Goal: Information Seeking & Learning: Learn about a topic

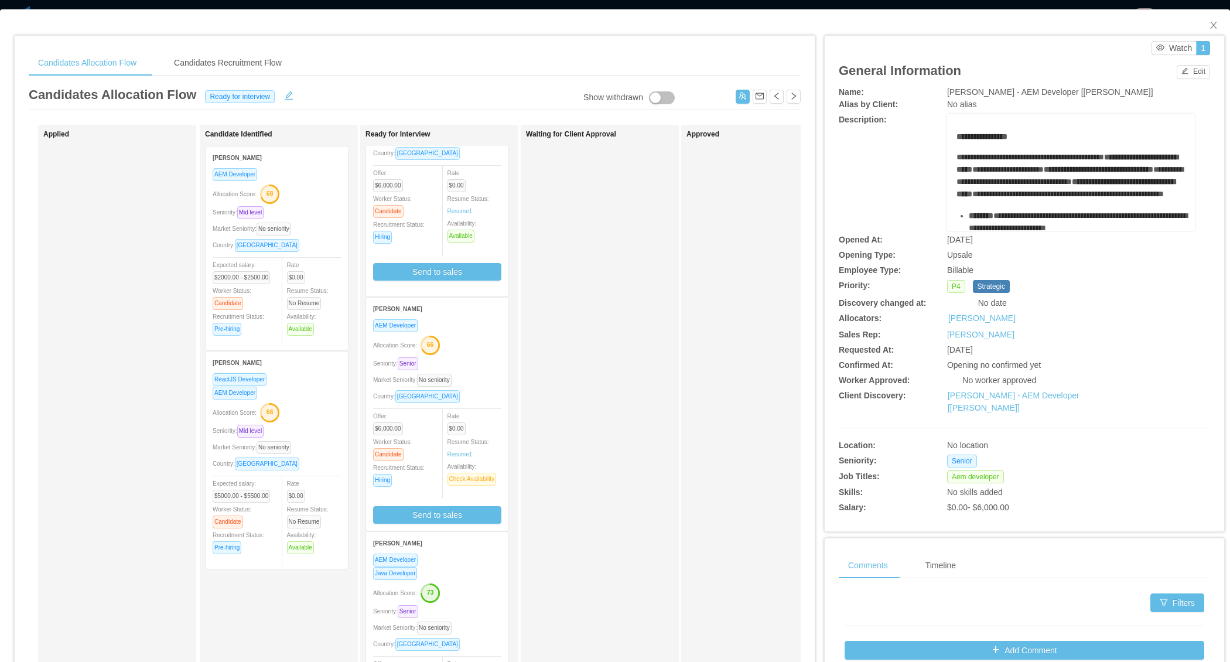
scroll to position [166, 0]
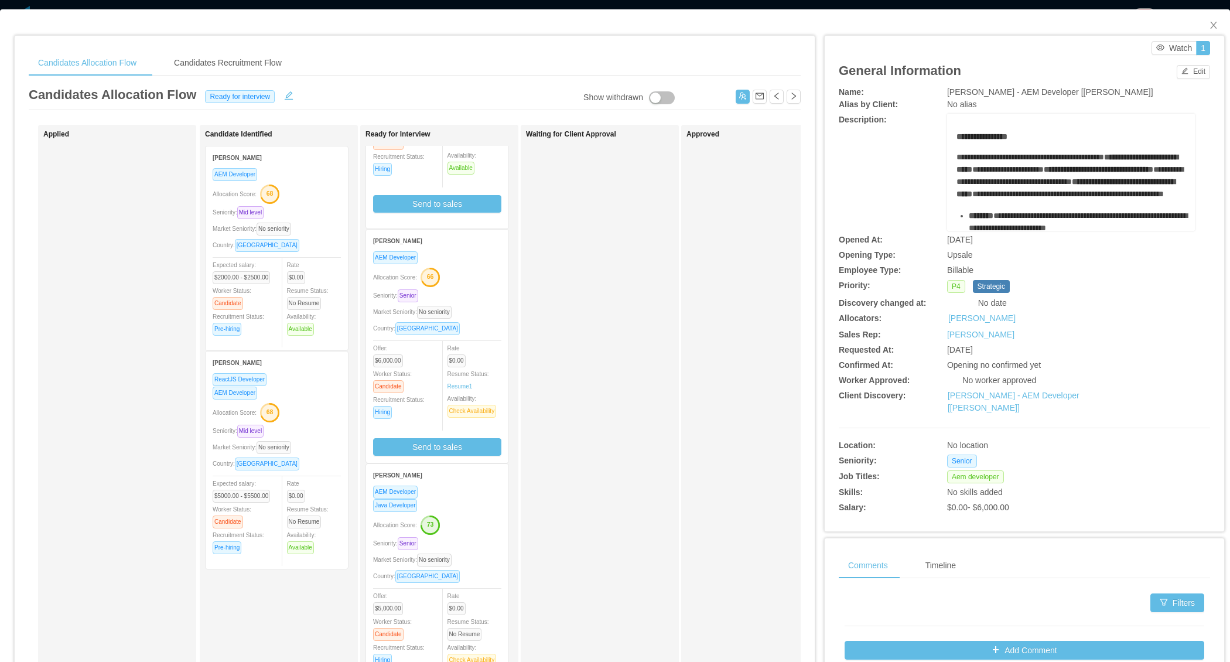
click at [473, 498] on div "Java Developer" at bounding box center [437, 504] width 128 height 13
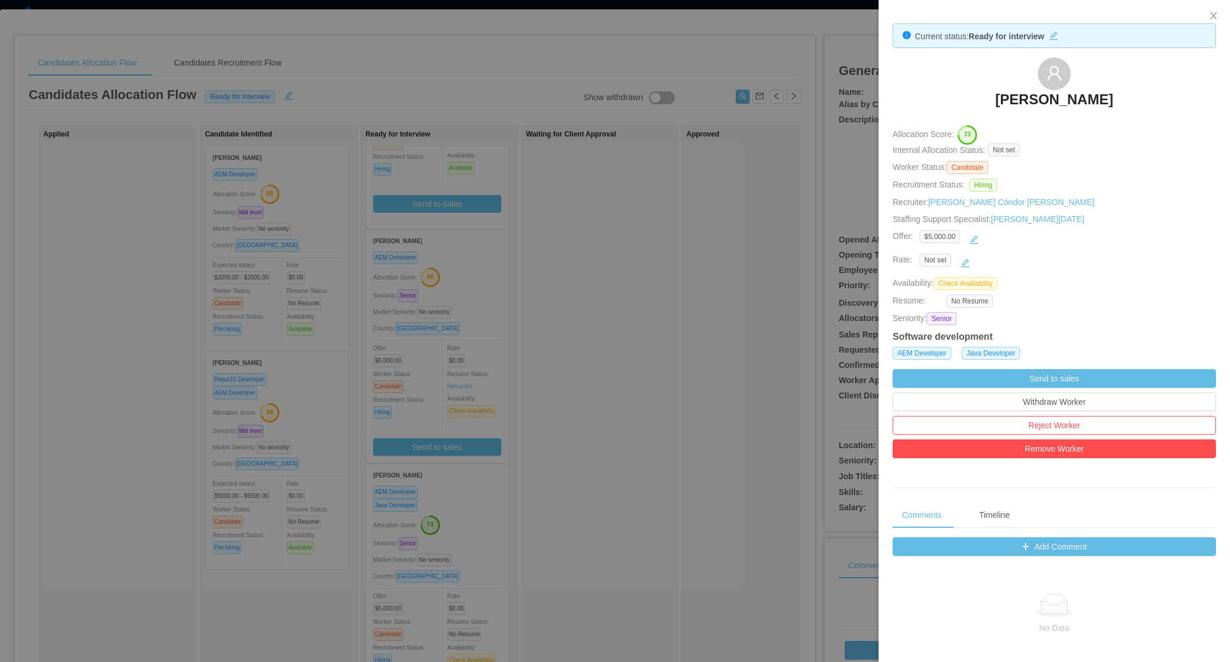
click at [610, 397] on div at bounding box center [615, 331] width 1230 height 662
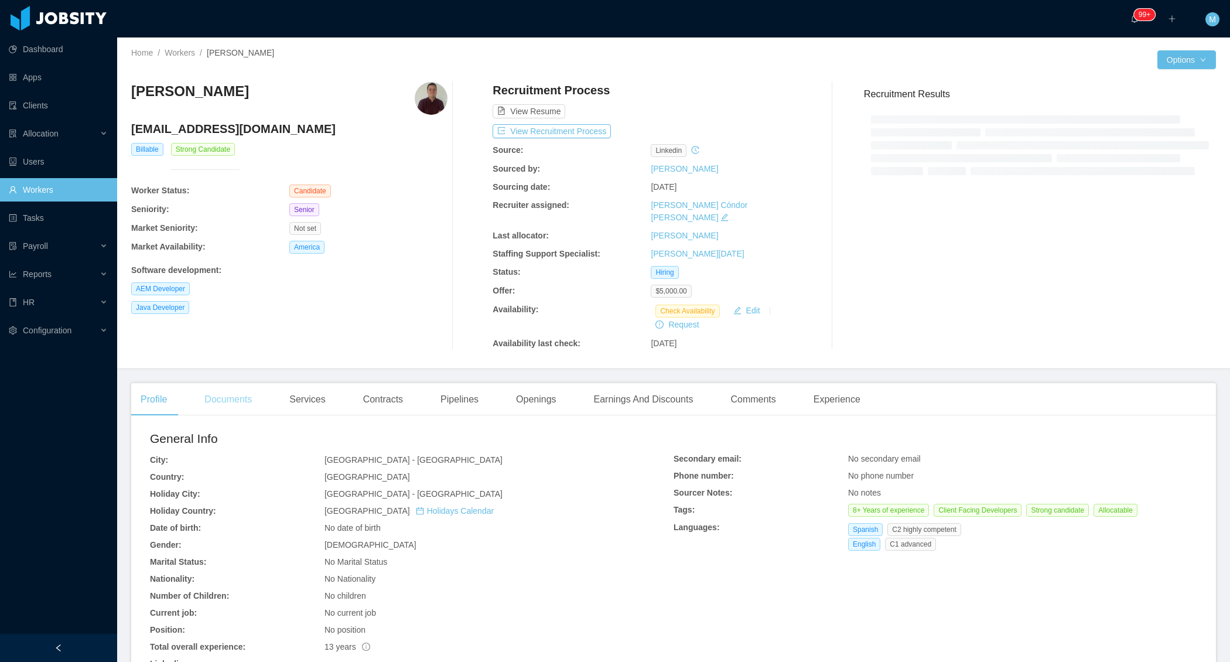
click at [243, 383] on div "Documents" at bounding box center [228, 399] width 66 height 33
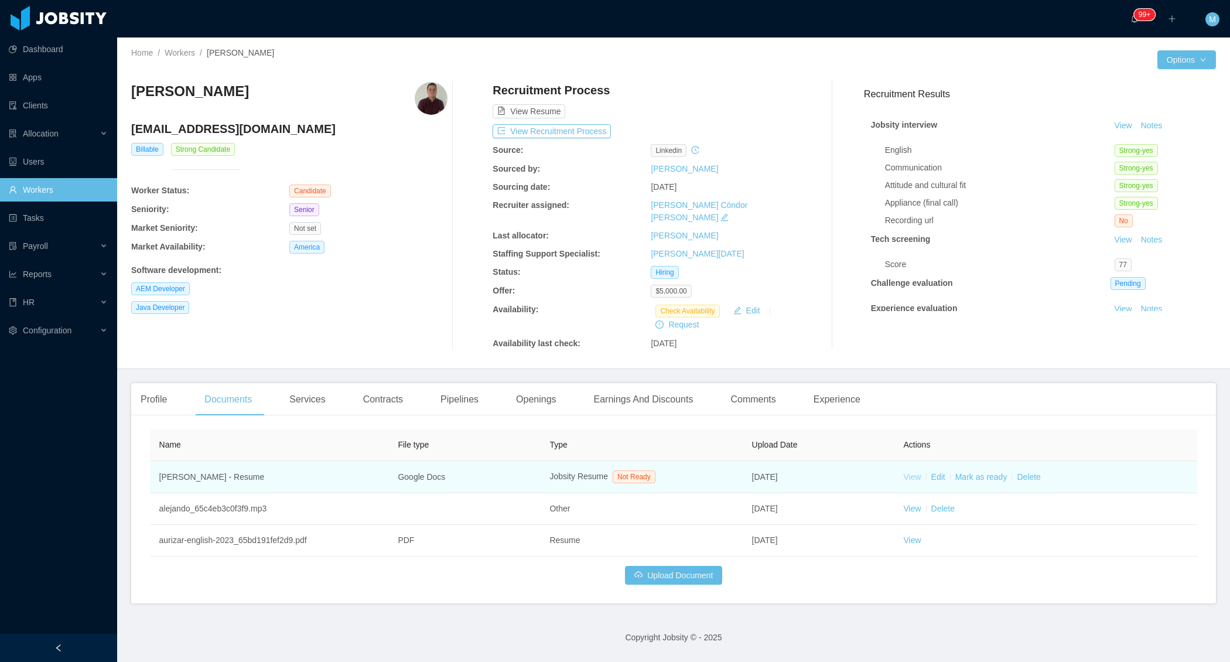
click at [912, 472] on link "View" at bounding box center [912, 476] width 18 height 9
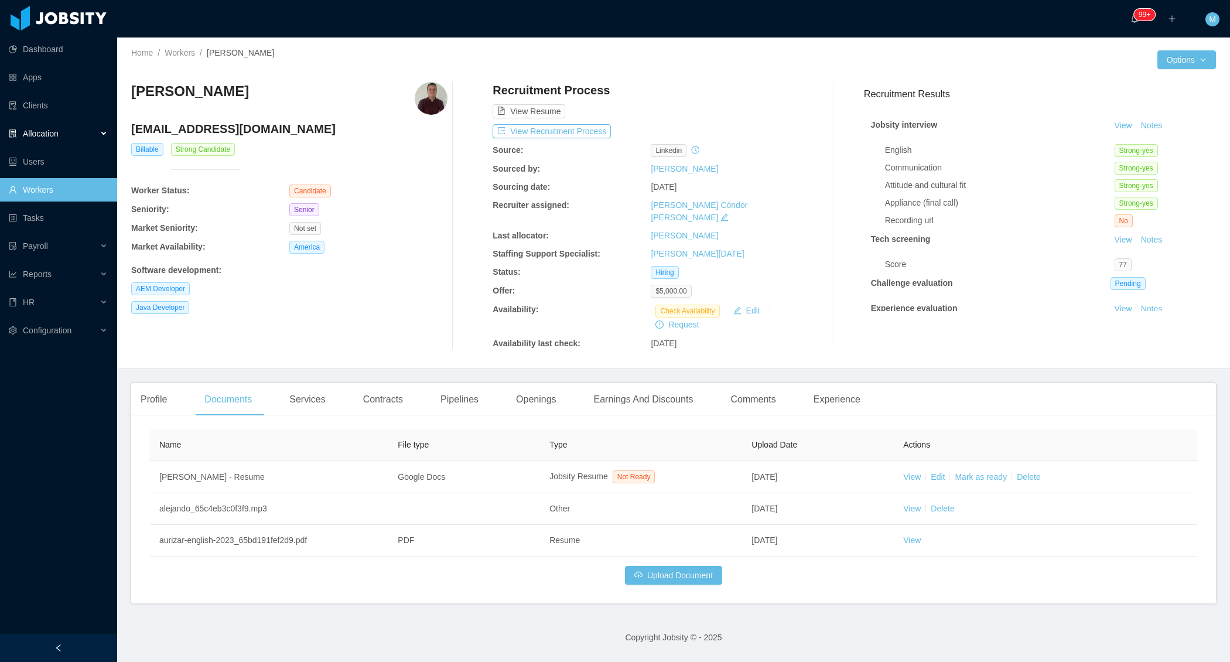
click at [100, 132] on div "Allocation" at bounding box center [58, 133] width 117 height 23
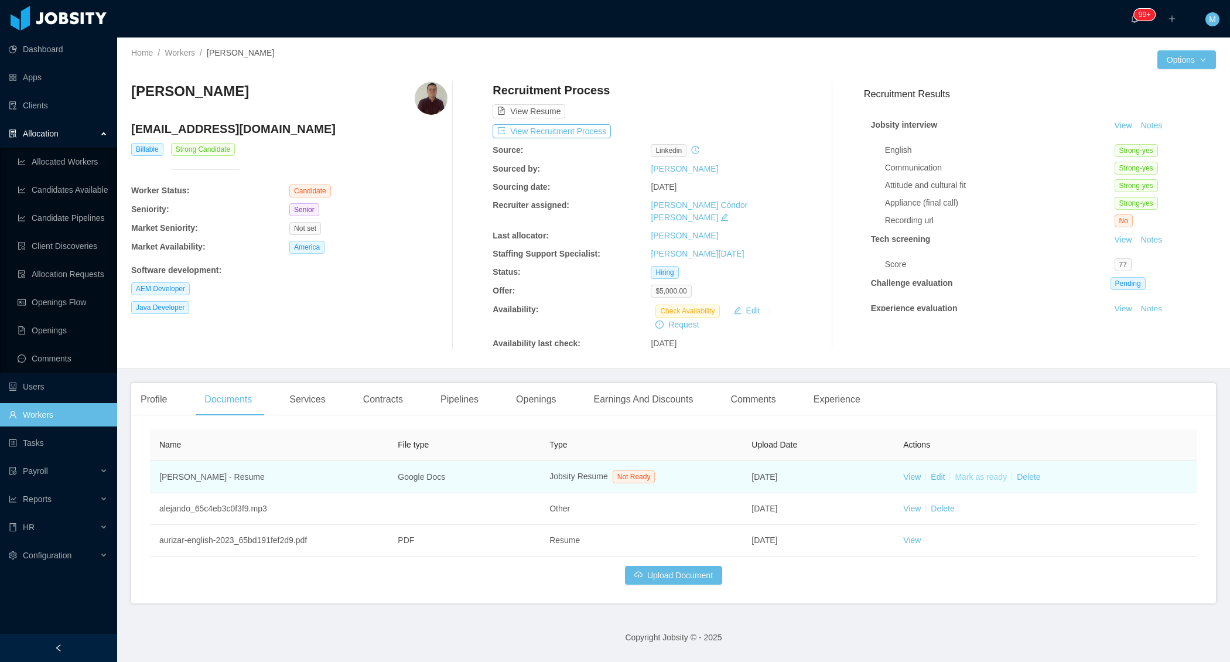
click at [999, 472] on link "Mark as ready" at bounding box center [981, 476] width 52 height 9
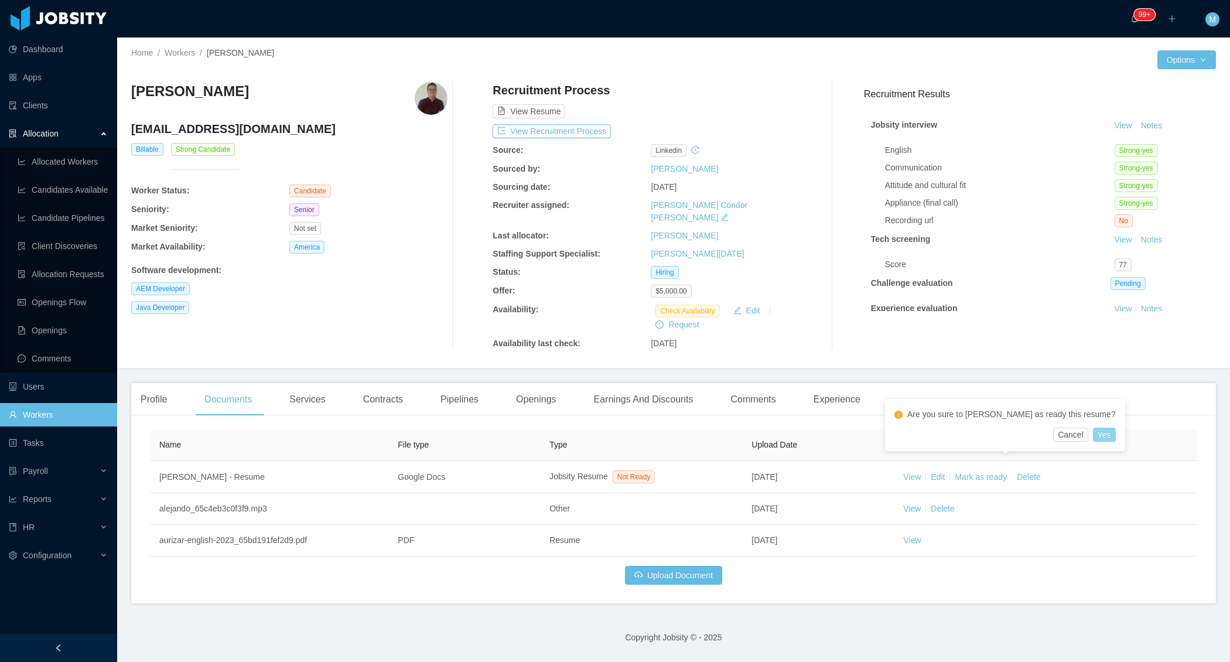
click at [1093, 436] on button "Yes" at bounding box center [1104, 435] width 23 height 14
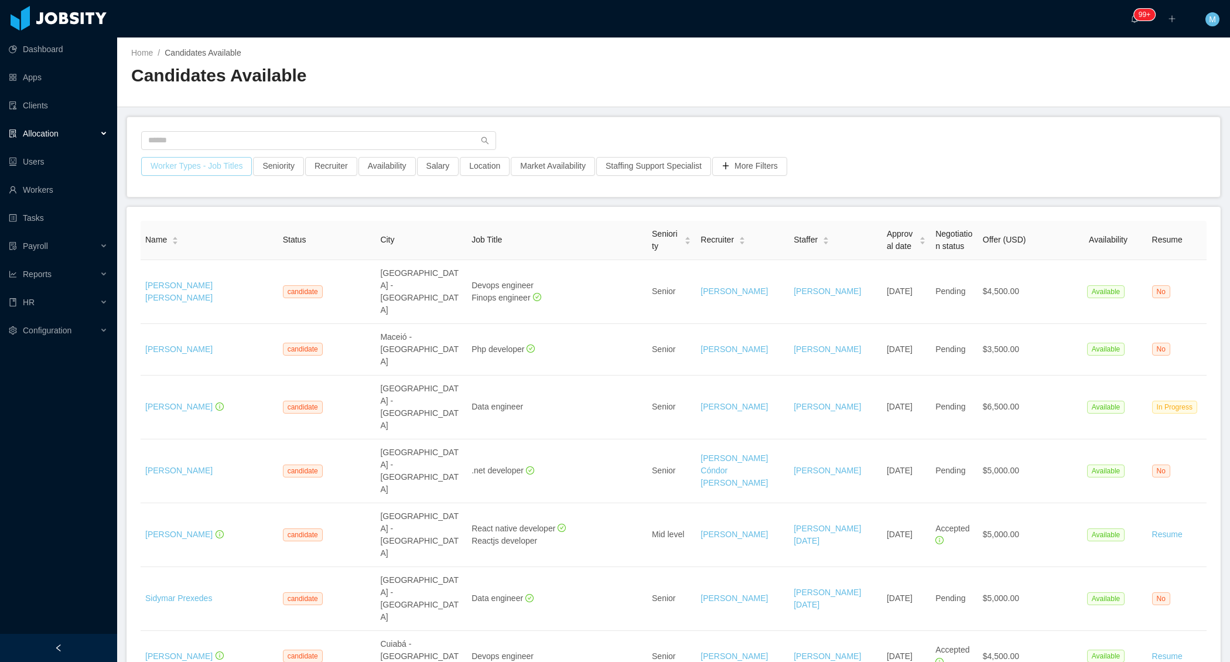
click at [227, 170] on button "Worker Types - Job Titles" at bounding box center [196, 166] width 111 height 19
click at [180, 264] on div "Job Titles" at bounding box center [196, 264] width 156 height 12
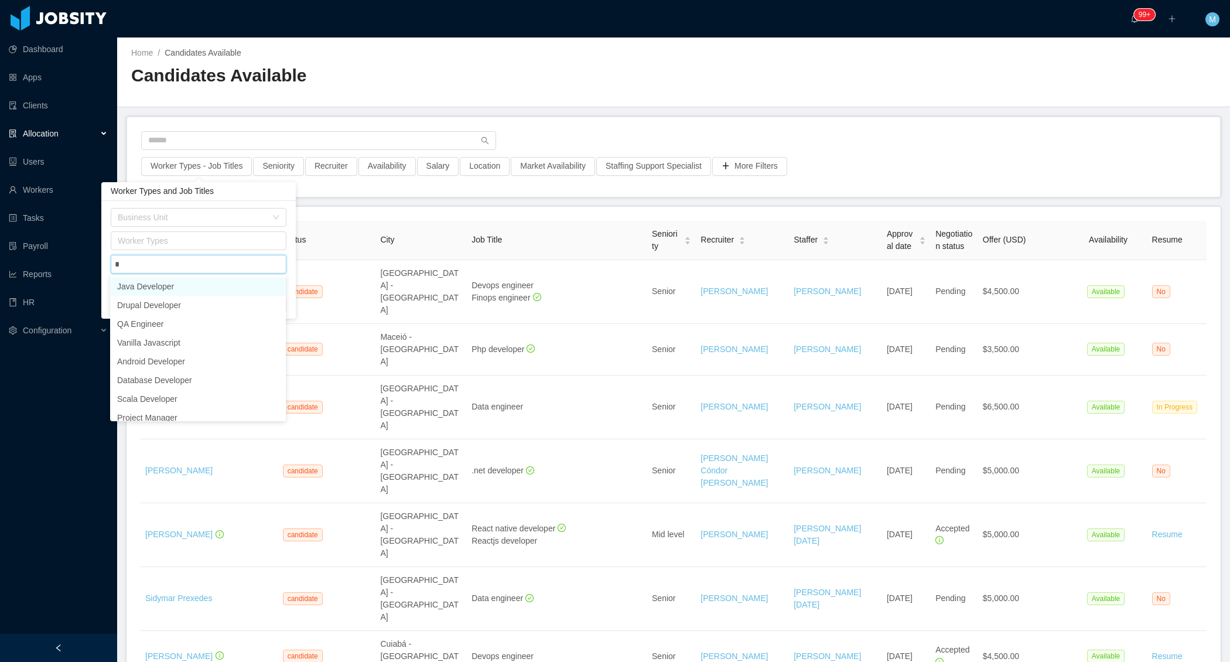
type input "**"
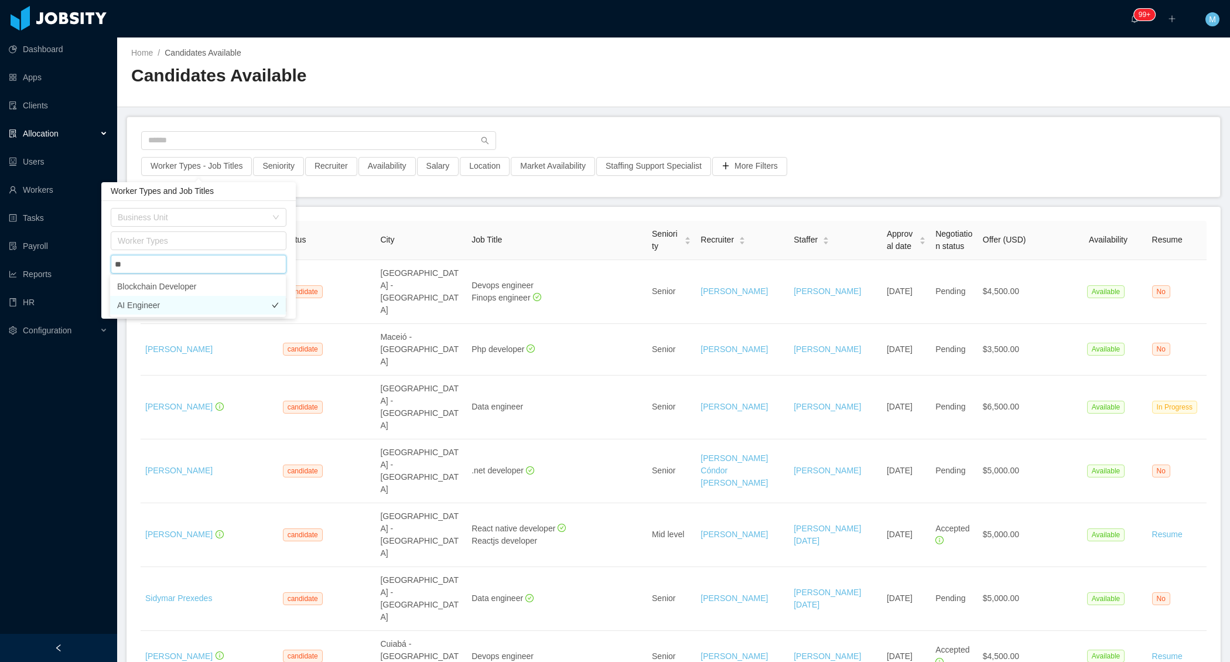
click at [158, 310] on li "AI Engineer" at bounding box center [198, 305] width 176 height 19
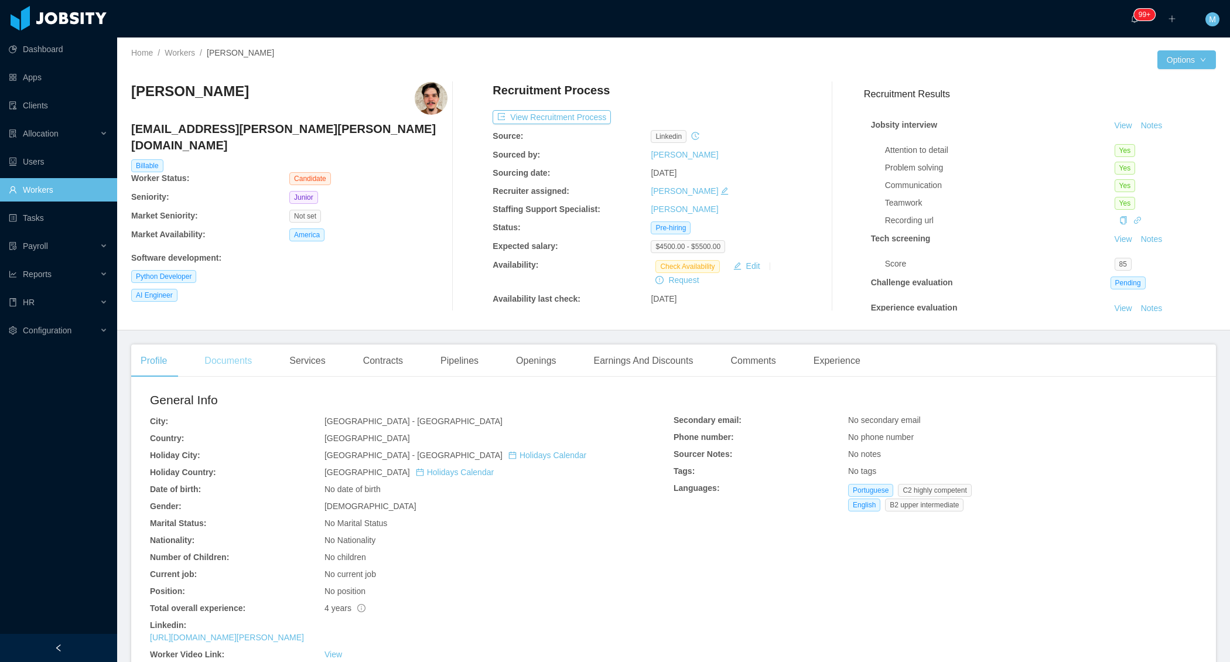
click at [239, 352] on div "Documents" at bounding box center [228, 360] width 66 height 33
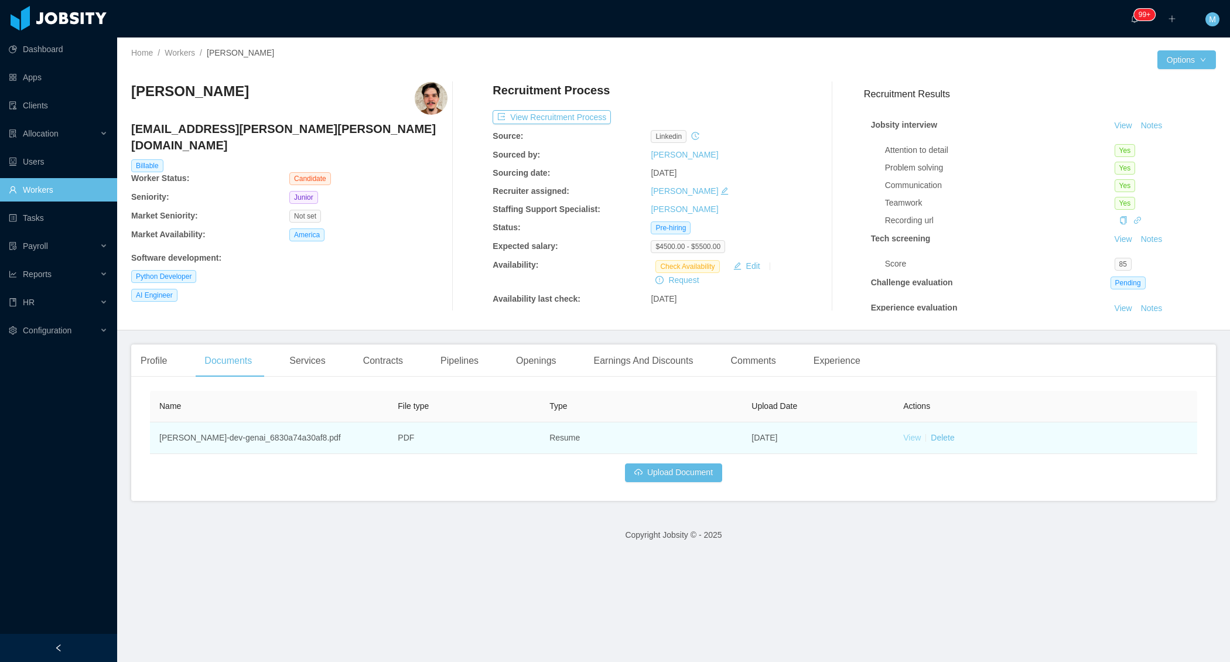
click at [917, 433] on link "View" at bounding box center [912, 437] width 18 height 9
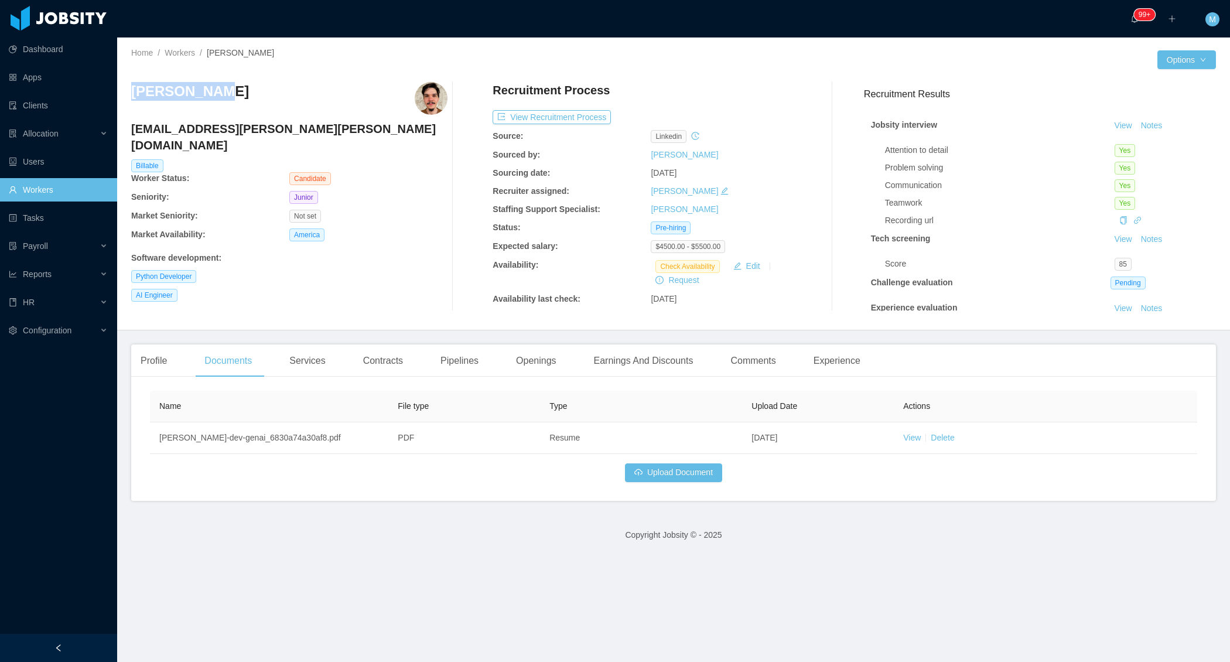
drag, startPoint x: 235, startPoint y: 90, endPoint x: 130, endPoint y: 91, distance: 105.4
click at [130, 91] on div "Home / Workers / Enzo Turano / Options Enzo Turano enzo.turano.nave@gmail.com B…" at bounding box center [673, 183] width 1113 height 293
copy h3 "Enzo Turano"
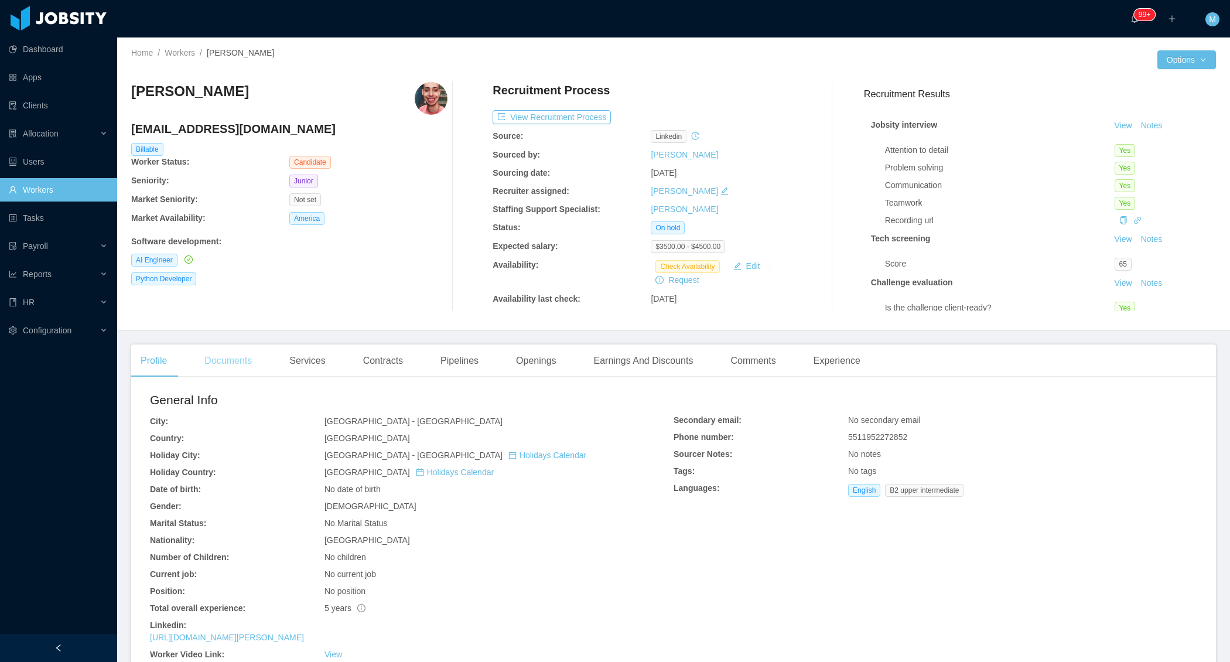
click at [235, 365] on div "Documents" at bounding box center [228, 360] width 66 height 33
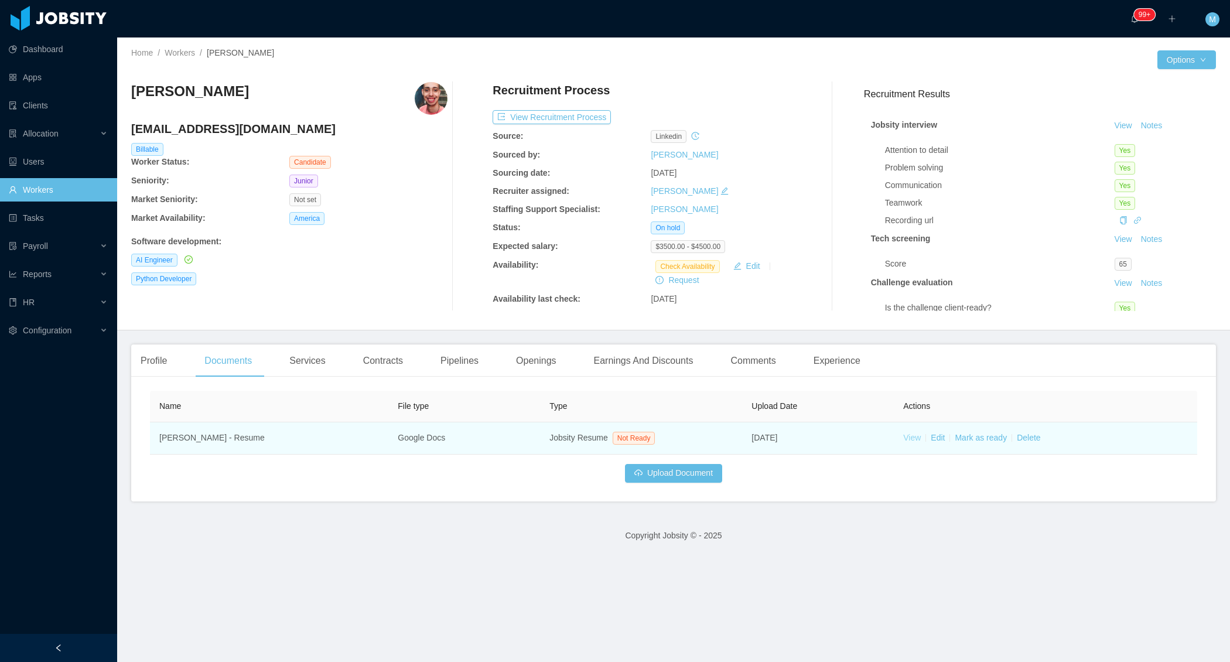
click at [910, 437] on link "View" at bounding box center [912, 437] width 18 height 9
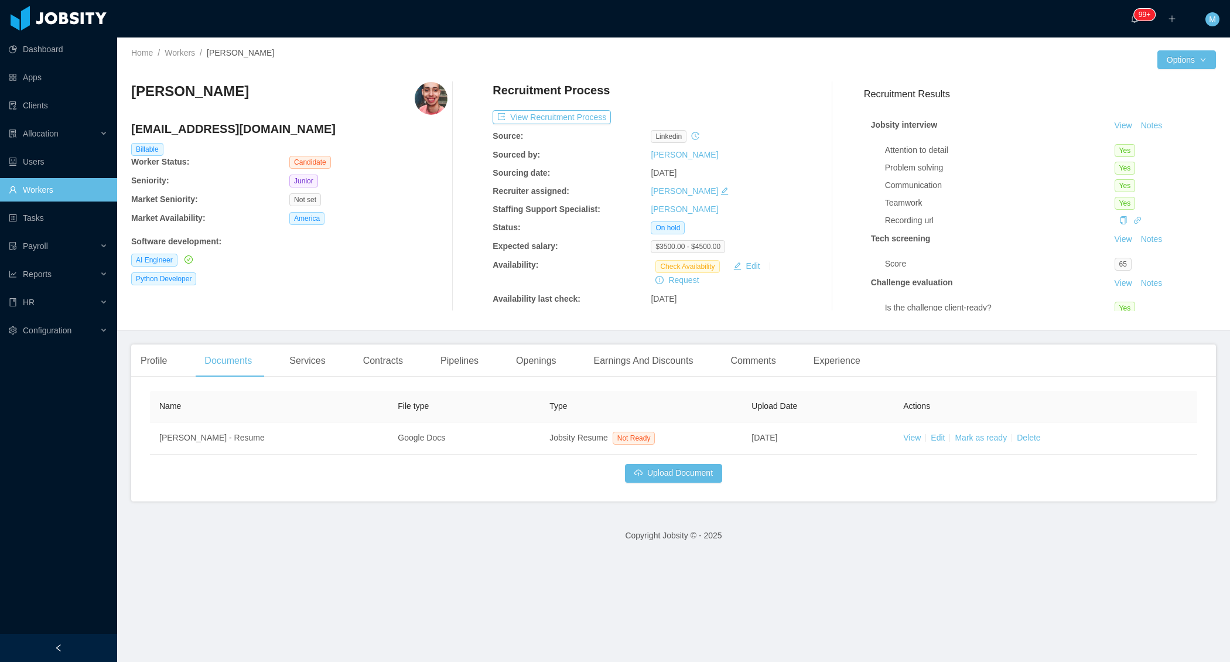
drag, startPoint x: 268, startPoint y: 89, endPoint x: 129, endPoint y: 92, distance: 138.8
click at [130, 94] on div "Home / Workers / Rodrigo Marques / Options Rodrigo Marques marquesrodrigo1906@g…" at bounding box center [673, 183] width 1113 height 293
copy h3 "Rodrigo Marques"
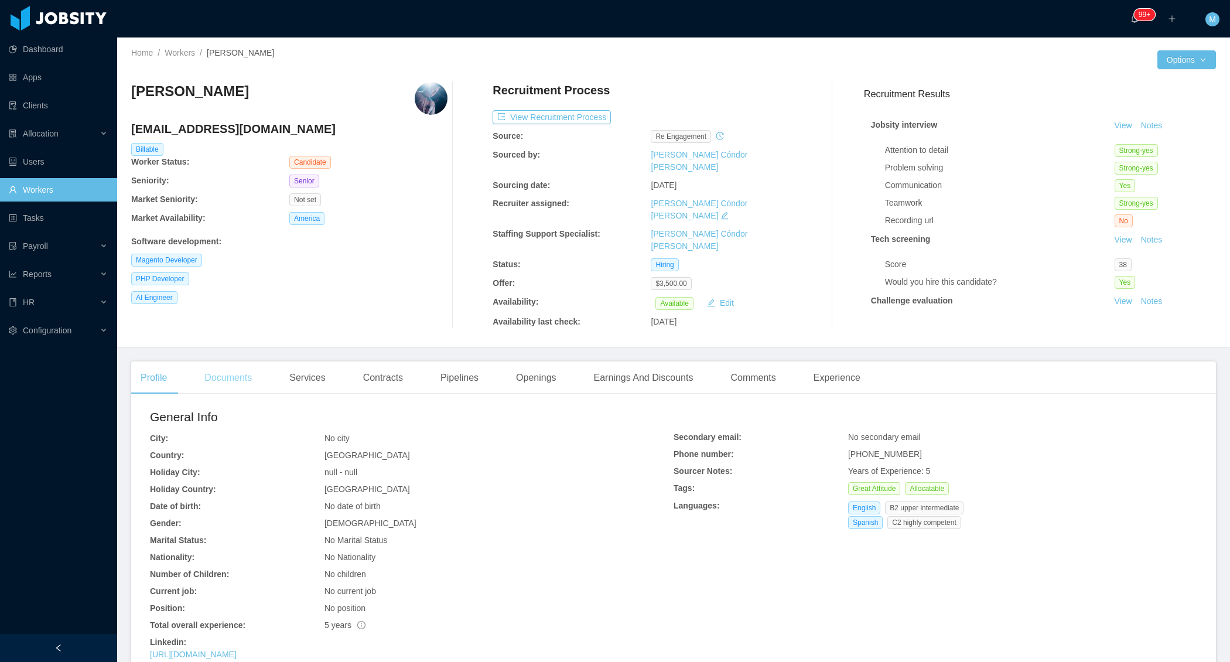
click at [229, 361] on div "Documents" at bounding box center [228, 377] width 66 height 33
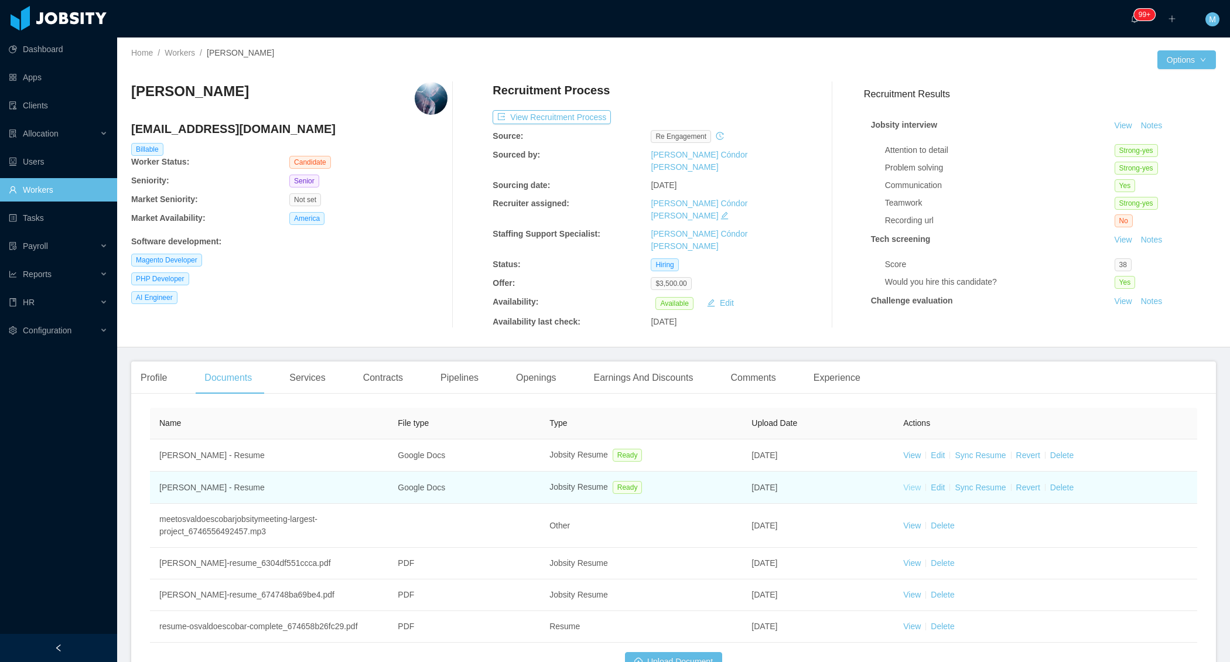
click at [903, 483] on link "View" at bounding box center [912, 487] width 18 height 9
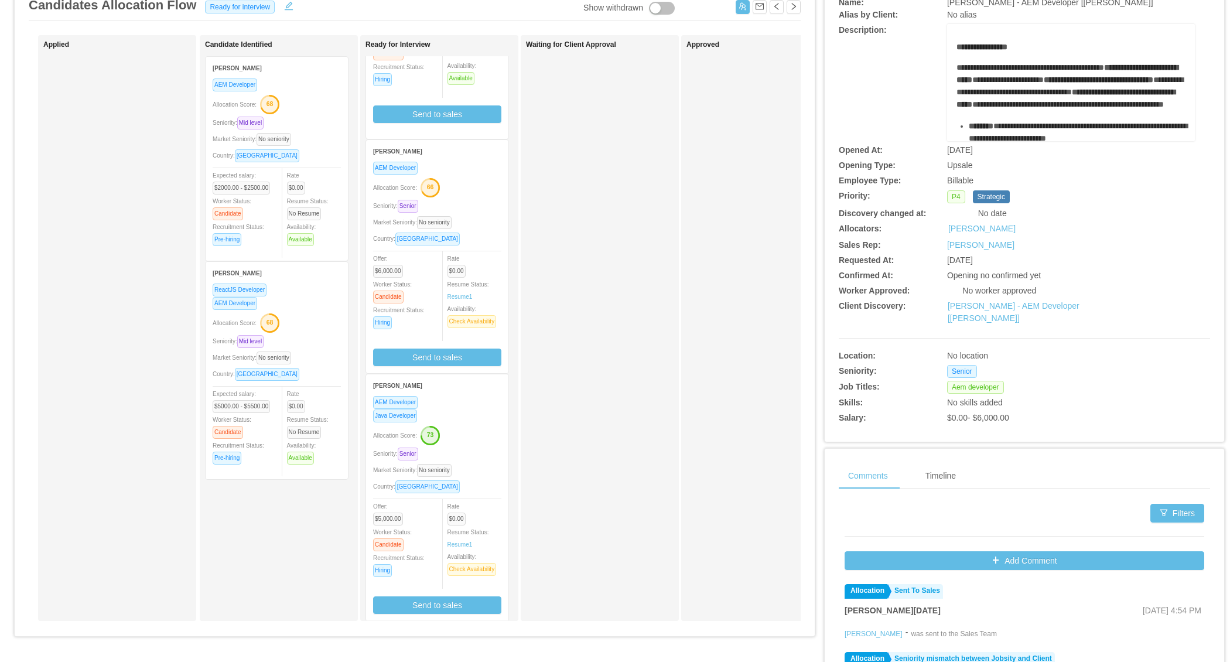
scroll to position [213, 0]
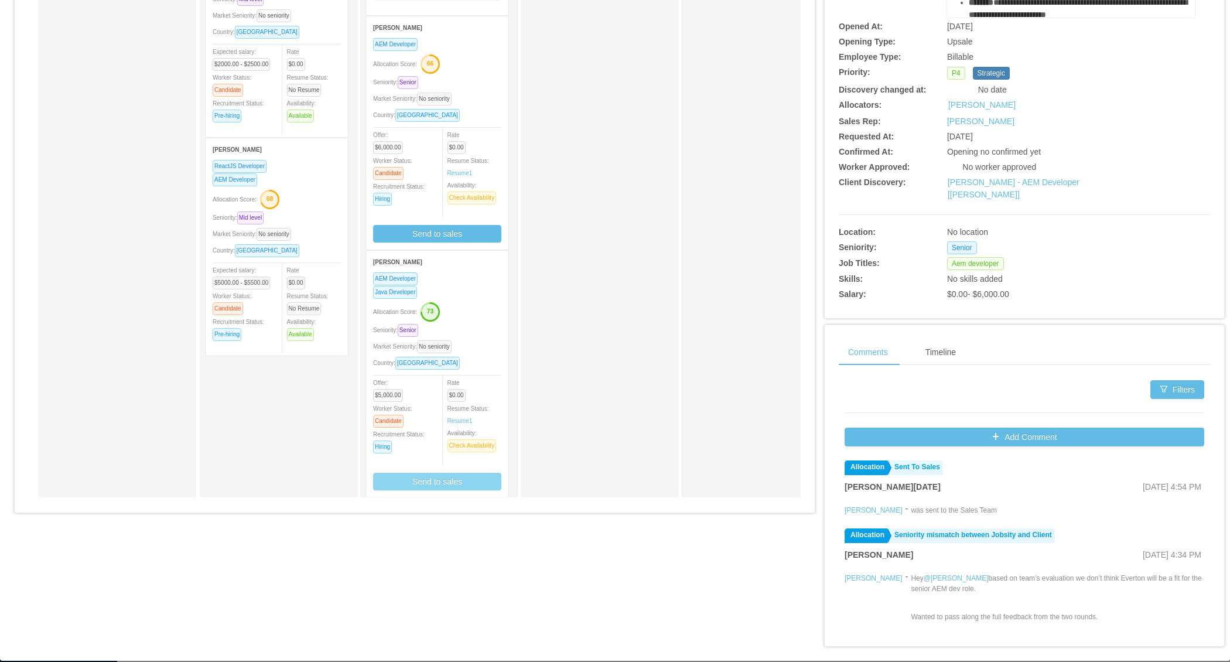
click at [449, 479] on button "Send to sales" at bounding box center [437, 482] width 128 height 18
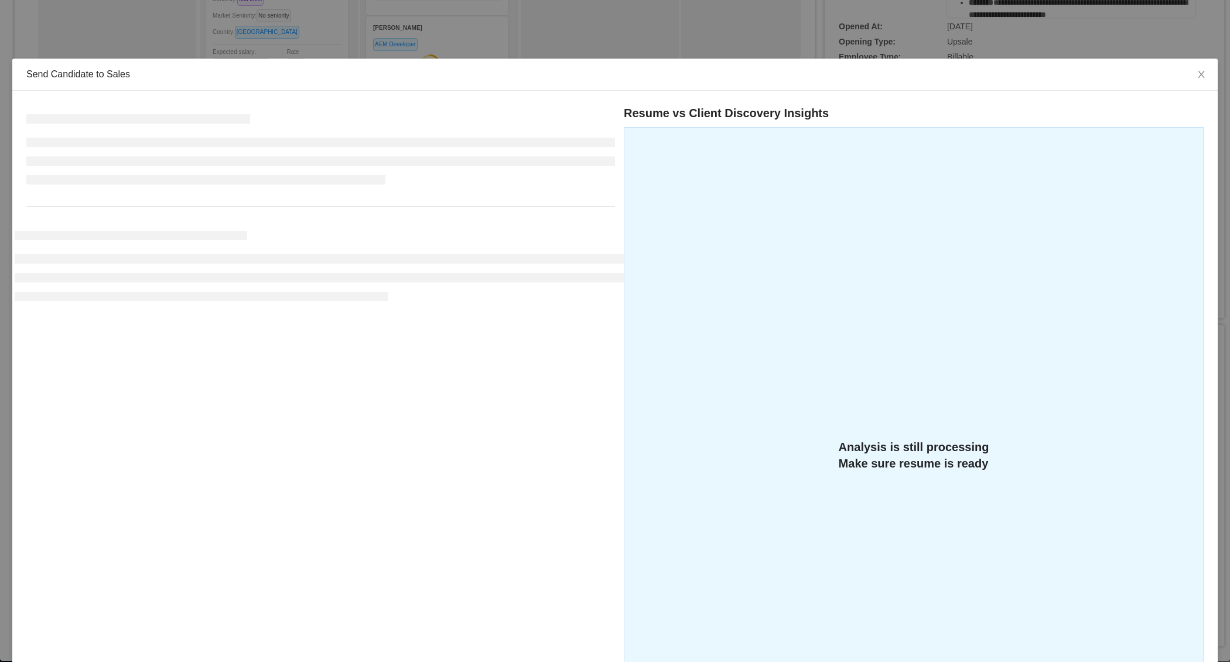
scroll to position [186, 0]
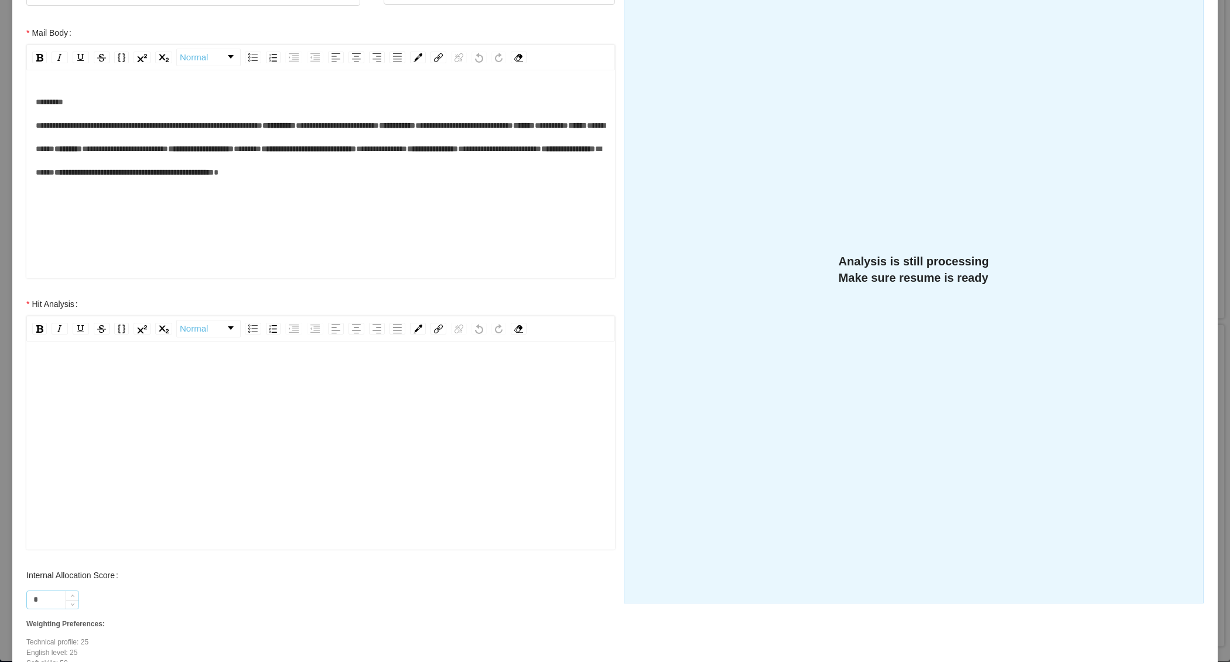
click at [47, 599] on input "*" at bounding box center [53, 600] width 52 height 18
type input "**"
click at [110, 381] on div "rdw-editor" at bounding box center [321, 372] width 570 height 23
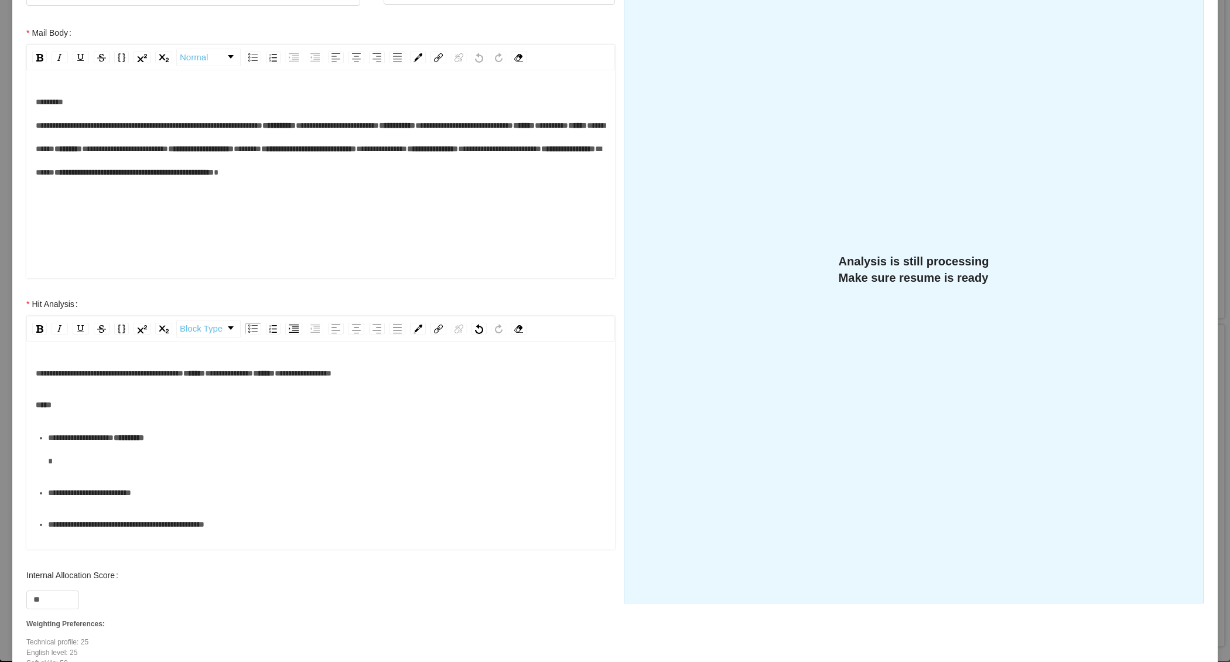
click at [180, 468] on div "**********" at bounding box center [327, 449] width 558 height 47
click at [157, 481] on div "**********" at bounding box center [327, 468] width 558 height 23
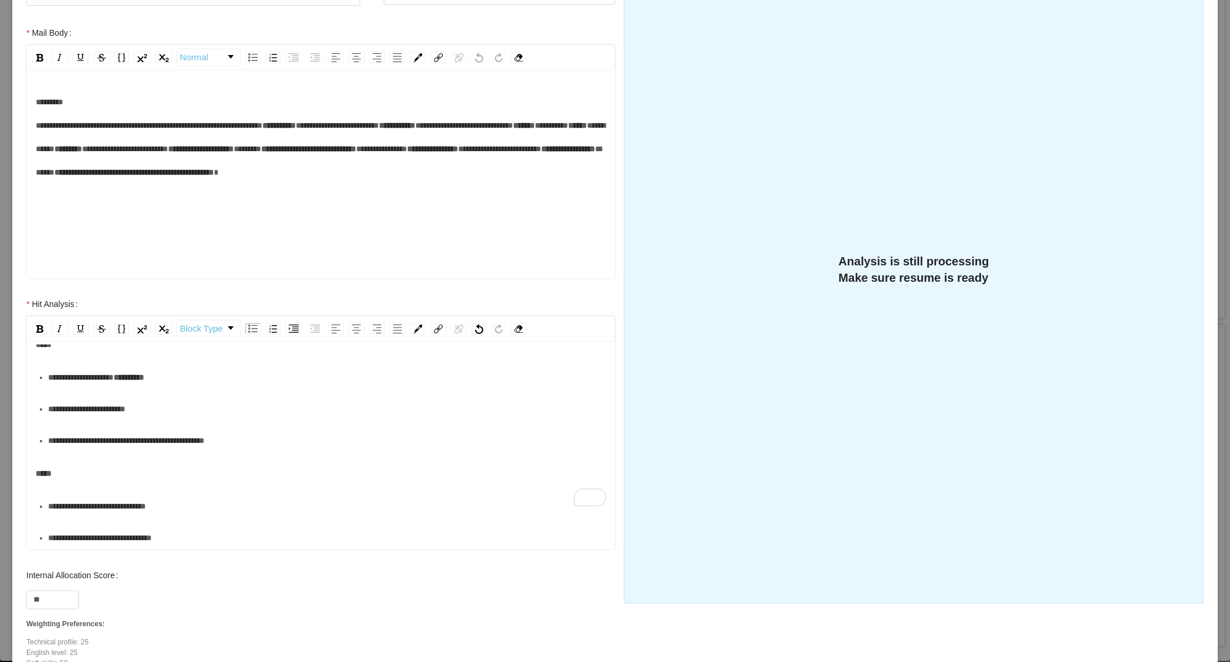
scroll to position [107, 0]
click at [78, 517] on ul "**********" at bounding box center [321, 521] width 570 height 55
click at [84, 511] on div "**********" at bounding box center [327, 505] width 558 height 23
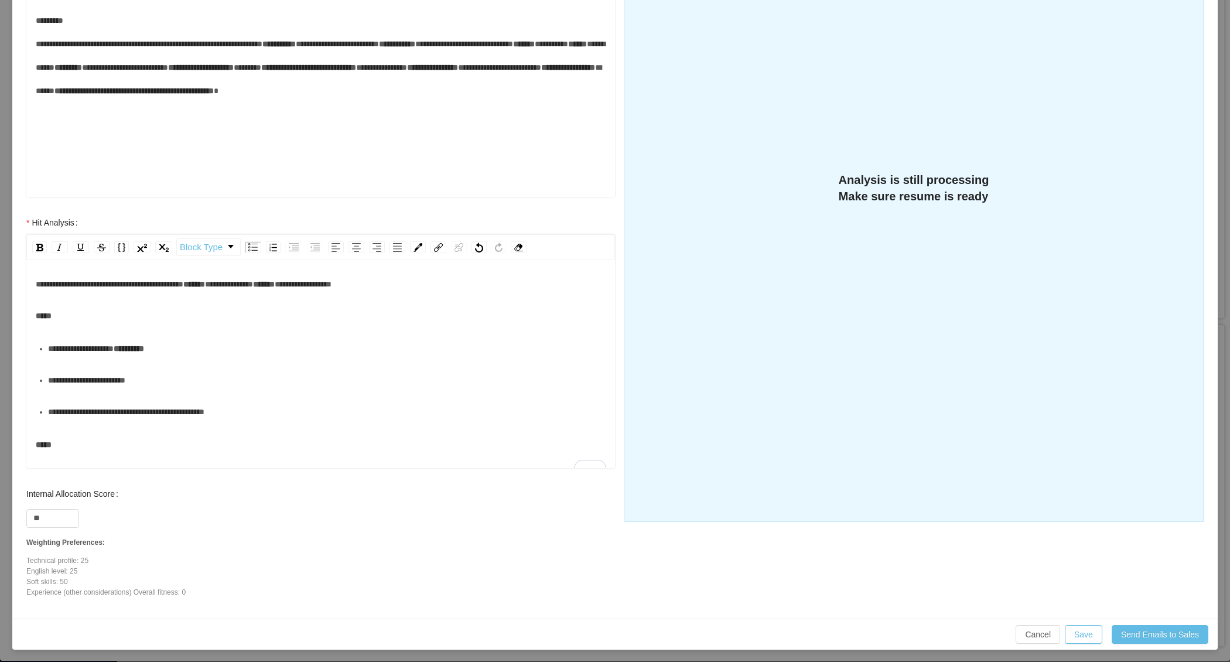
scroll to position [0, 0]
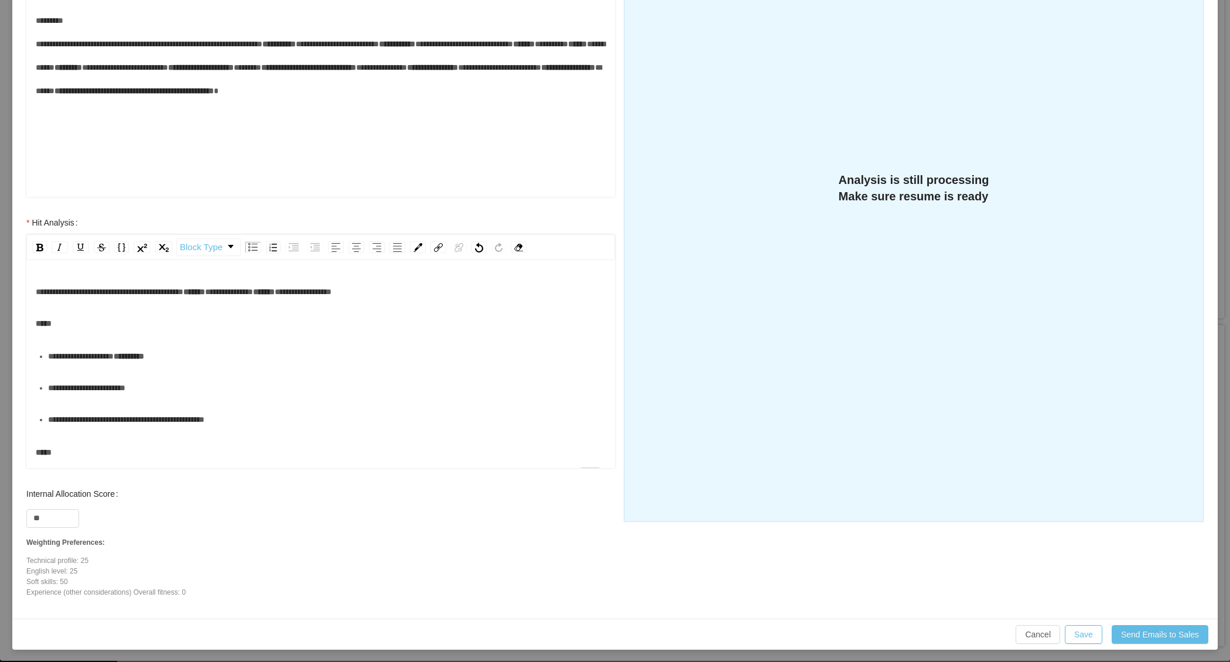
click at [449, 293] on div "**********" at bounding box center [321, 291] width 570 height 23
click at [145, 382] on div "**********" at bounding box center [327, 367] width 558 height 47
click at [113, 399] on div "**********" at bounding box center [327, 387] width 558 height 23
click at [114, 431] on div "**** ********" at bounding box center [327, 419] width 558 height 23
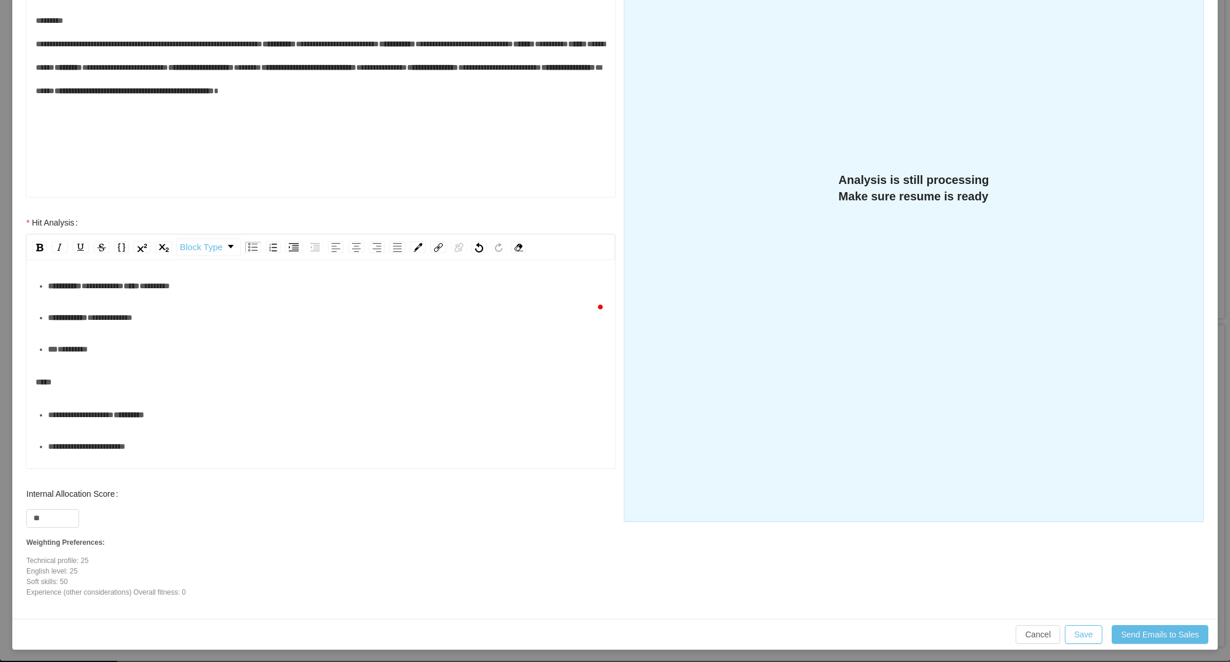
scroll to position [168, 0]
click at [125, 295] on div "**********" at bounding box center [327, 282] width 558 height 23
click at [122, 326] on div "**********" at bounding box center [327, 314] width 558 height 23
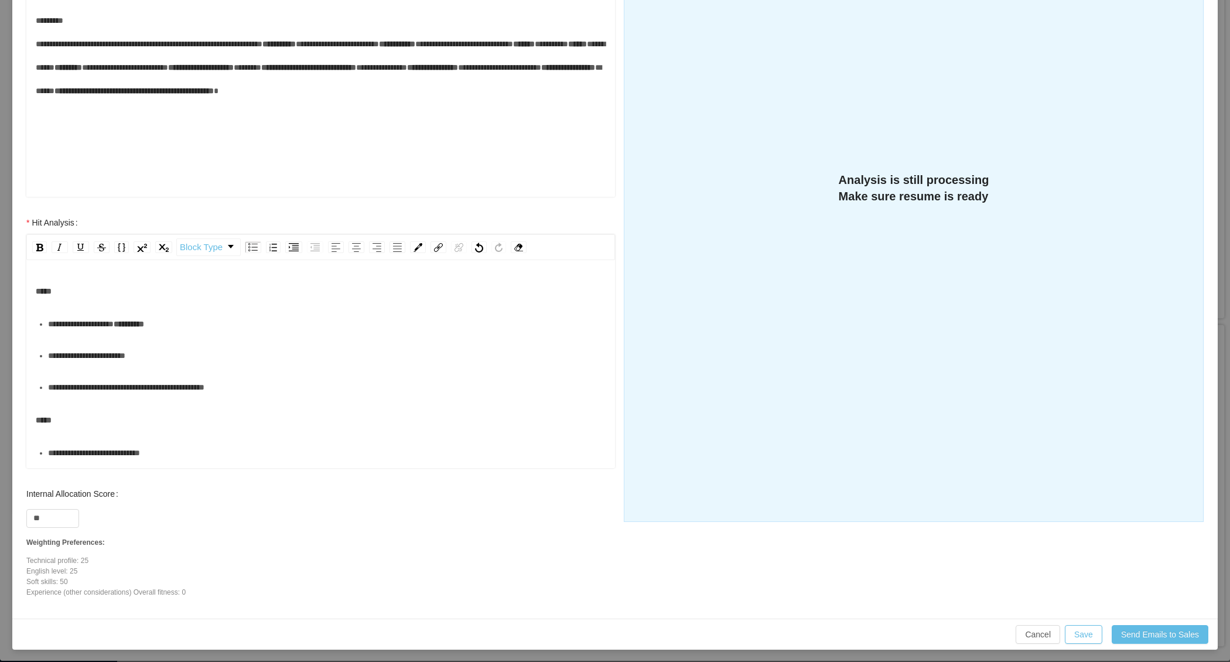
scroll to position [0, 0]
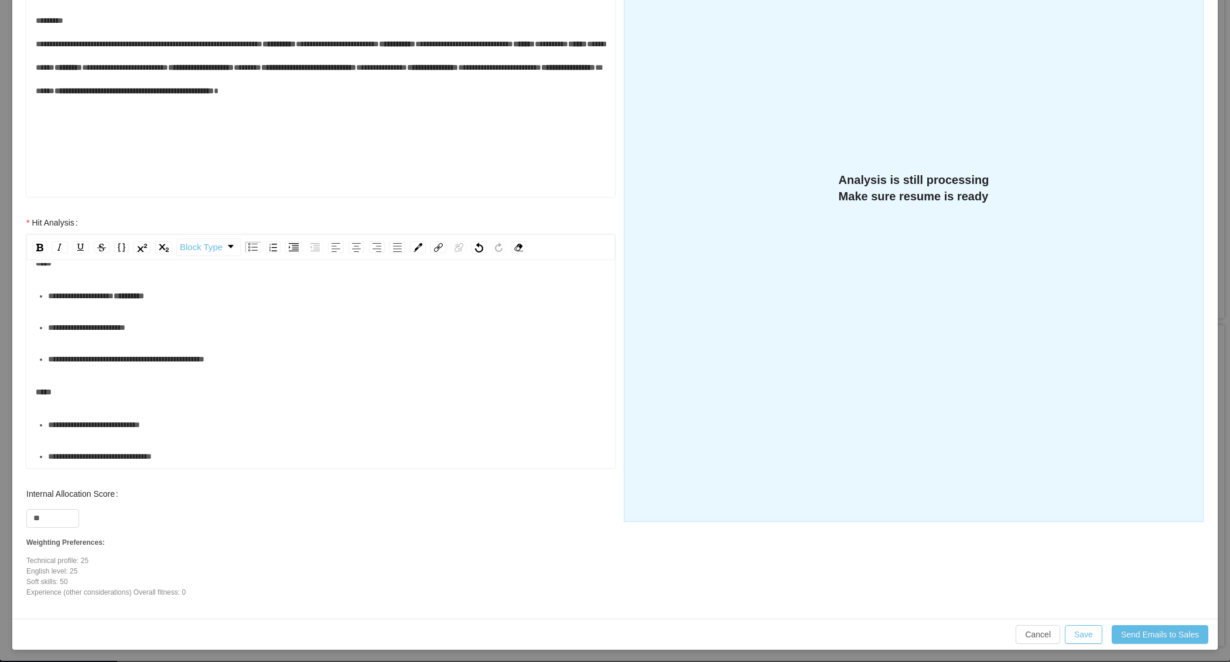
click at [46, 369] on ul "**********" at bounding box center [321, 327] width 570 height 87
click at [1085, 635] on button "Save" at bounding box center [1083, 634] width 37 height 19
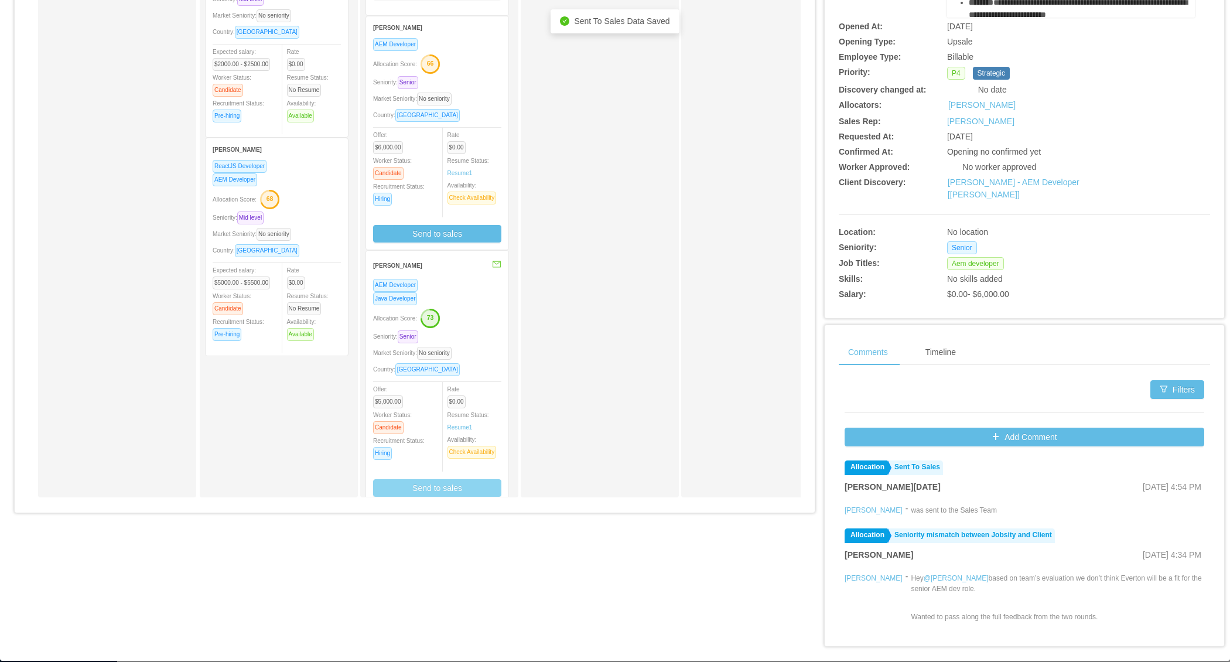
click at [485, 346] on div "Market Seniority: No seniority" at bounding box center [437, 352] width 128 height 13
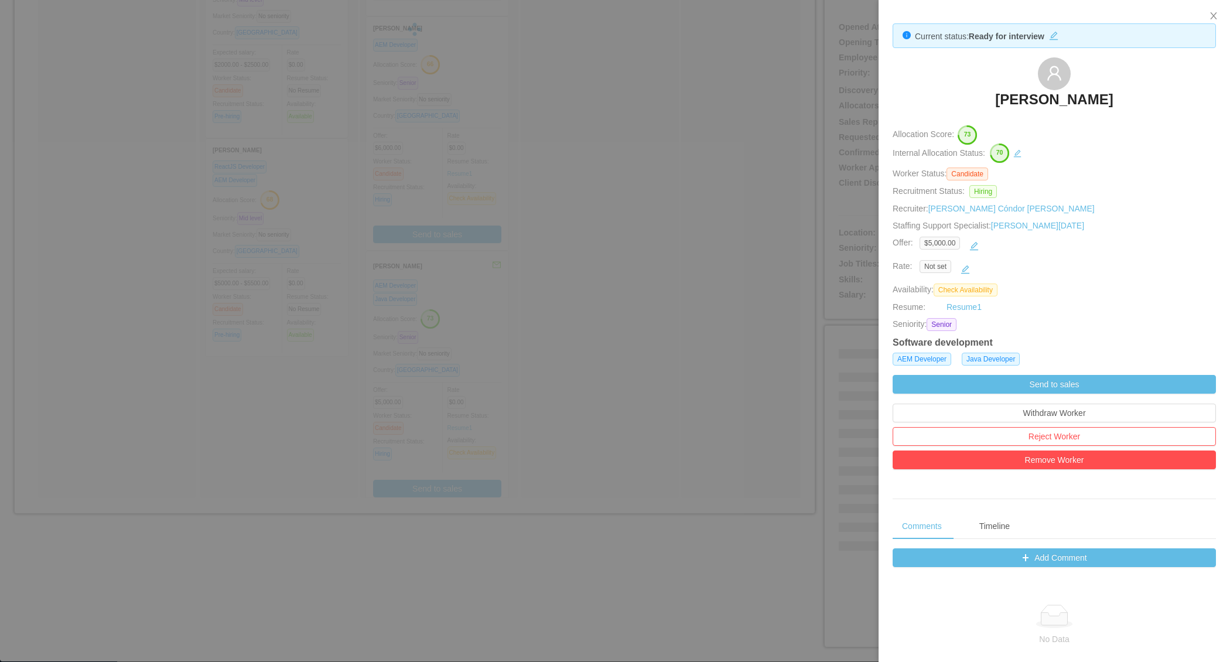
drag, startPoint x: 983, startPoint y: 101, endPoint x: 1164, endPoint y: 106, distance: 180.5
click at [1164, 106] on div "Alejandro Urizar Mijangos" at bounding box center [1054, 86] width 323 height 59
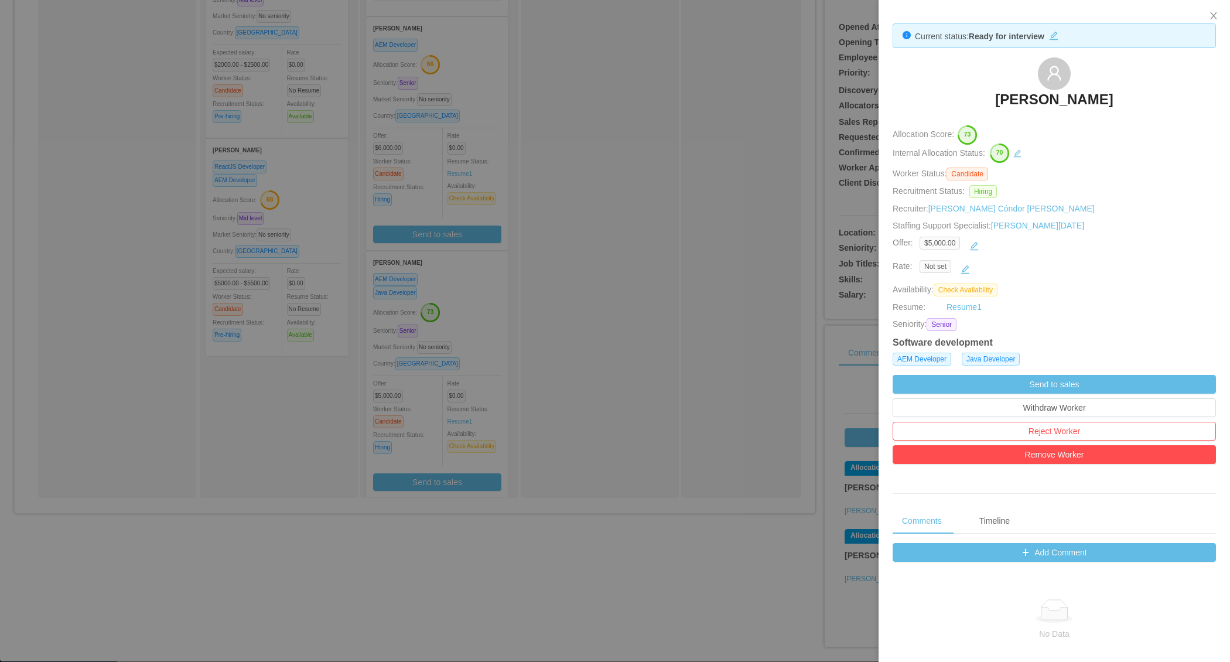
scroll to position [213, 0]
click at [727, 332] on div at bounding box center [615, 331] width 1230 height 662
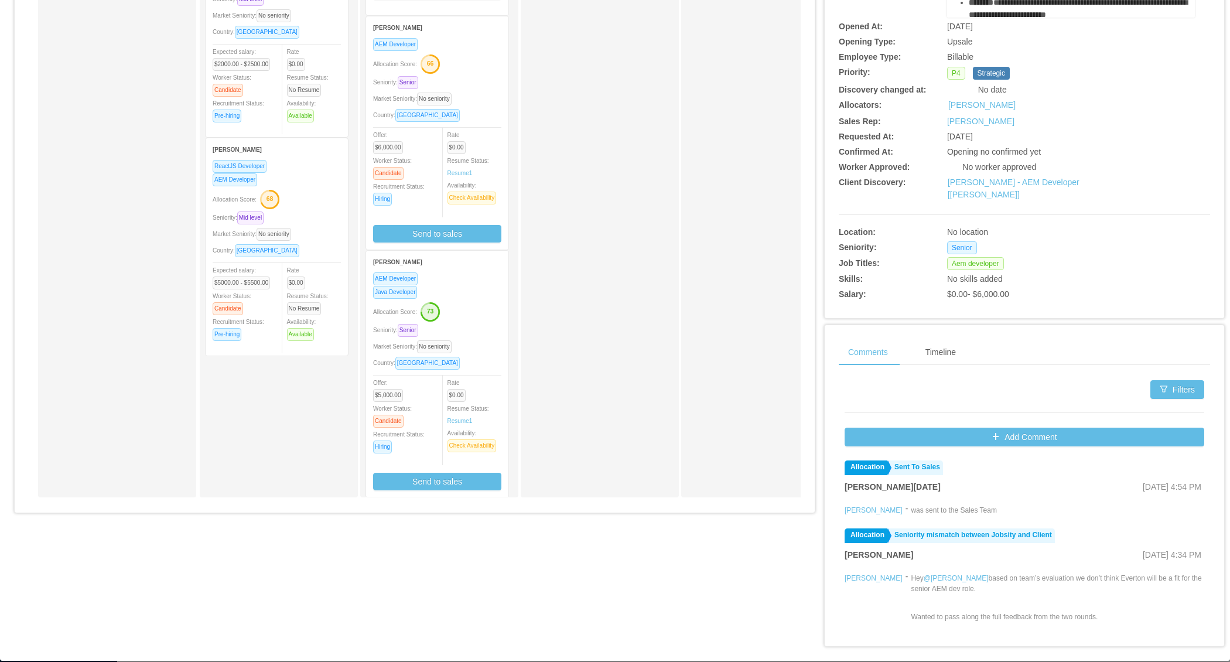
scroll to position [0, 0]
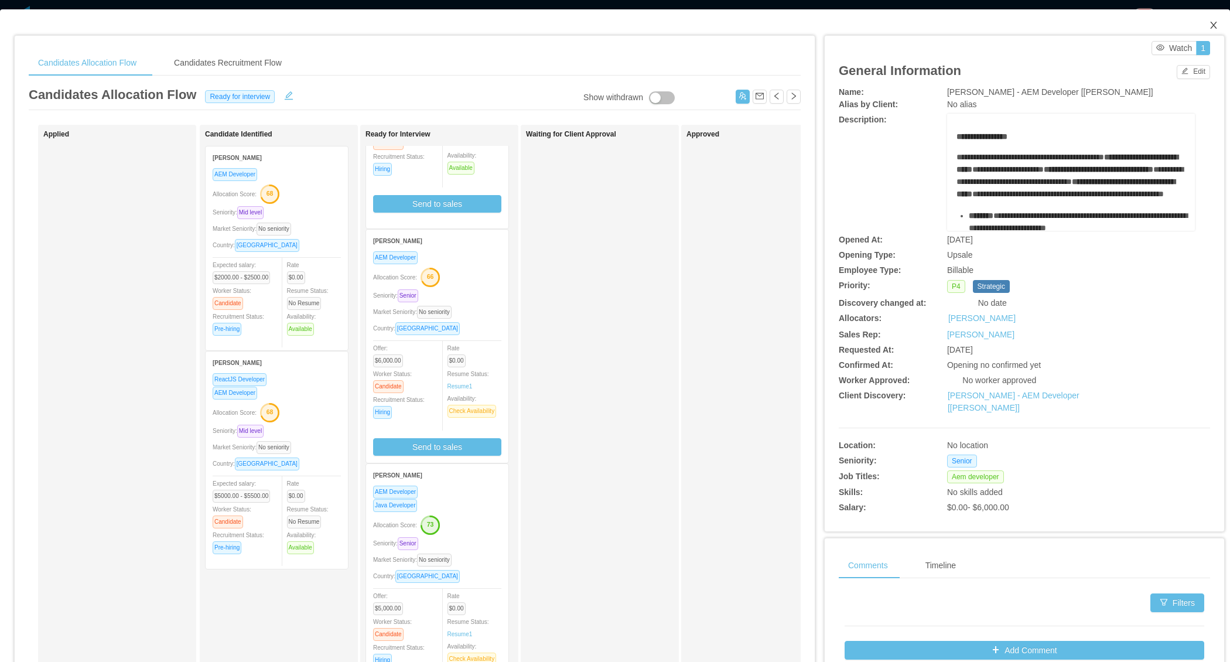
click at [1215, 23] on icon "icon: close" at bounding box center [1213, 25] width 6 height 7
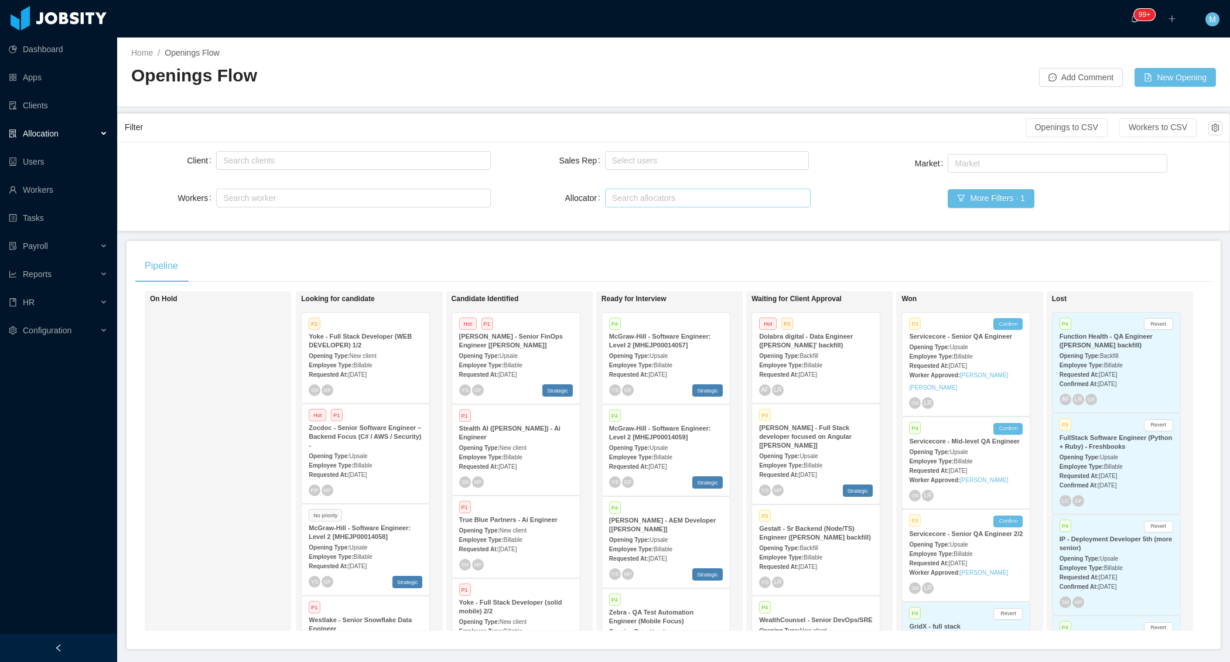
click at [648, 201] on div "Search allocators" at bounding box center [705, 198] width 186 height 12
type input "****"
click at [637, 221] on li "Merwin Ponce" at bounding box center [707, 219] width 206 height 19
click at [532, 231] on main "Home / Openings Flow / Openings Flow Add Comment New Opening Filter Openings to…" at bounding box center [673, 349] width 1113 height 624
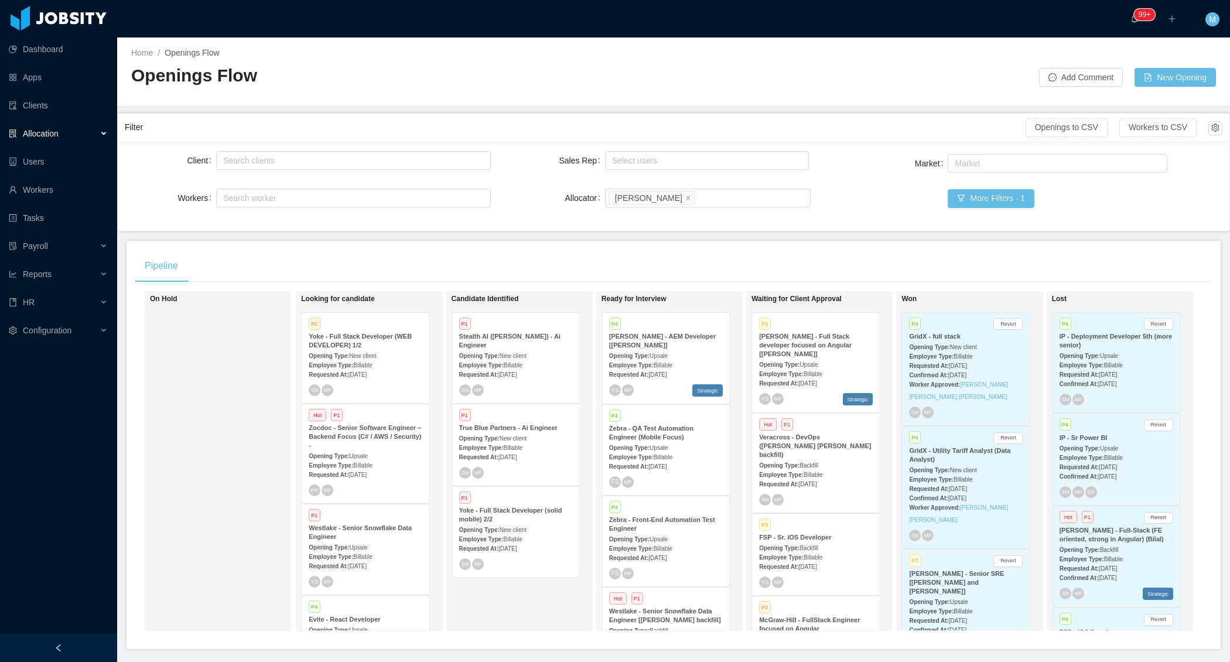
click at [219, 556] on div "On Hold" at bounding box center [232, 460] width 164 height 329
click at [87, 649] on div at bounding box center [58, 648] width 117 height 28
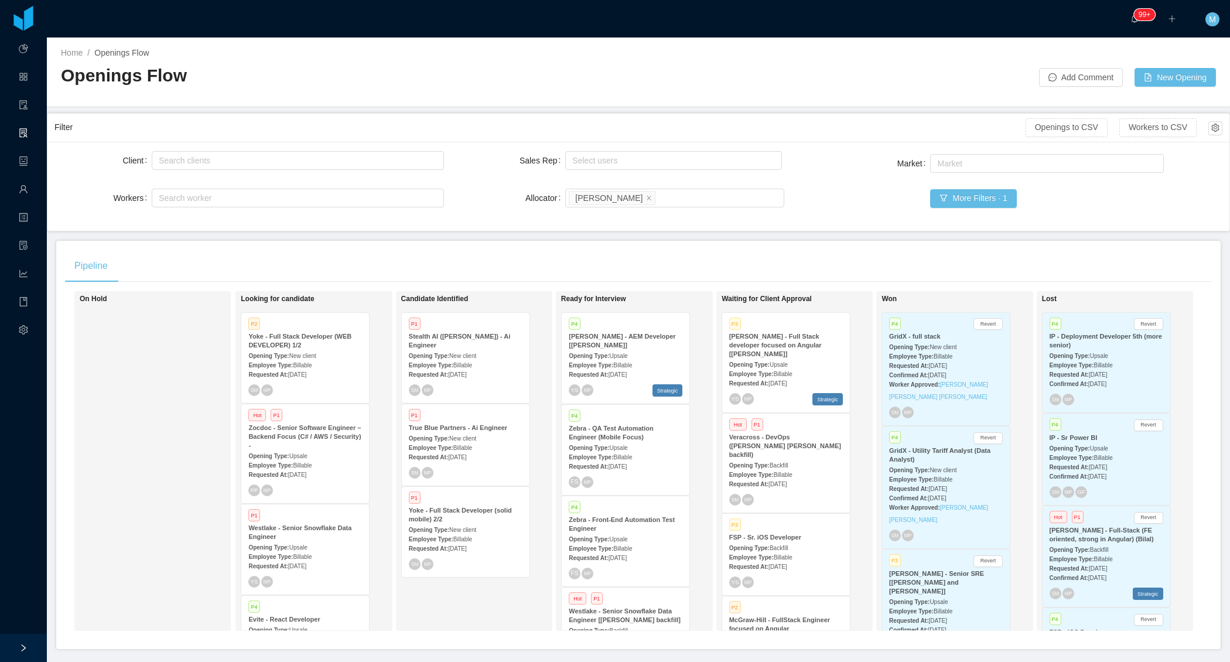
click at [136, 414] on div "On Hold" at bounding box center [162, 460] width 164 height 329
click at [163, 460] on div "On Hold" at bounding box center [162, 460] width 164 height 329
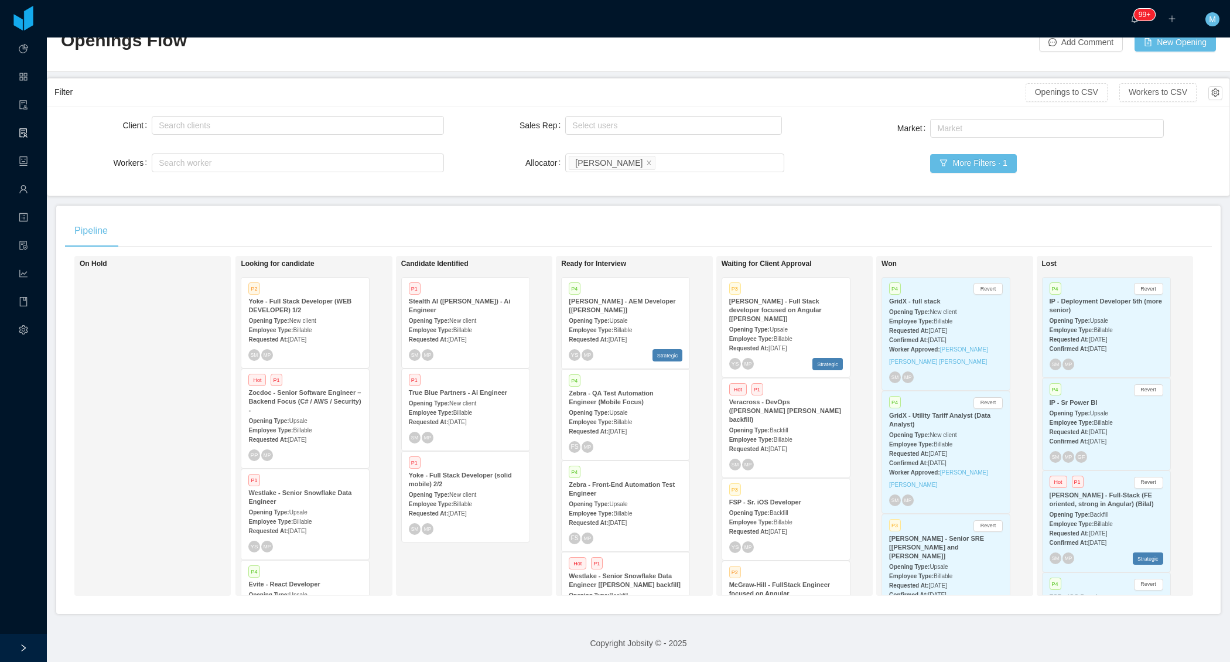
click at [163, 358] on div "On Hold" at bounding box center [162, 425] width 164 height 329
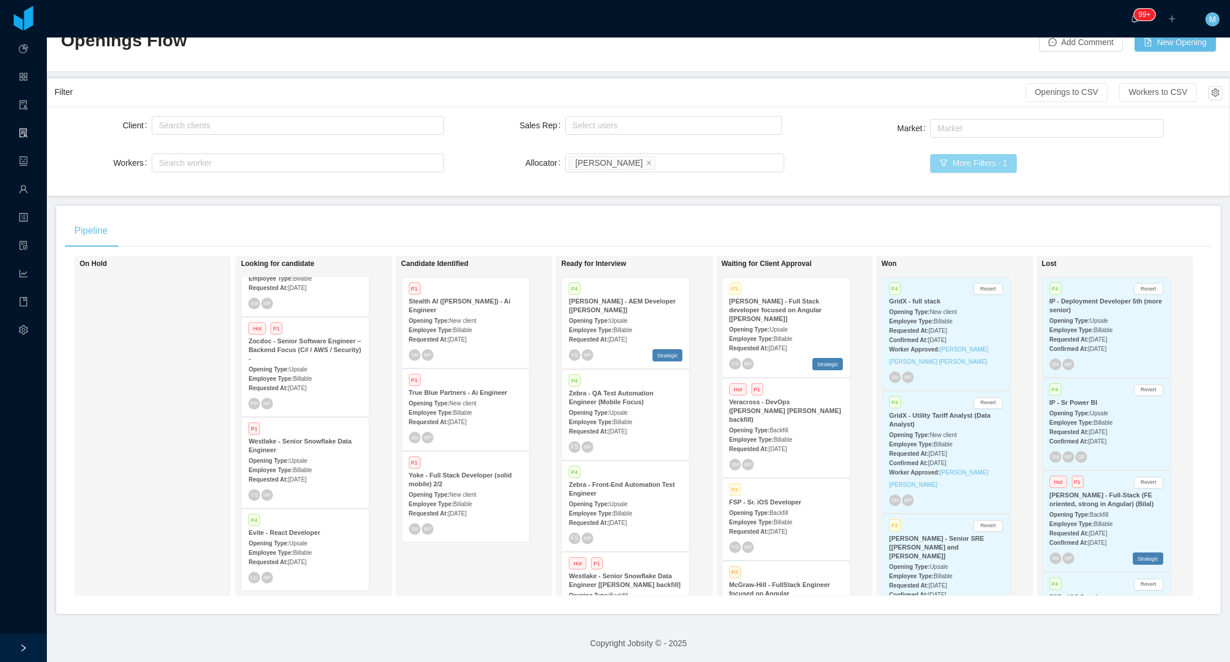
click at [980, 163] on button "More Filters · 1" at bounding box center [973, 163] width 86 height 19
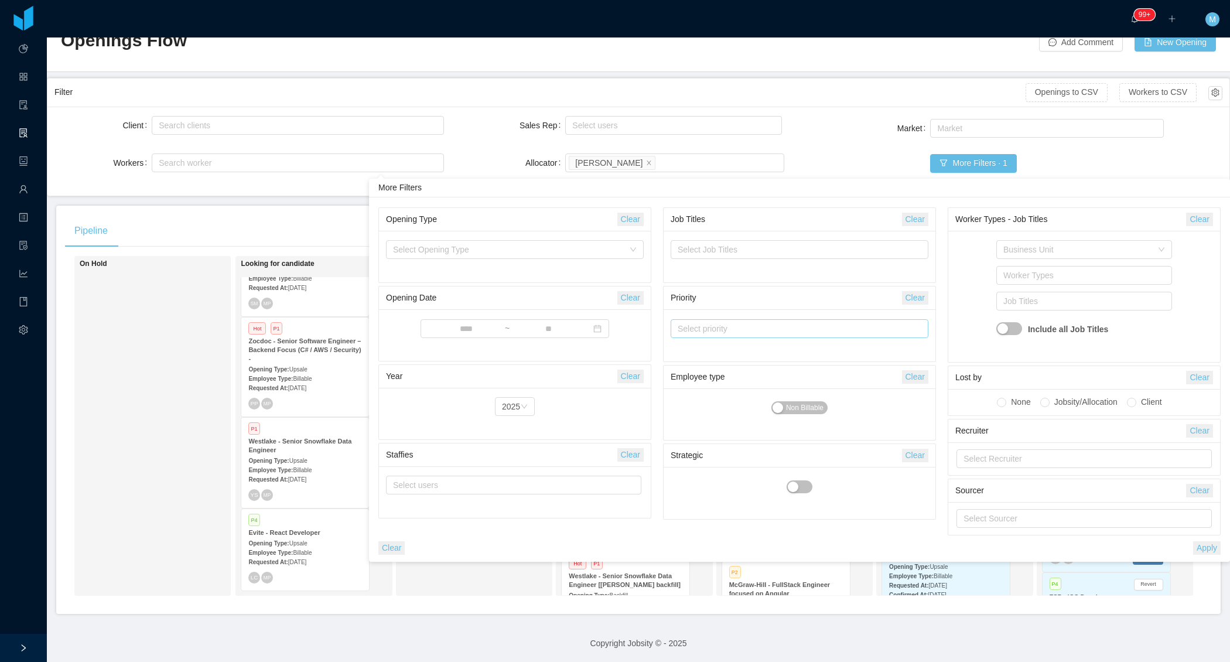
click at [743, 320] on div "Select priority" at bounding box center [795, 329] width 242 height 18
click at [697, 355] on li "P1" at bounding box center [799, 350] width 258 height 19
click at [693, 371] on li "P2" at bounding box center [799, 369] width 258 height 19
click at [1200, 547] on button "Apply" at bounding box center [1207, 547] width 28 height 13
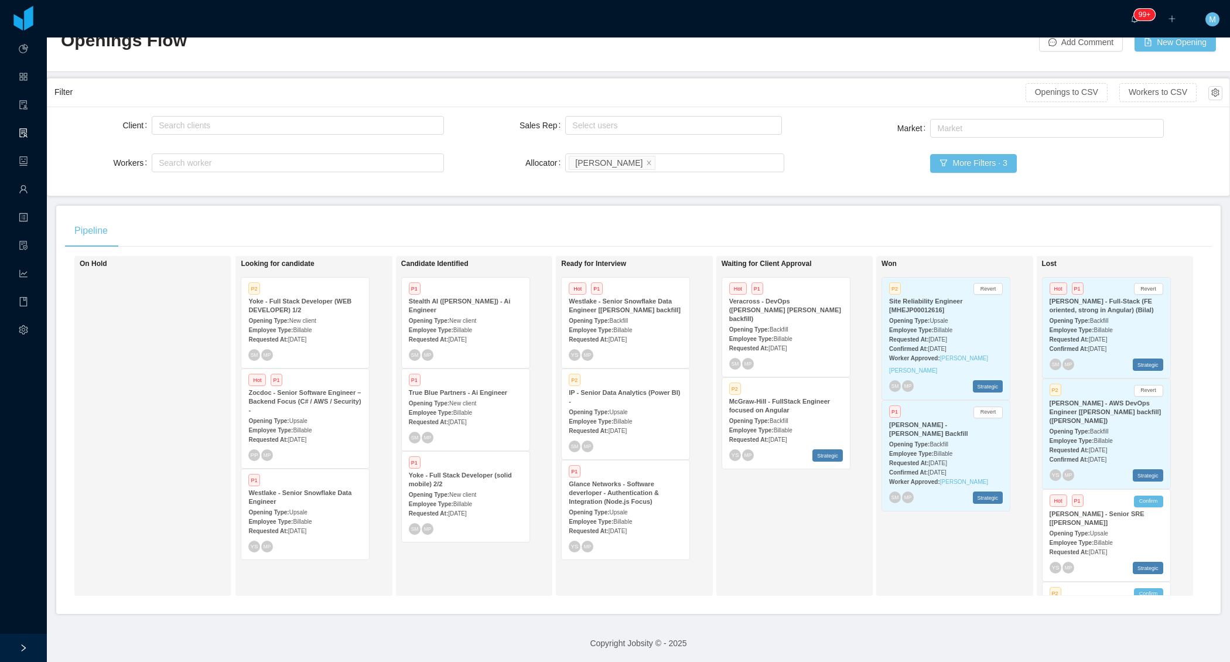
click at [818, 555] on div "Waiting for Client Approval Hot P1 Veracross - DevOps (Fabricio de Andrade Arau…" at bounding box center [804, 425] width 164 height 329
click at [759, 488] on div "Waiting for Client Approval Hot P1 Veracross - DevOps (Fabricio de Andrade Arau…" at bounding box center [804, 425] width 164 height 329
click at [641, 527] on div "Employee Type: Billable" at bounding box center [626, 521] width 114 height 12
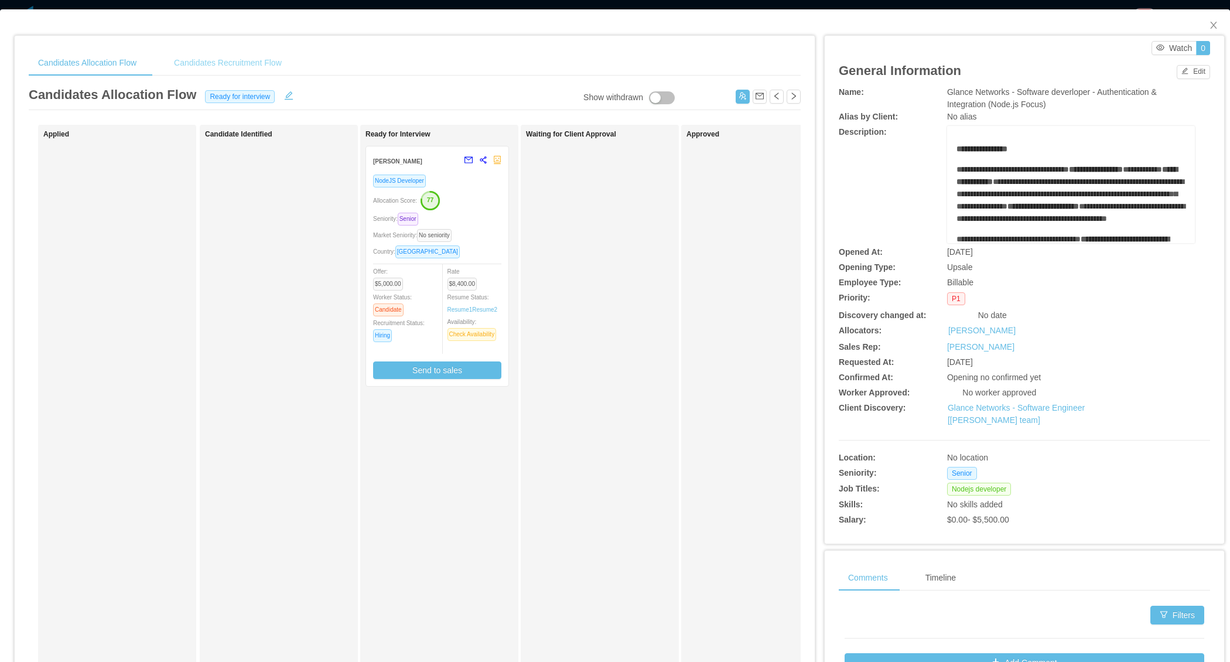
click at [244, 61] on div "Candidates Recruitment Flow" at bounding box center [228, 63] width 127 height 26
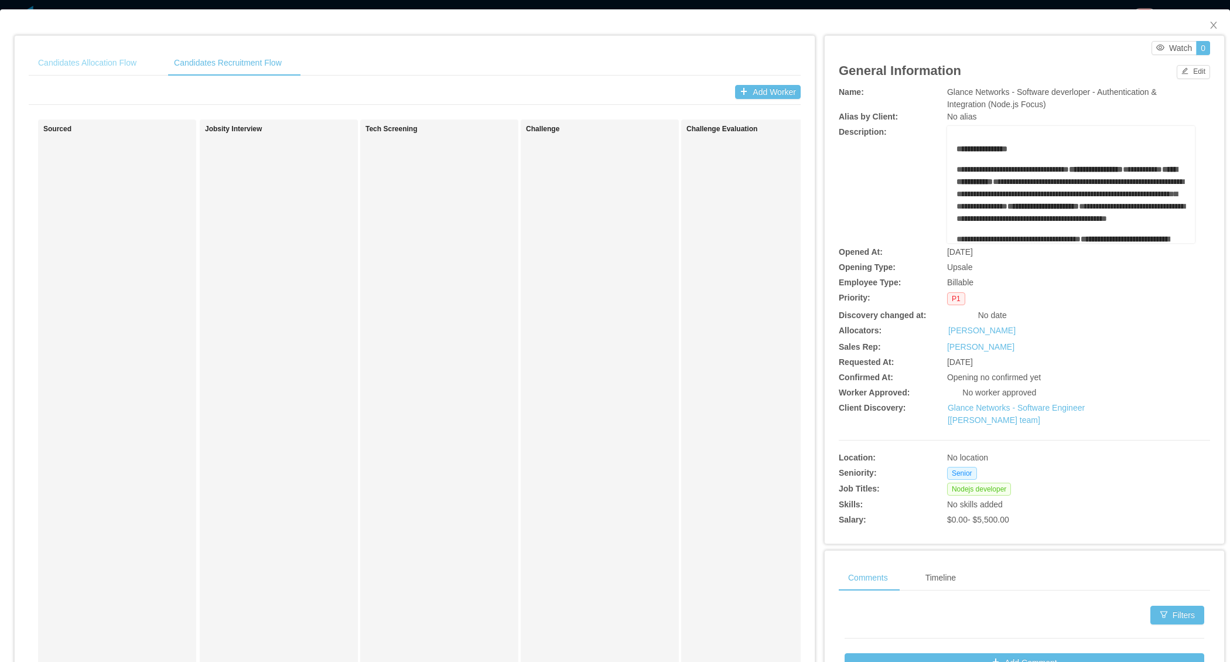
click at [94, 67] on div "Candidates Allocation Flow" at bounding box center [87, 63] width 117 height 26
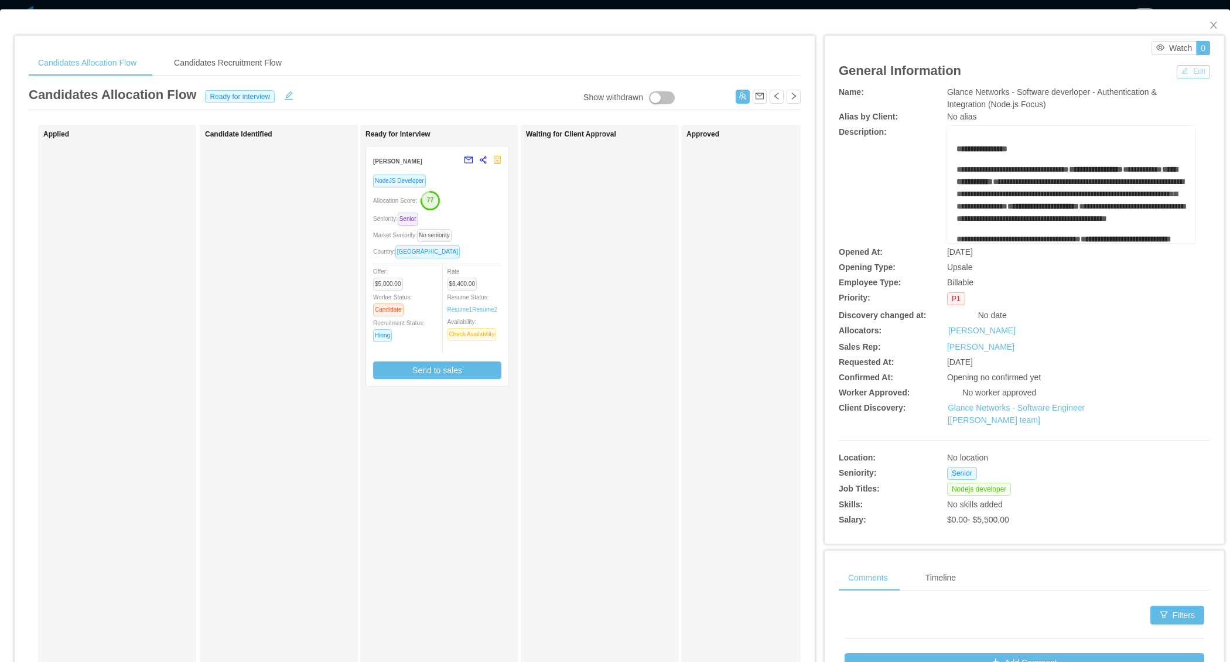
click at [1197, 70] on button "Edit" at bounding box center [1193, 72] width 33 height 14
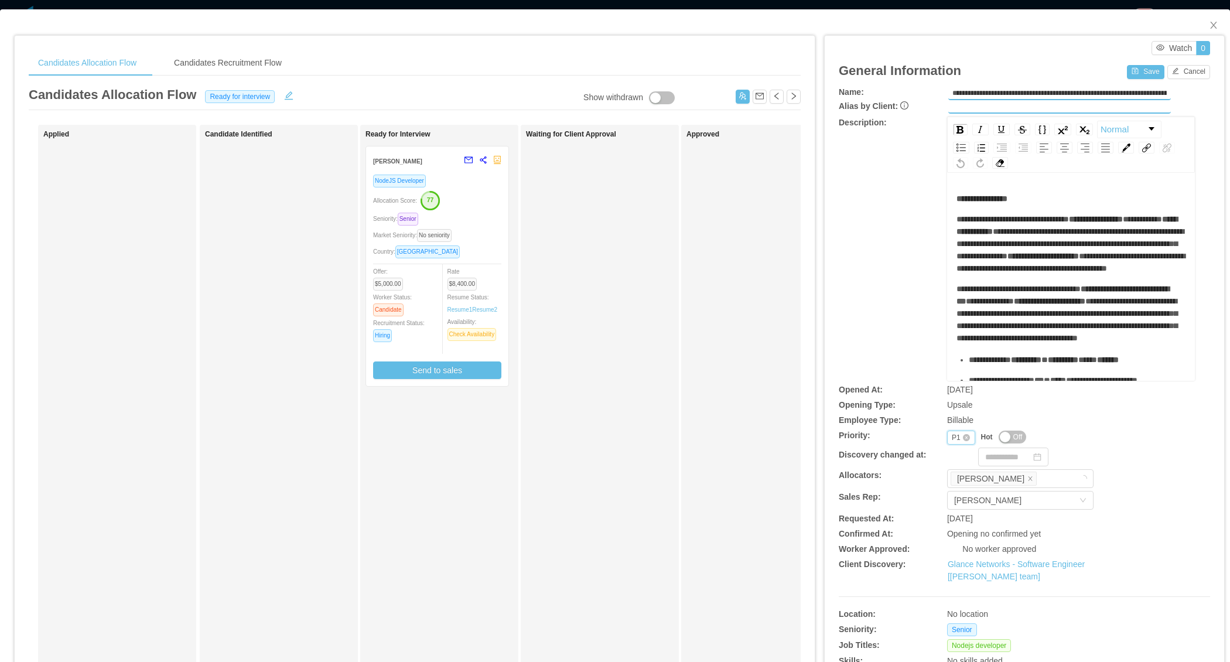
click at [949, 432] on div "Priority P1" at bounding box center [961, 437] width 28 height 14
click at [959, 472] on li "P2" at bounding box center [961, 473] width 28 height 19
click at [1136, 70] on button "Save" at bounding box center [1145, 72] width 37 height 14
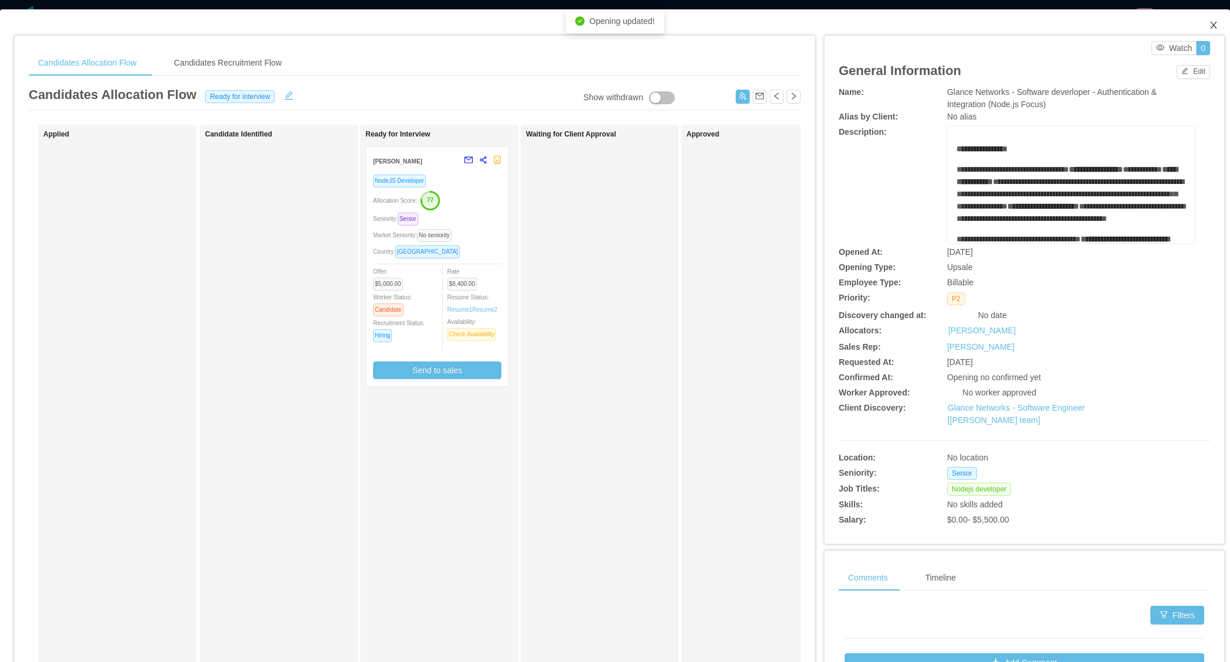
click at [1213, 26] on icon "icon: close" at bounding box center [1213, 24] width 9 height 9
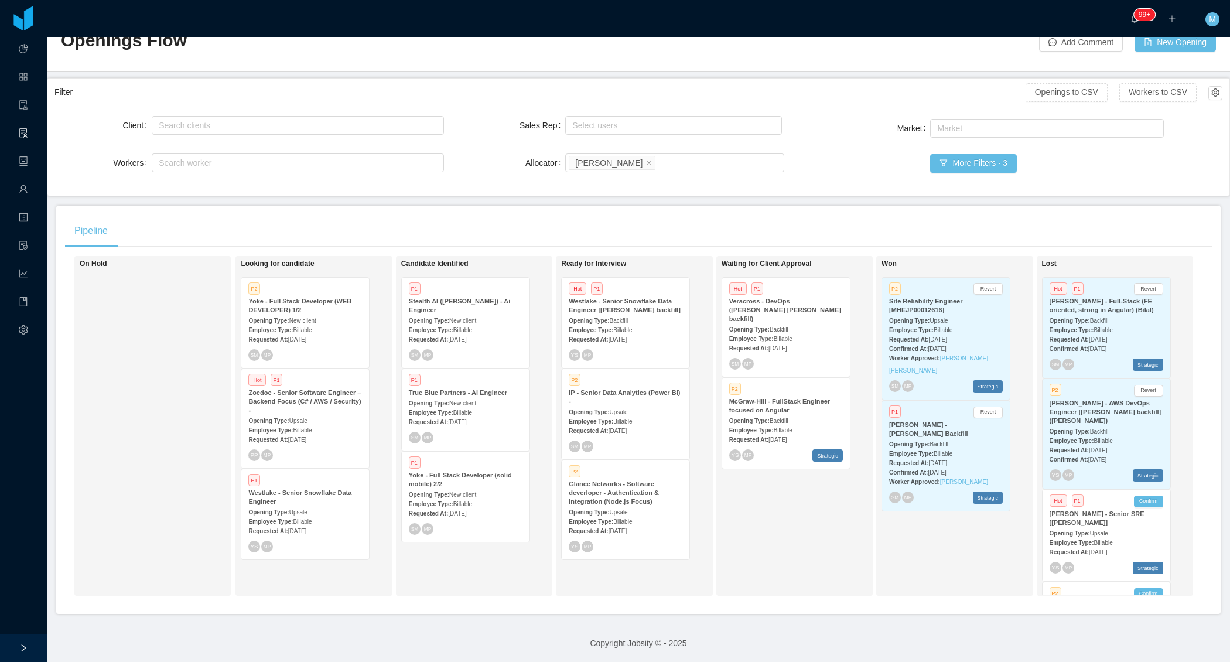
click at [626, 422] on div "Employee Type: Billable" at bounding box center [626, 421] width 114 height 12
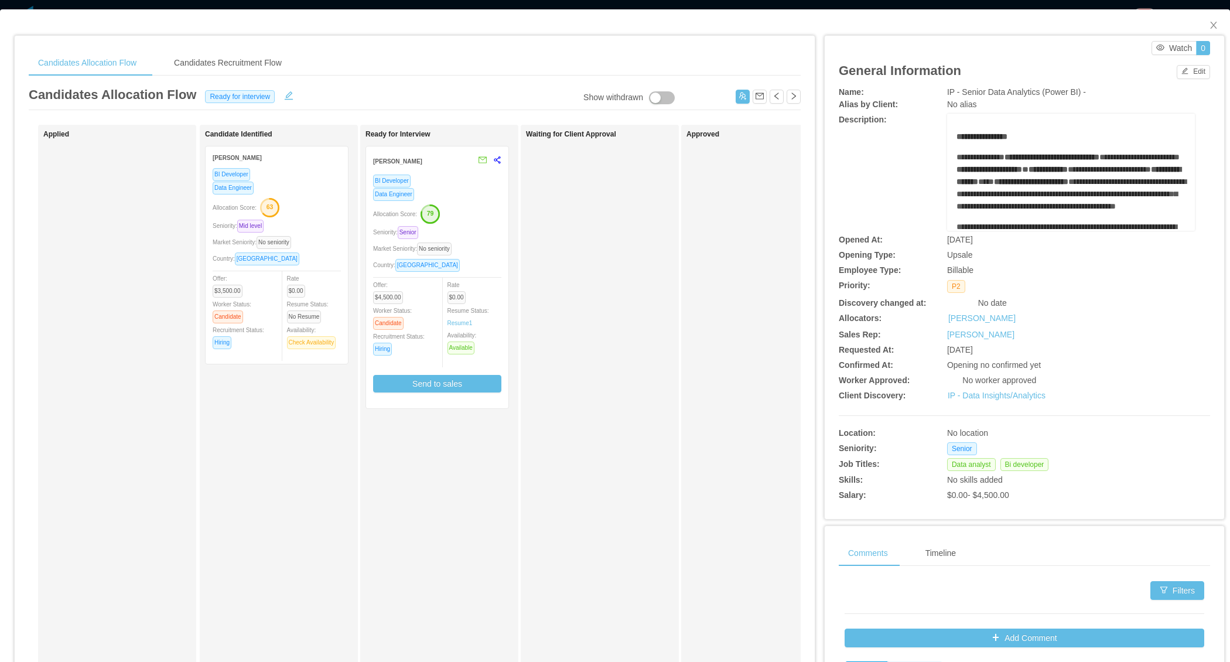
click at [225, 76] on div "Candidates Allocation Flow Candidates Recruitment Flow Candidates Allocation Fl…" at bounding box center [415, 385] width 772 height 670
click at [228, 70] on div "Candidates Recruitment Flow" at bounding box center [228, 63] width 127 height 26
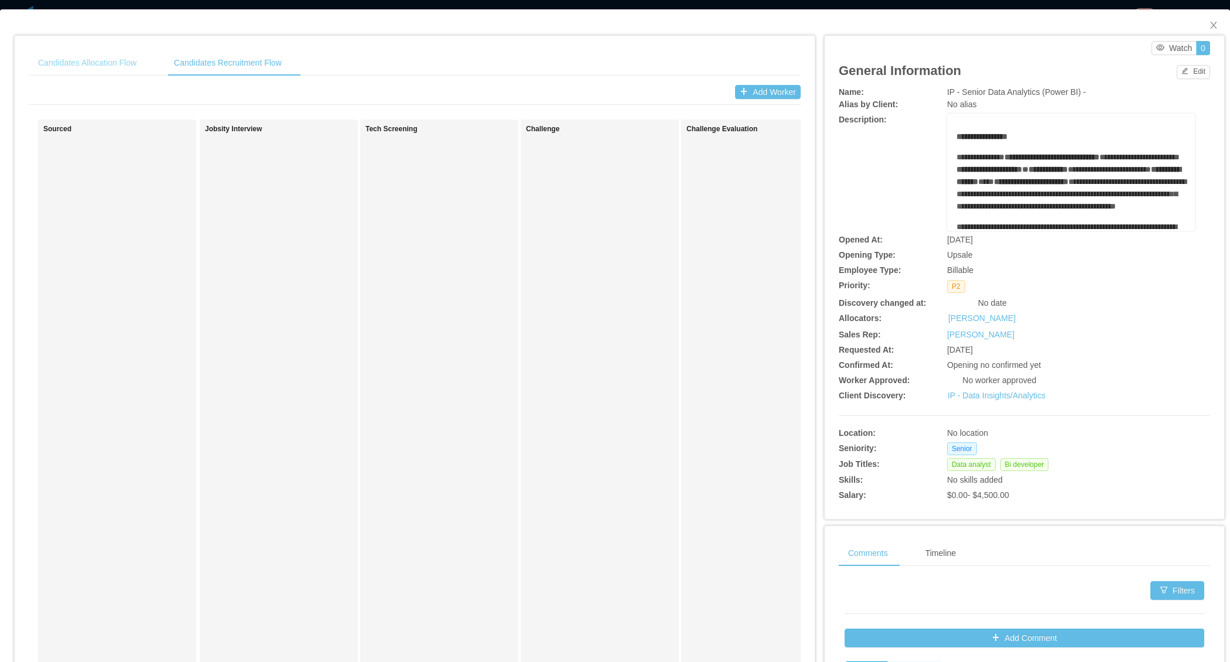
click at [74, 67] on div "Candidates Allocation Flow" at bounding box center [87, 63] width 117 height 26
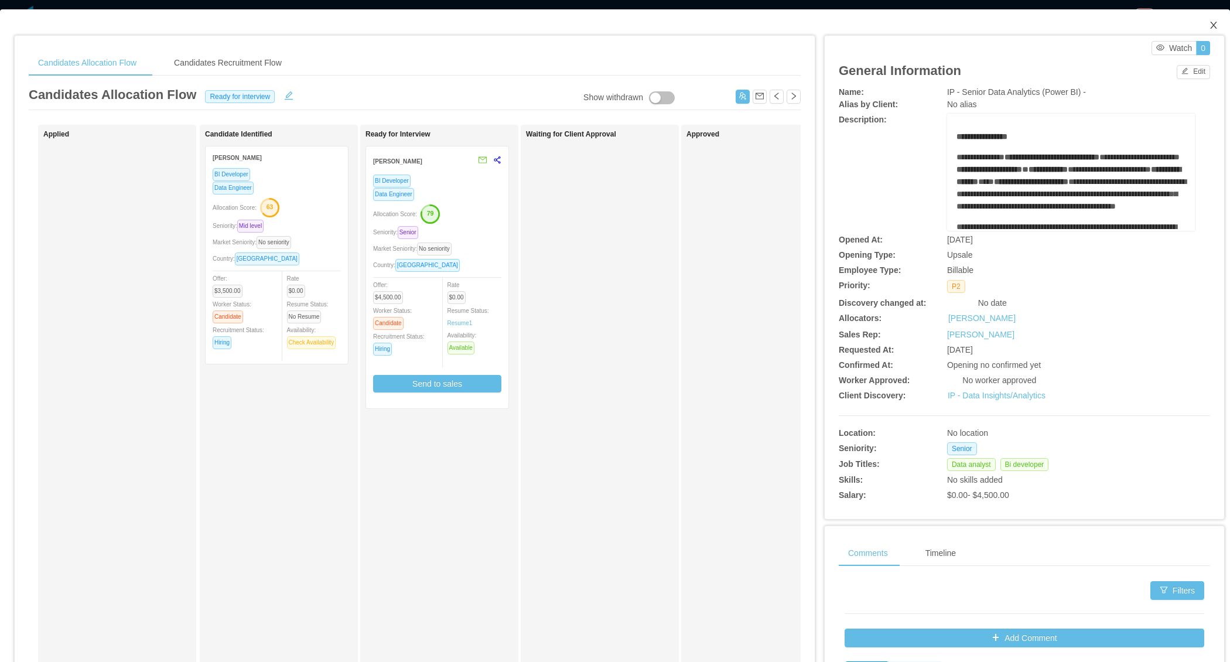
click at [1209, 22] on icon "icon: close" at bounding box center [1213, 24] width 9 height 9
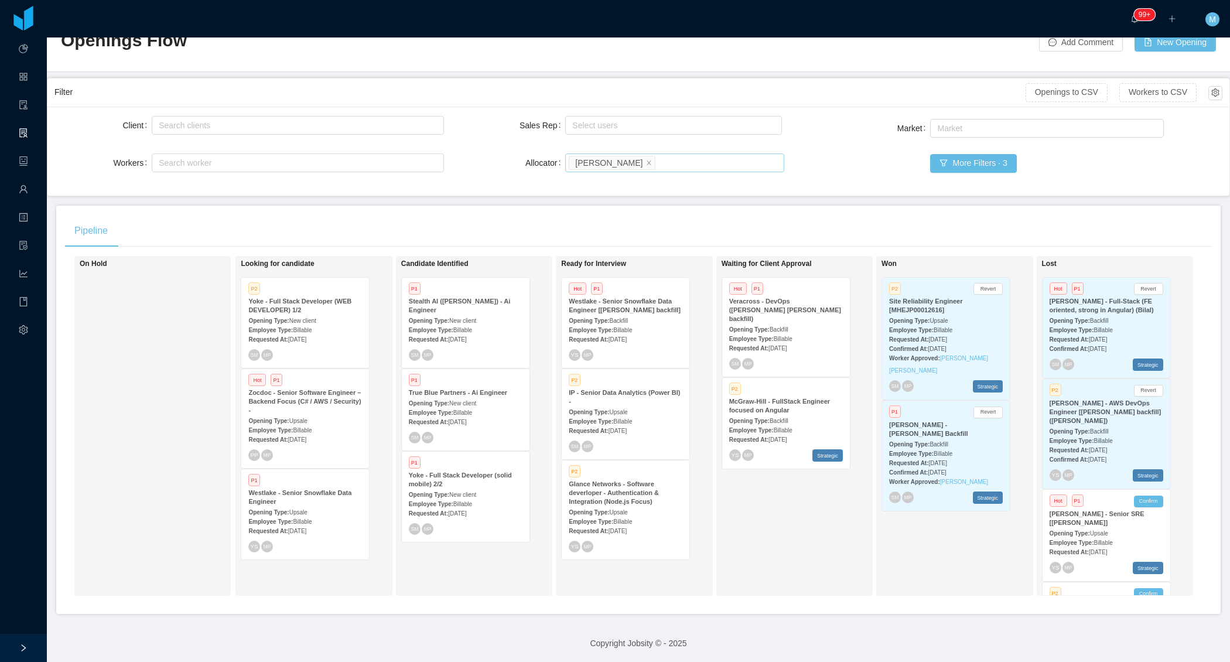
click at [632, 166] on li "Merwin Ponce" at bounding box center [612, 163] width 86 height 14
click at [646, 165] on span at bounding box center [649, 162] width 6 height 11
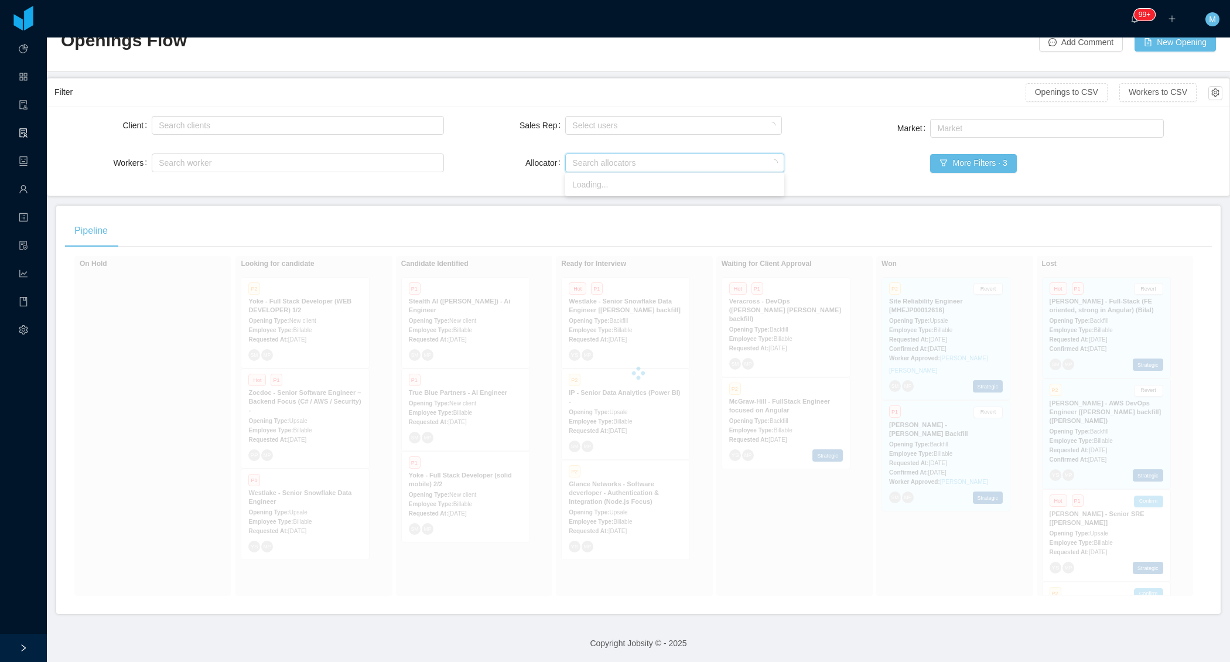
click at [464, 187] on div "Client Search clients Workers Search worker Sales Rep Select users Allocator Se…" at bounding box center [638, 151] width 1182 height 89
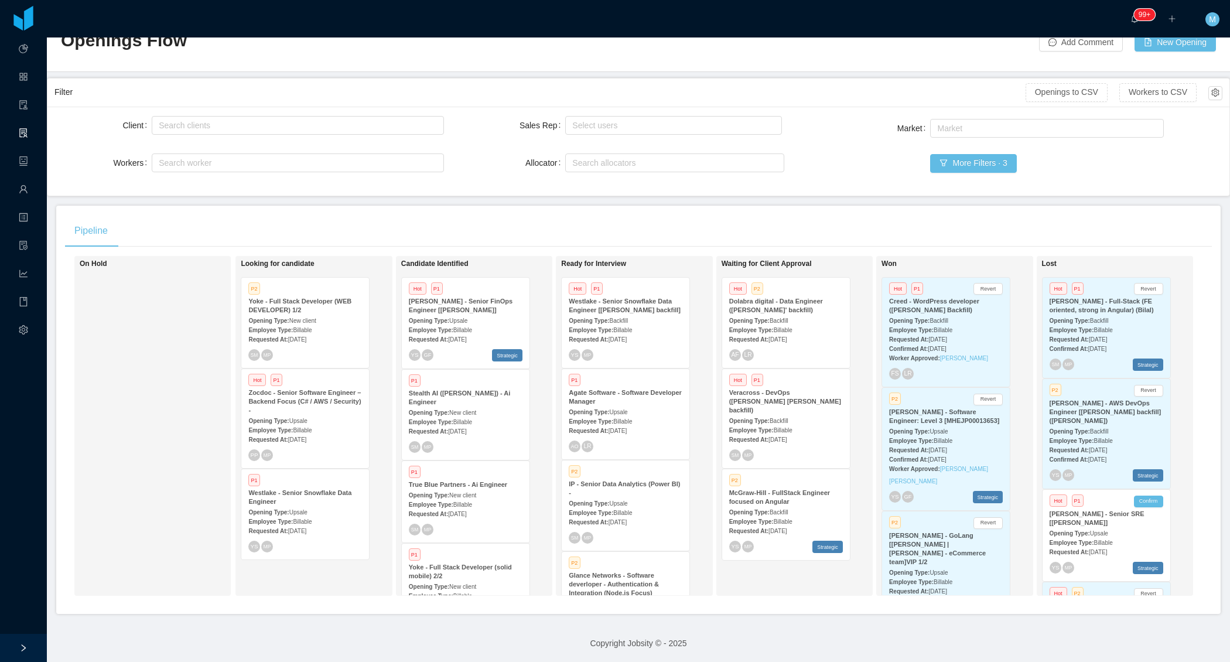
click at [455, 349] on div "YS GF Strategic" at bounding box center [466, 355] width 114 height 12
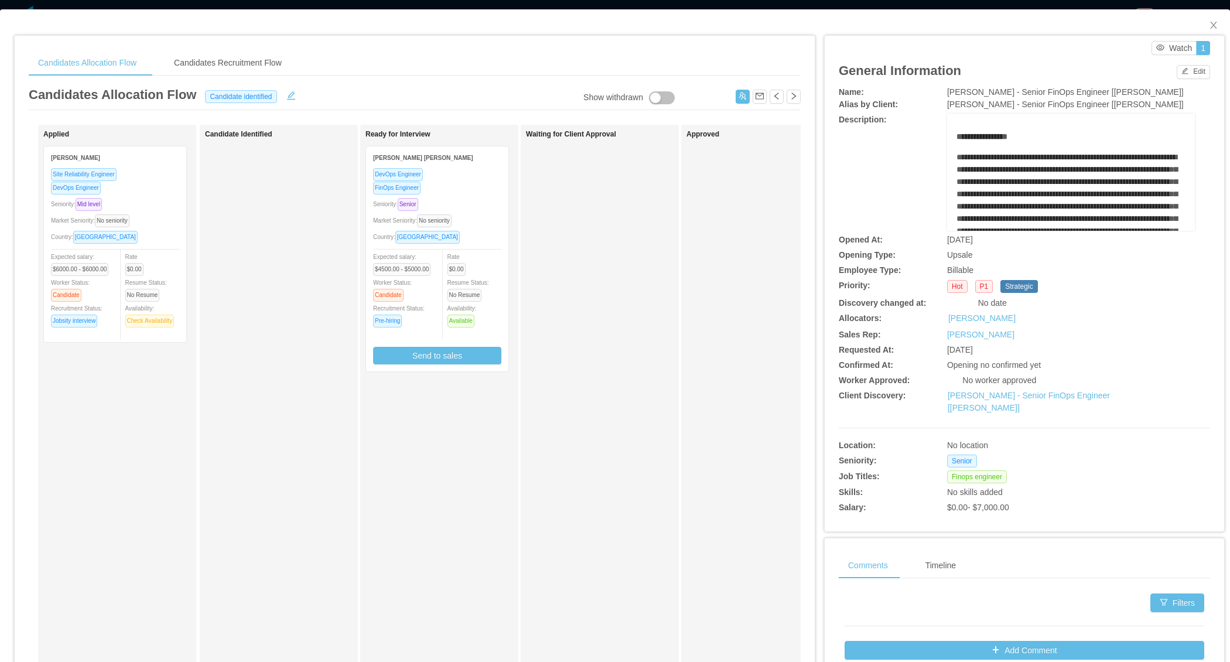
click at [165, 221] on div "Market Seniority: No seniority" at bounding box center [115, 220] width 128 height 13
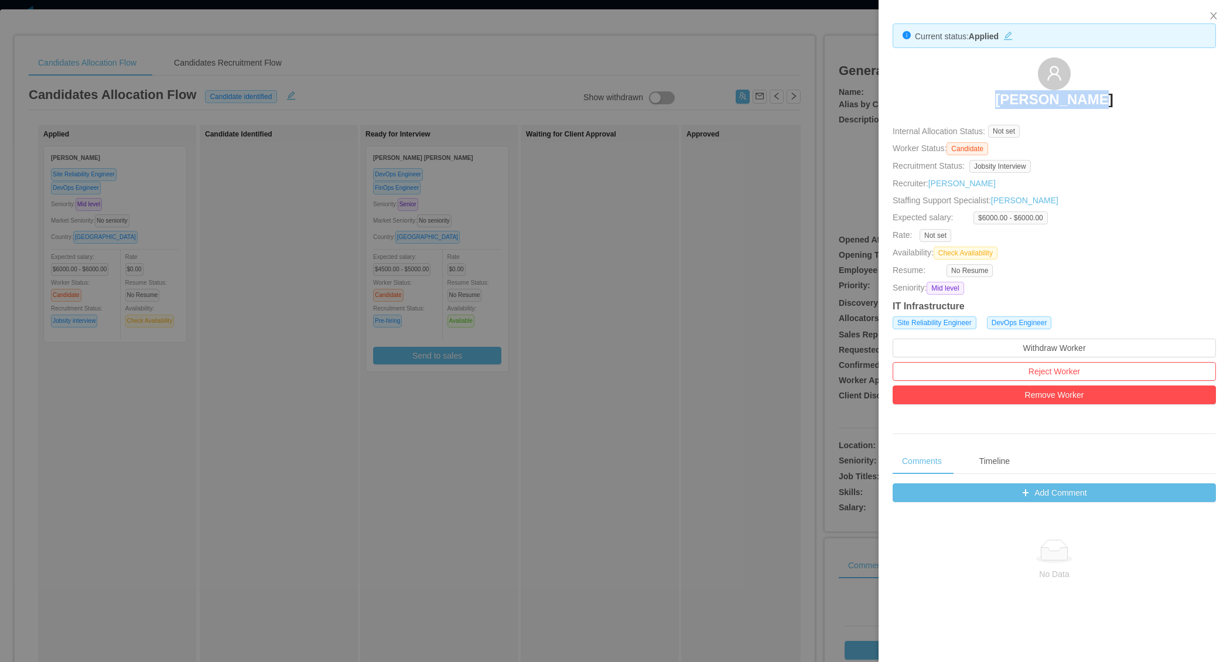
click at [623, 279] on div at bounding box center [615, 331] width 1230 height 662
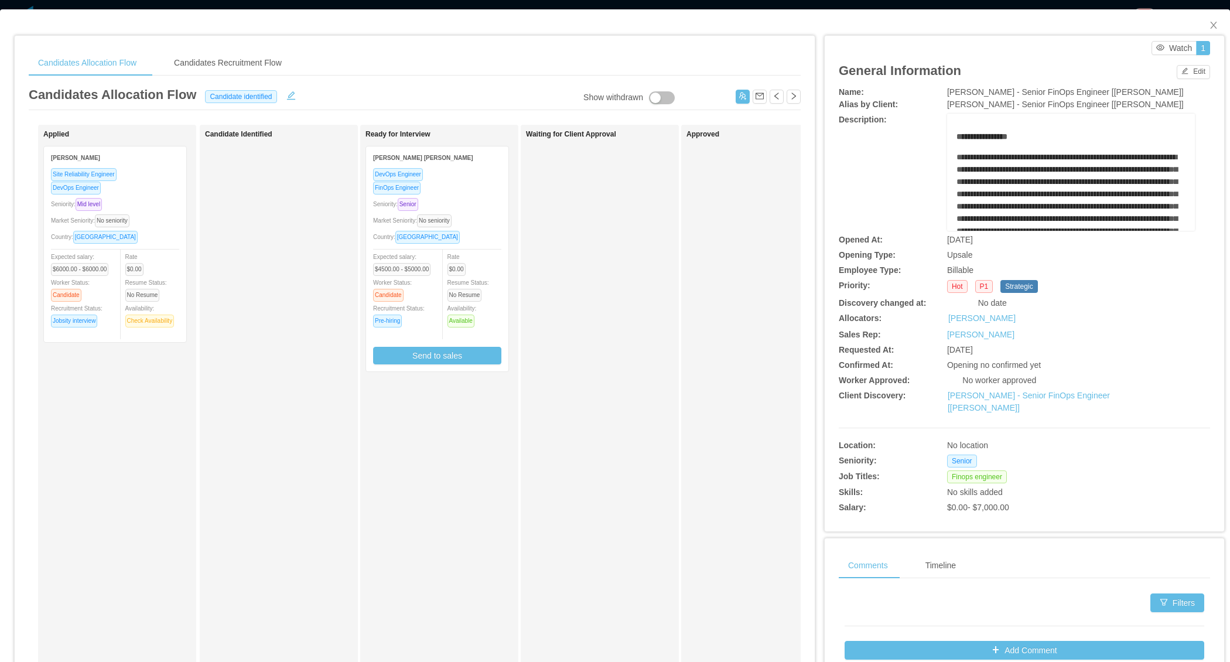
scroll to position [0, 378]
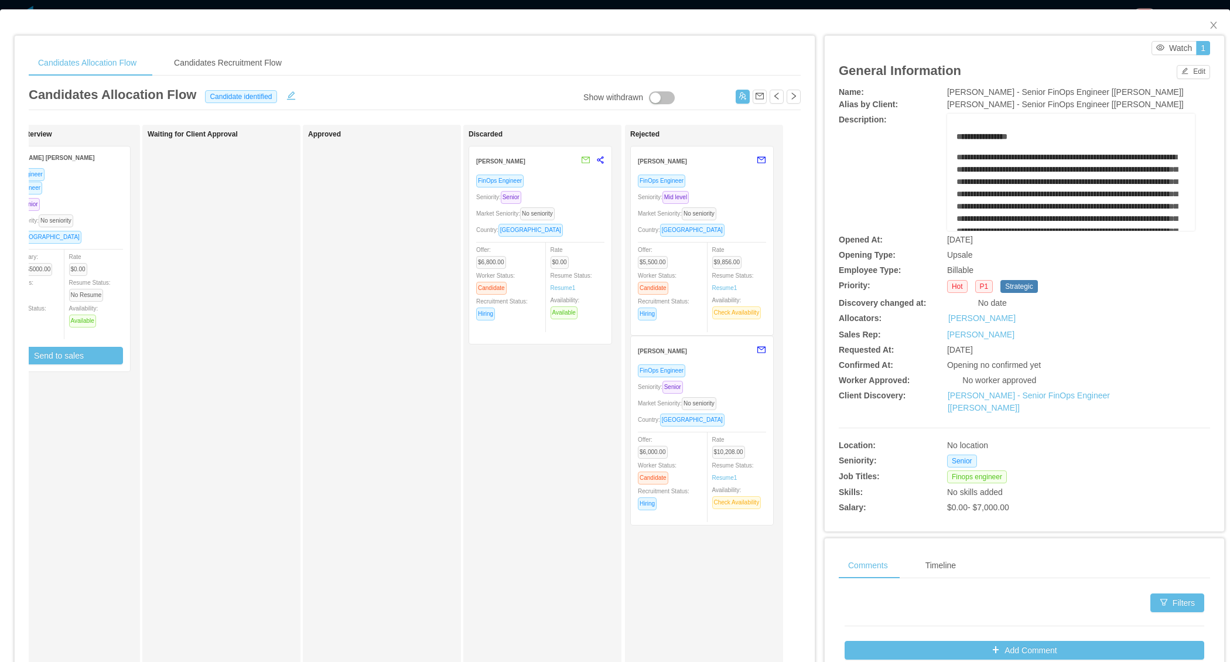
click at [577, 207] on div "Market Seniority: No seniority" at bounding box center [540, 213] width 128 height 13
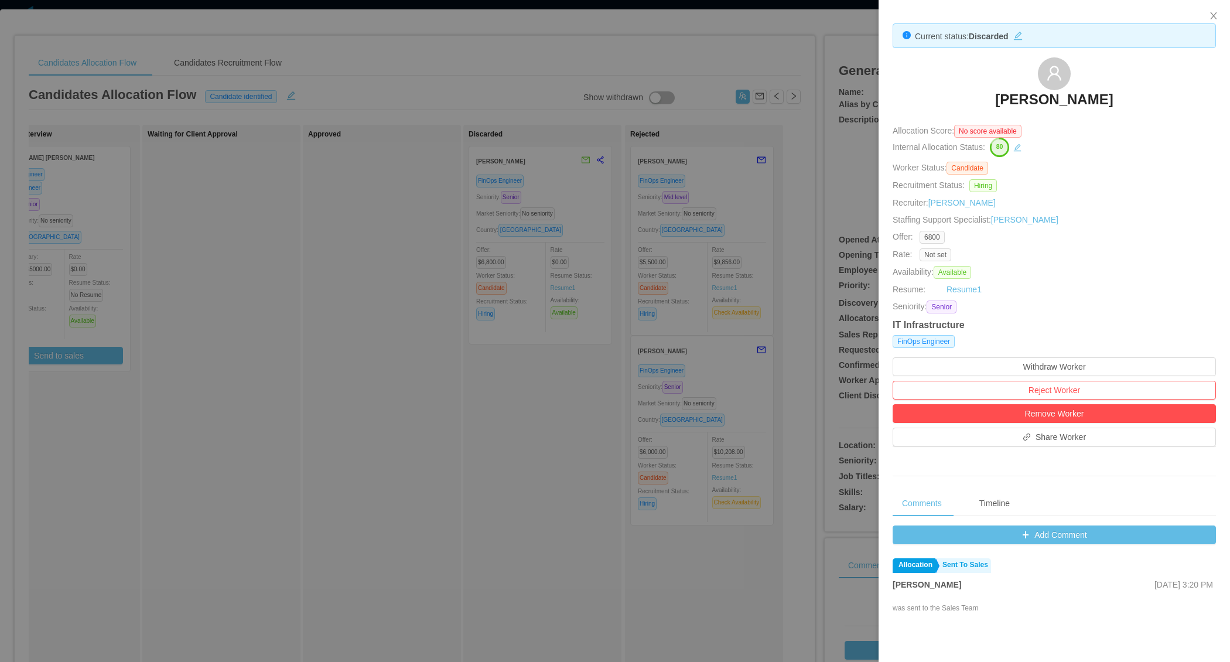
click at [484, 477] on div at bounding box center [615, 331] width 1230 height 662
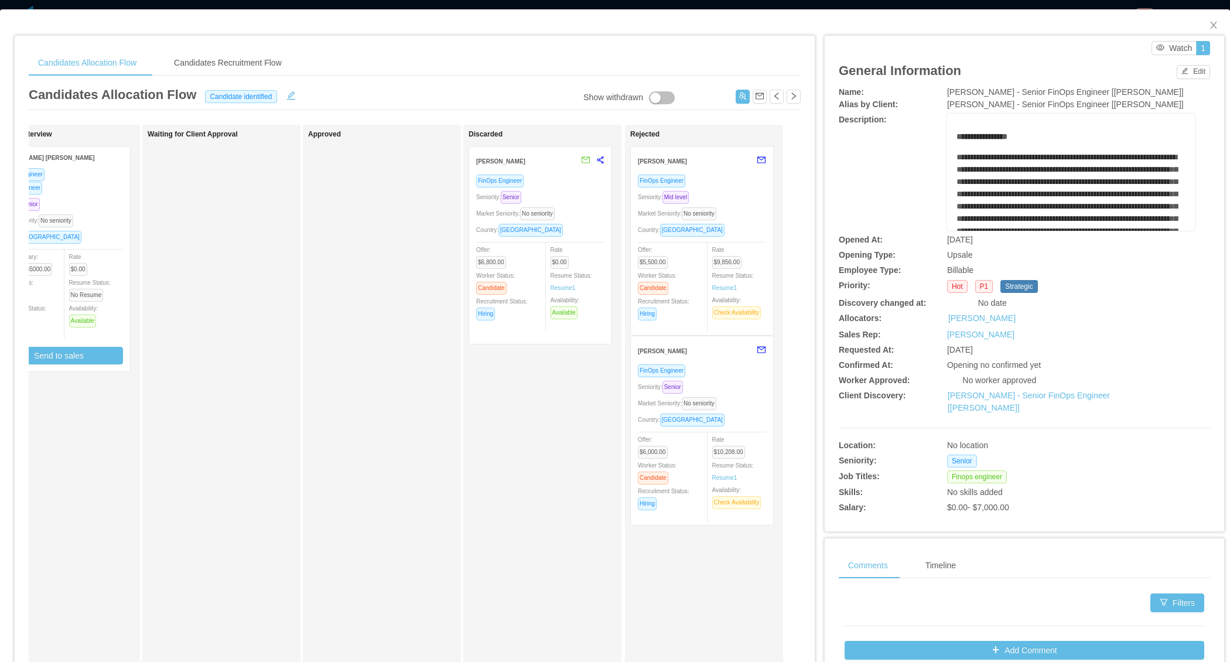
click at [744, 207] on div "Market Seniority: No seniority" at bounding box center [702, 213] width 128 height 13
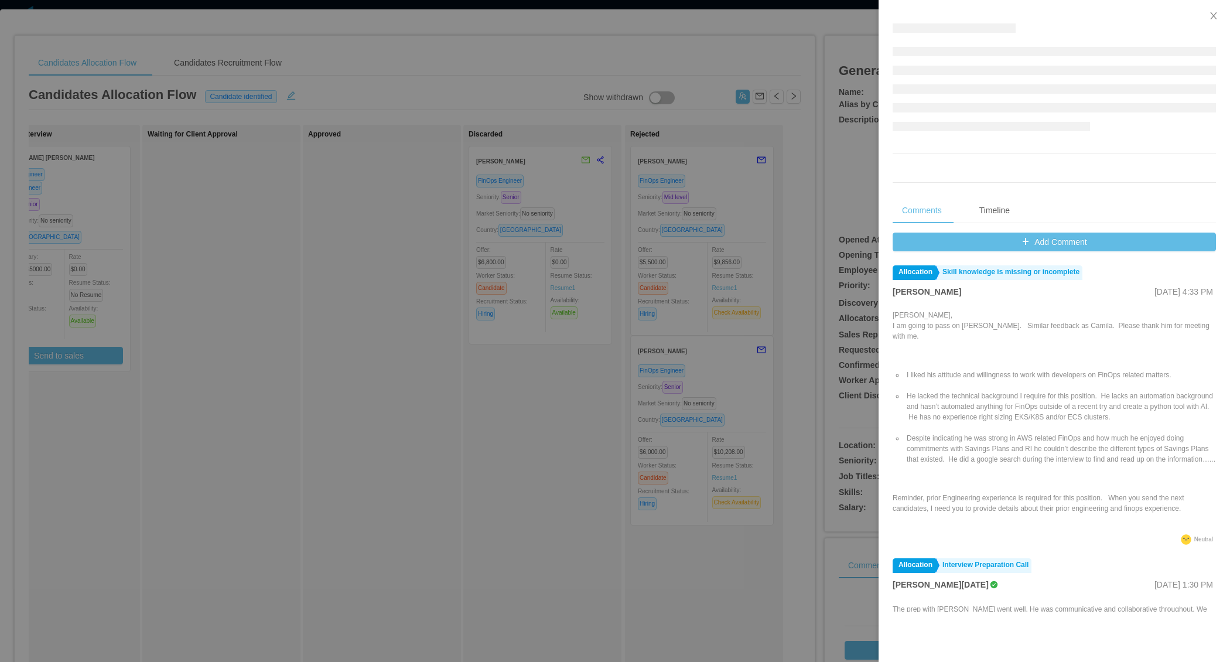
click at [648, 487] on div at bounding box center [615, 331] width 1230 height 662
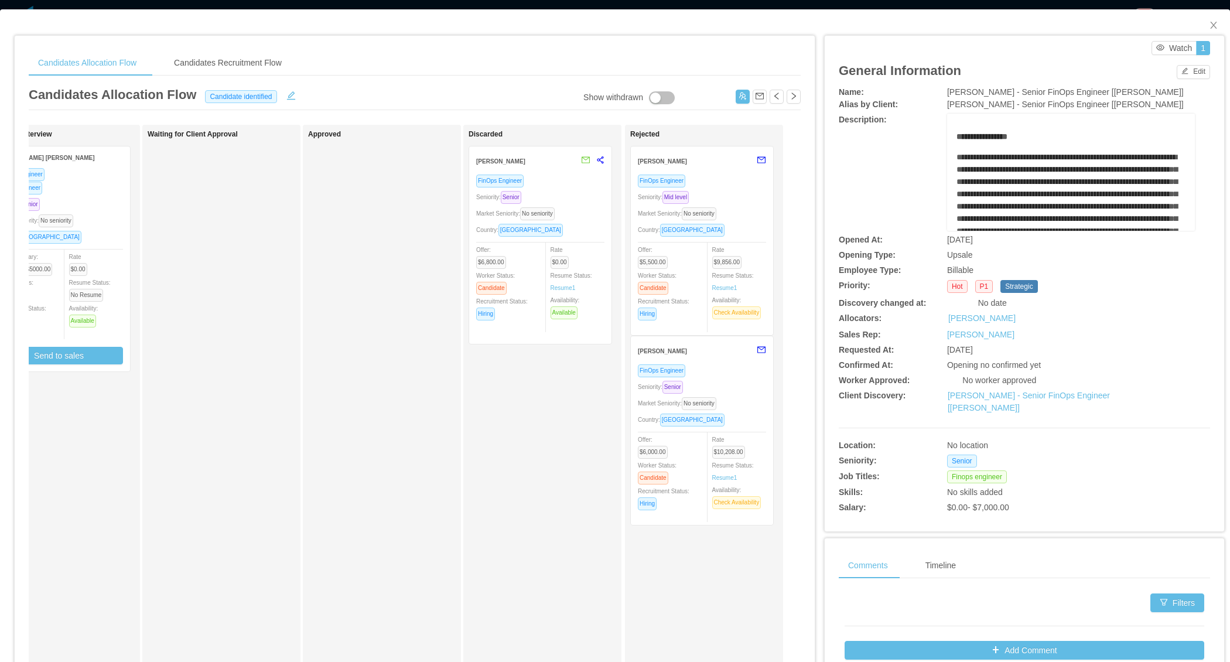
click at [717, 374] on div "FinOps Engineer" at bounding box center [702, 370] width 128 height 13
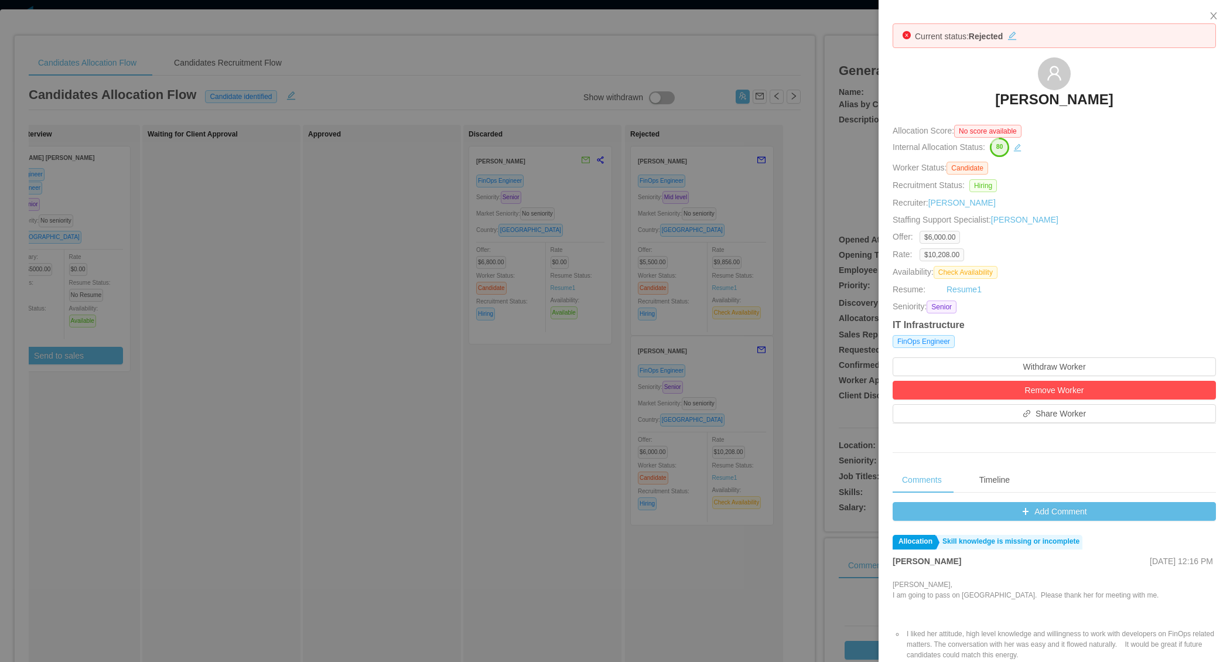
click at [481, 501] on div at bounding box center [615, 331] width 1230 height 662
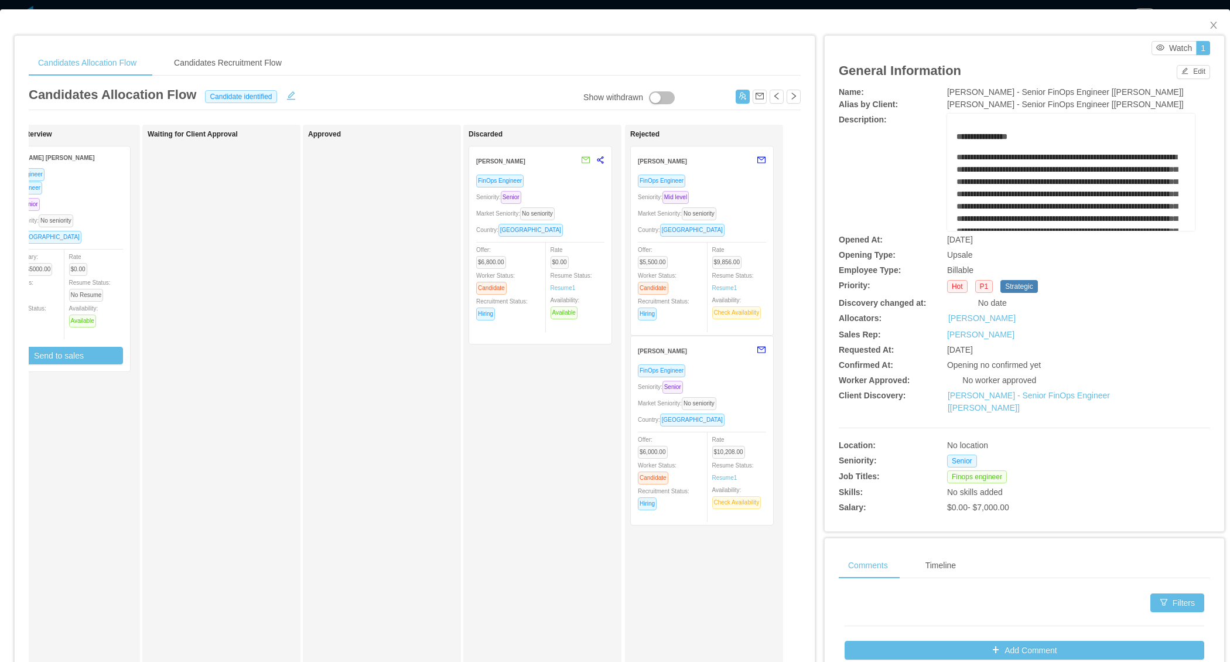
click at [725, 251] on div "Rate $9,856.00 Resume Status: Resume 1 Availability: Check Availability" at bounding box center [744, 281] width 64 height 76
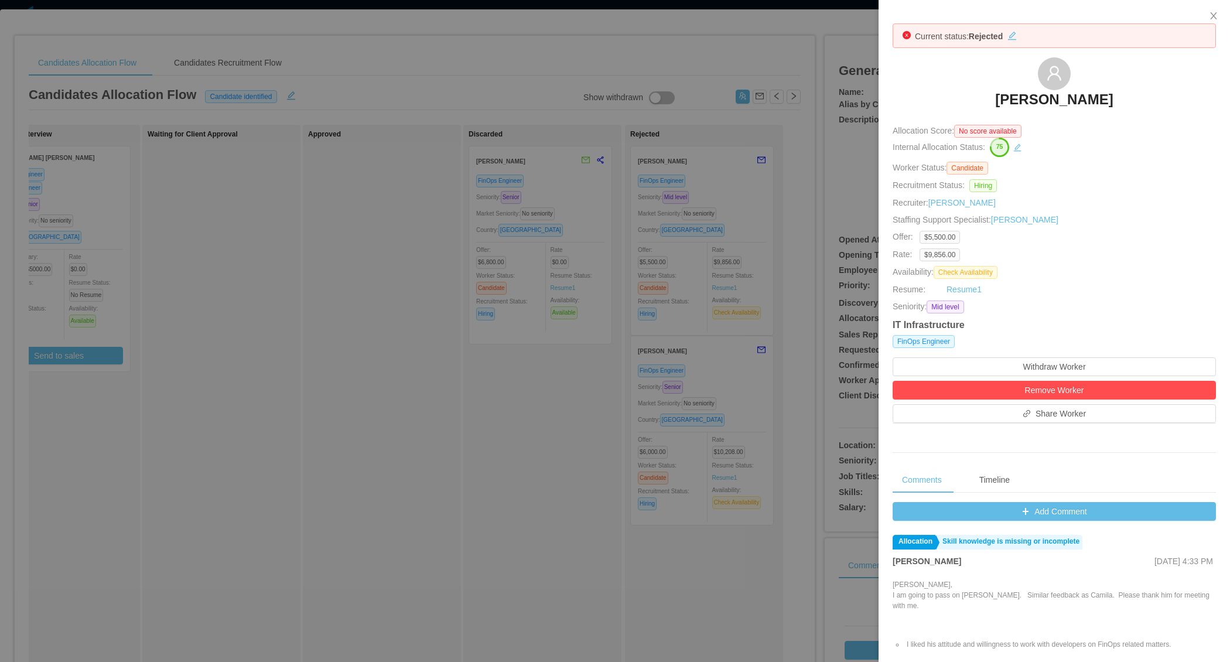
click at [451, 354] on div at bounding box center [615, 331] width 1230 height 662
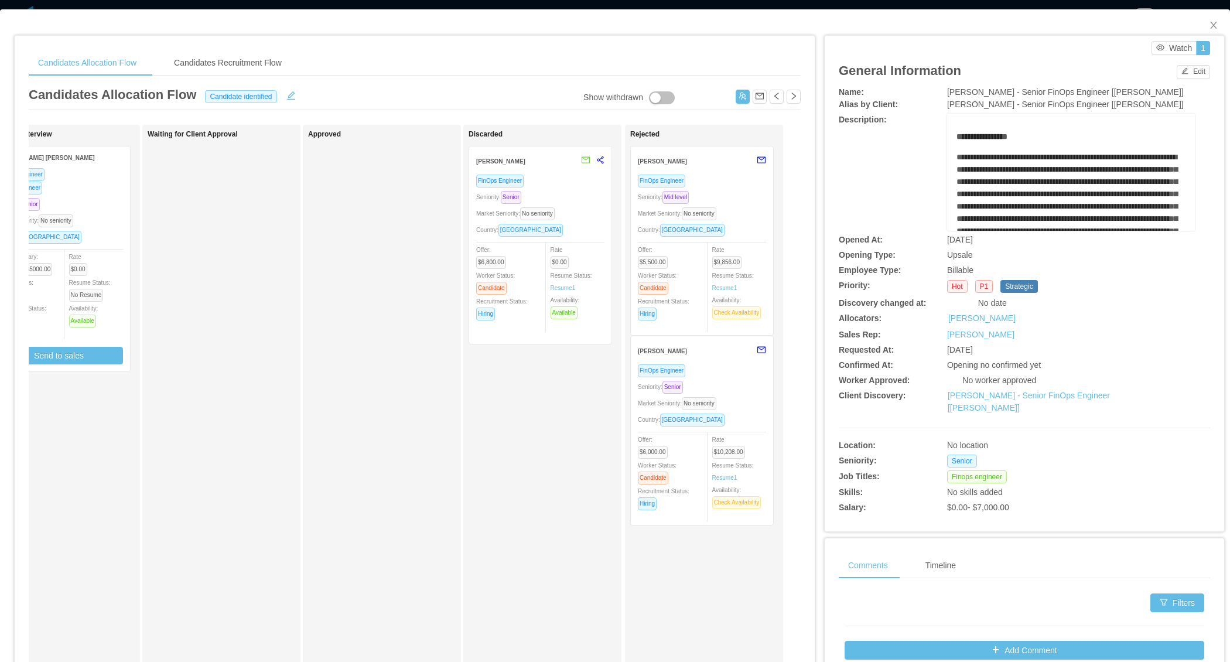
scroll to position [0, 0]
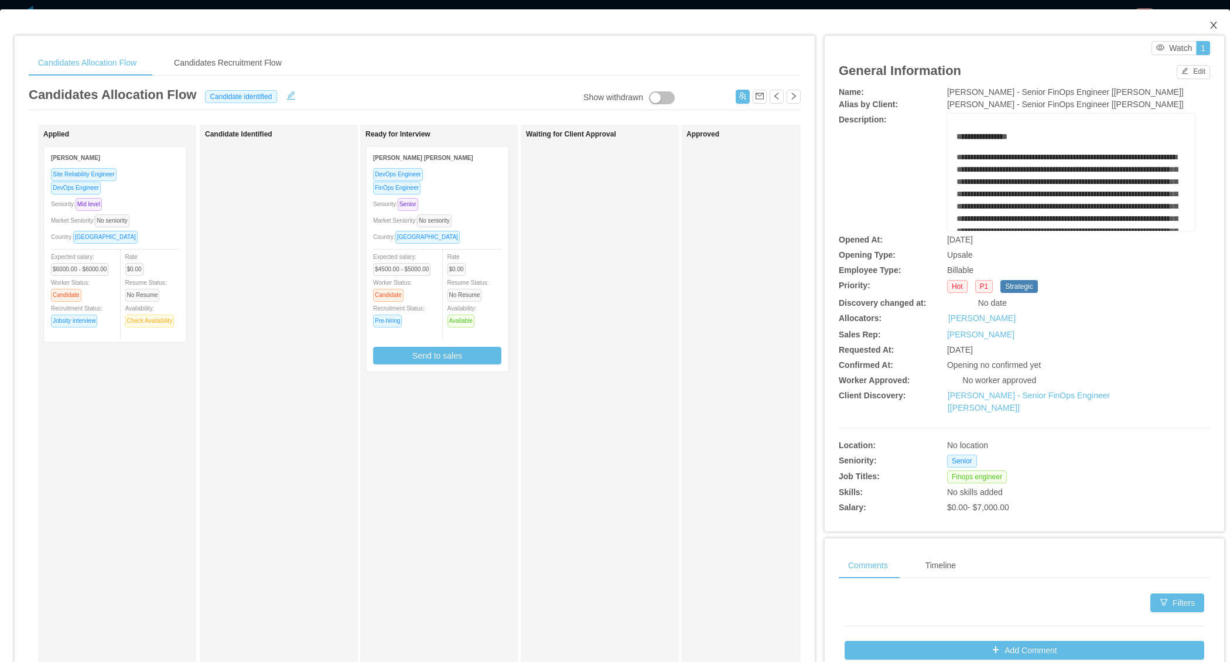
click at [1214, 26] on icon "icon: close" at bounding box center [1213, 25] width 6 height 7
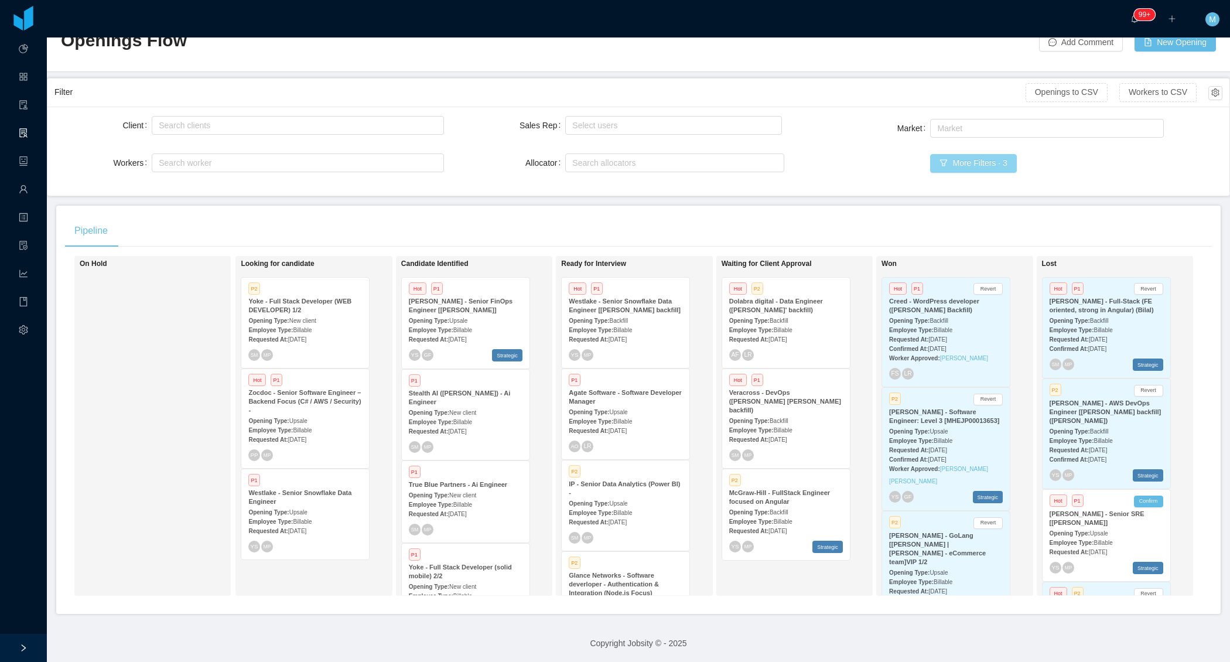
click at [995, 156] on button "More Filters · 3" at bounding box center [973, 163] width 86 height 19
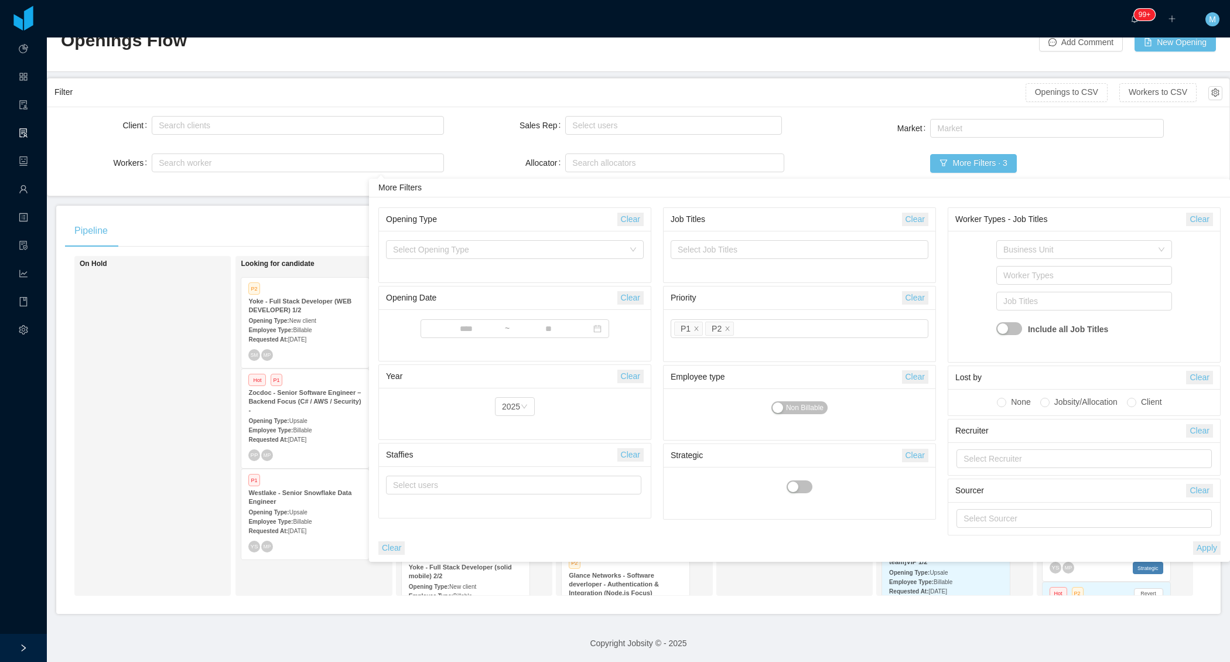
click at [395, 548] on button "Clear" at bounding box center [391, 547] width 26 height 13
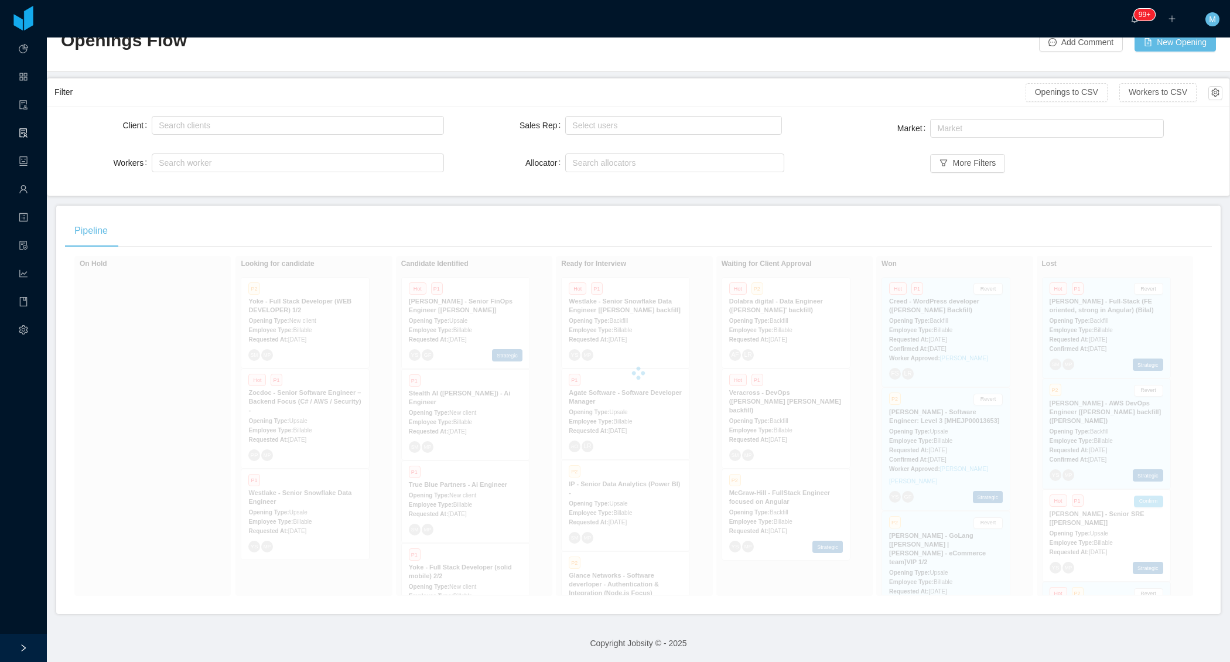
click at [192, 414] on div at bounding box center [638, 373] width 1147 height 234
click at [833, 195] on main "Home / Openings Flow / Openings Flow Add Comment New Opening Filter Openings to…" at bounding box center [638, 314] width 1183 height 624
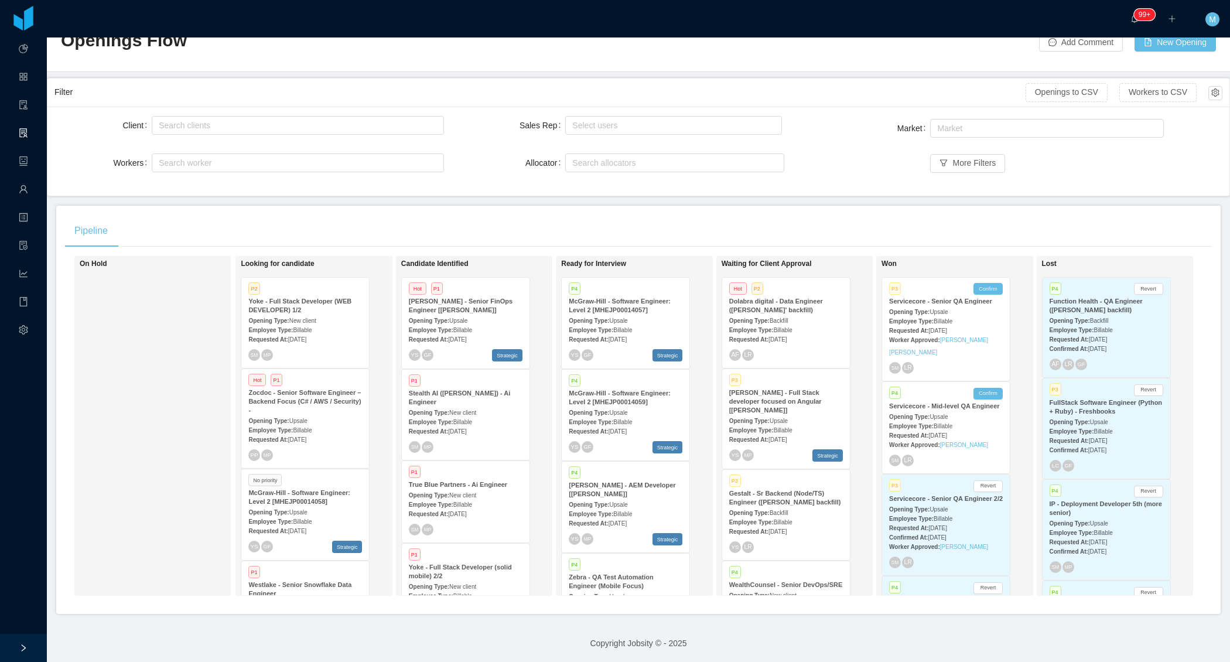
scroll to position [1371, 0]
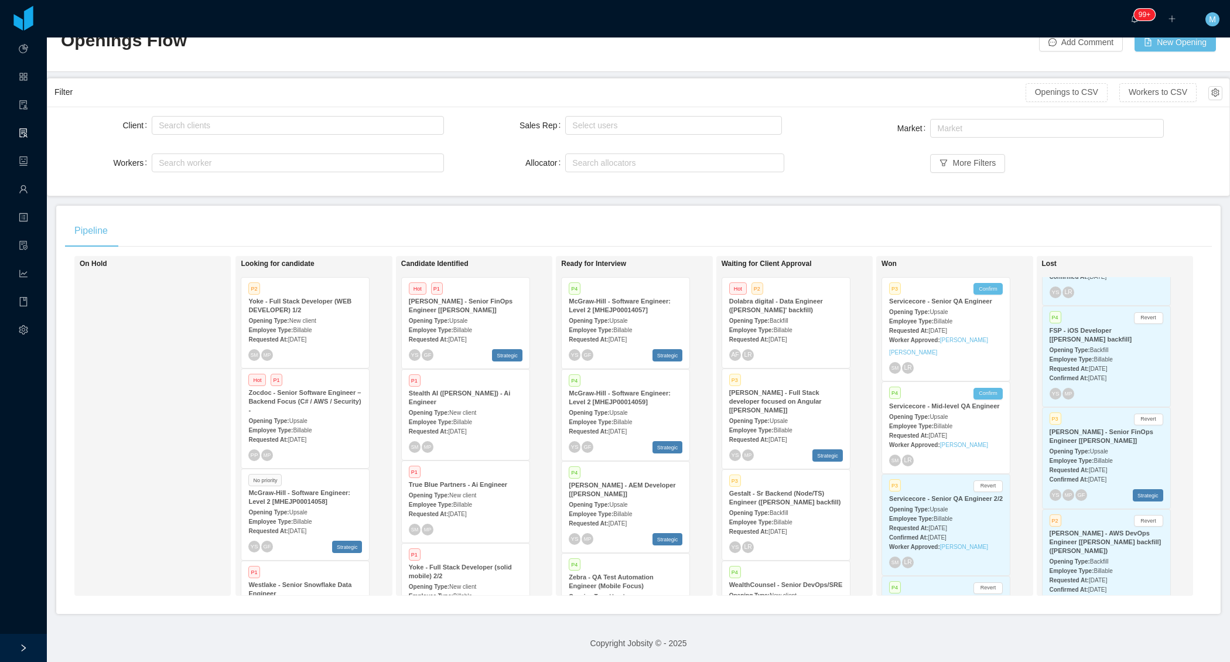
click at [1095, 467] on span "Jun 9th, 2025" at bounding box center [1098, 470] width 18 height 6
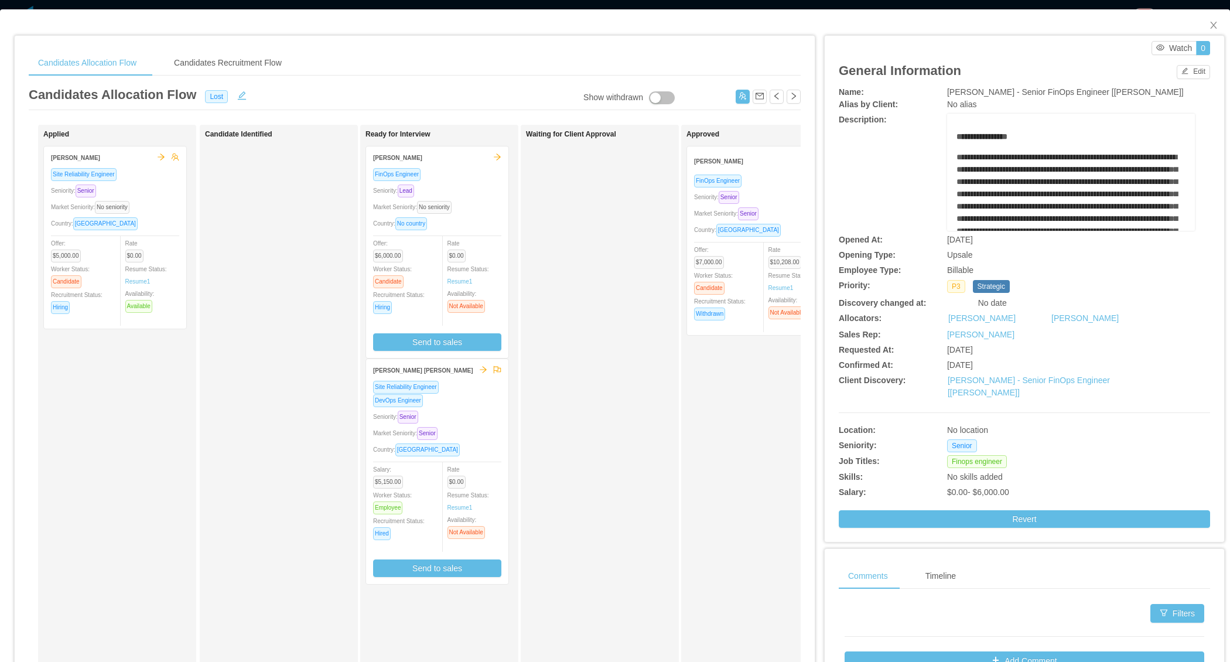
click at [153, 227] on div "Country: Brazil" at bounding box center [115, 223] width 128 height 13
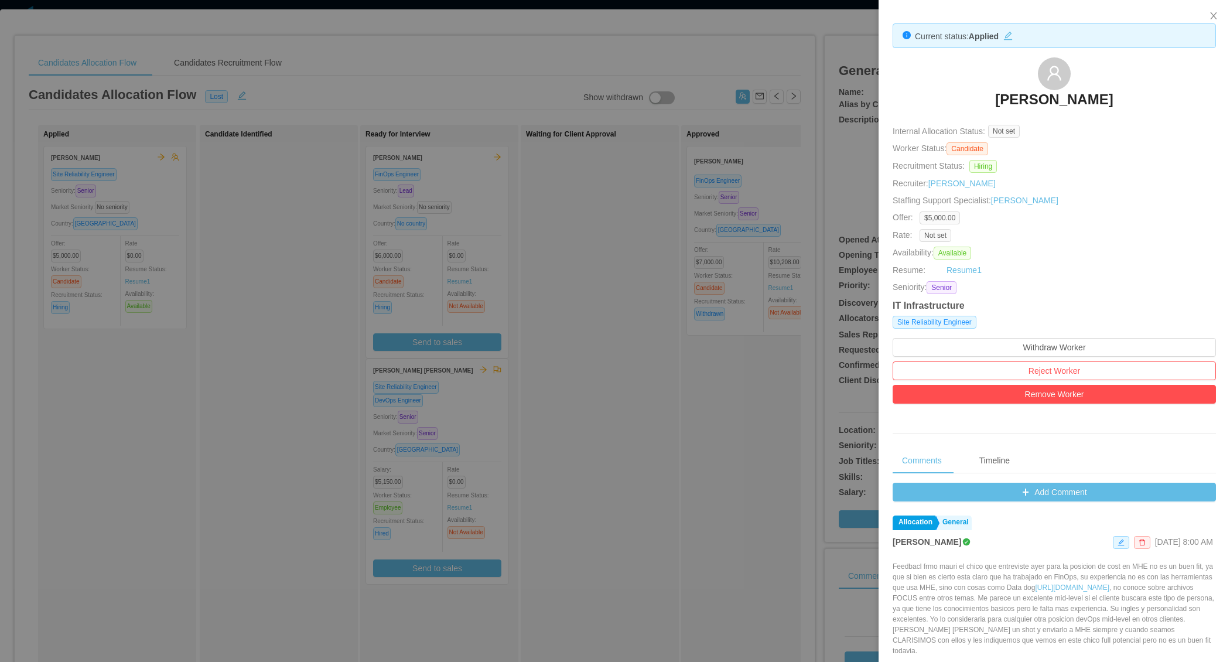
click at [554, 389] on div at bounding box center [615, 331] width 1230 height 662
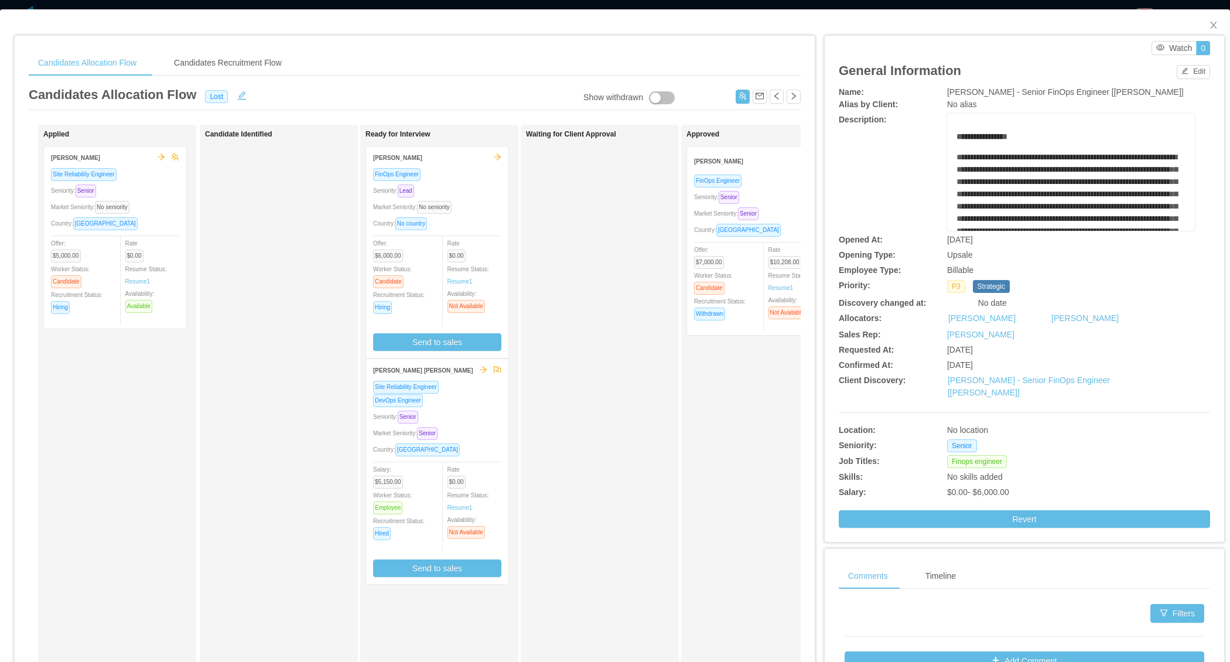
click at [489, 413] on div "Seniority: Senior" at bounding box center [437, 416] width 128 height 13
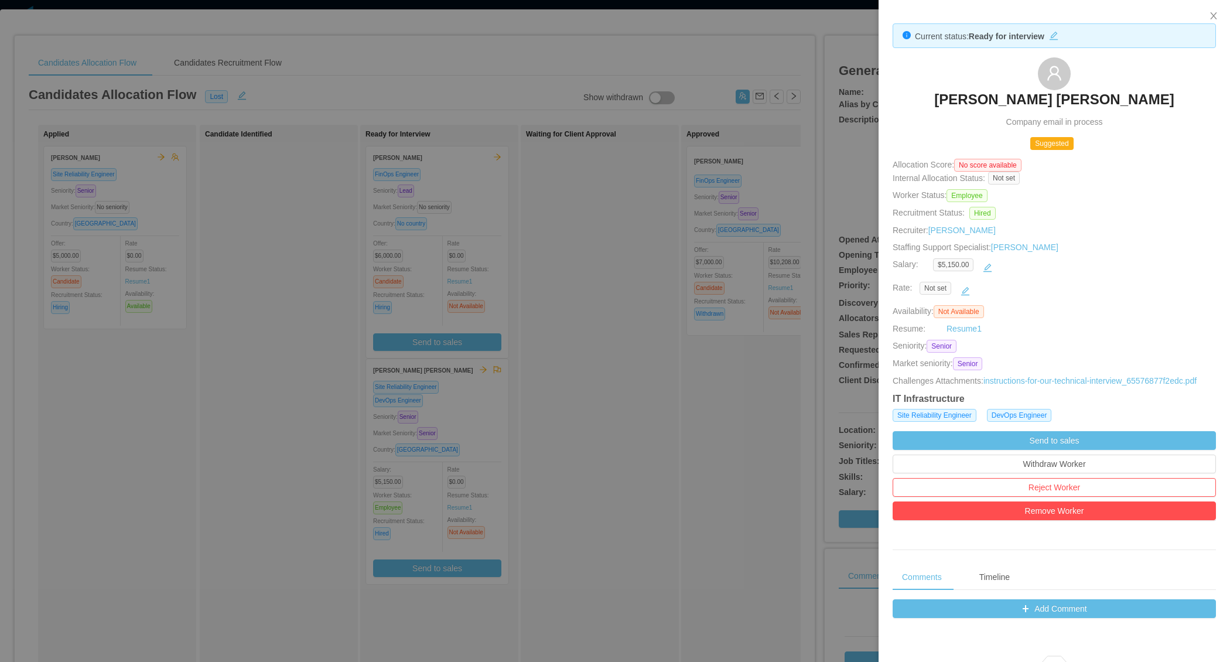
click at [606, 228] on div at bounding box center [615, 331] width 1230 height 662
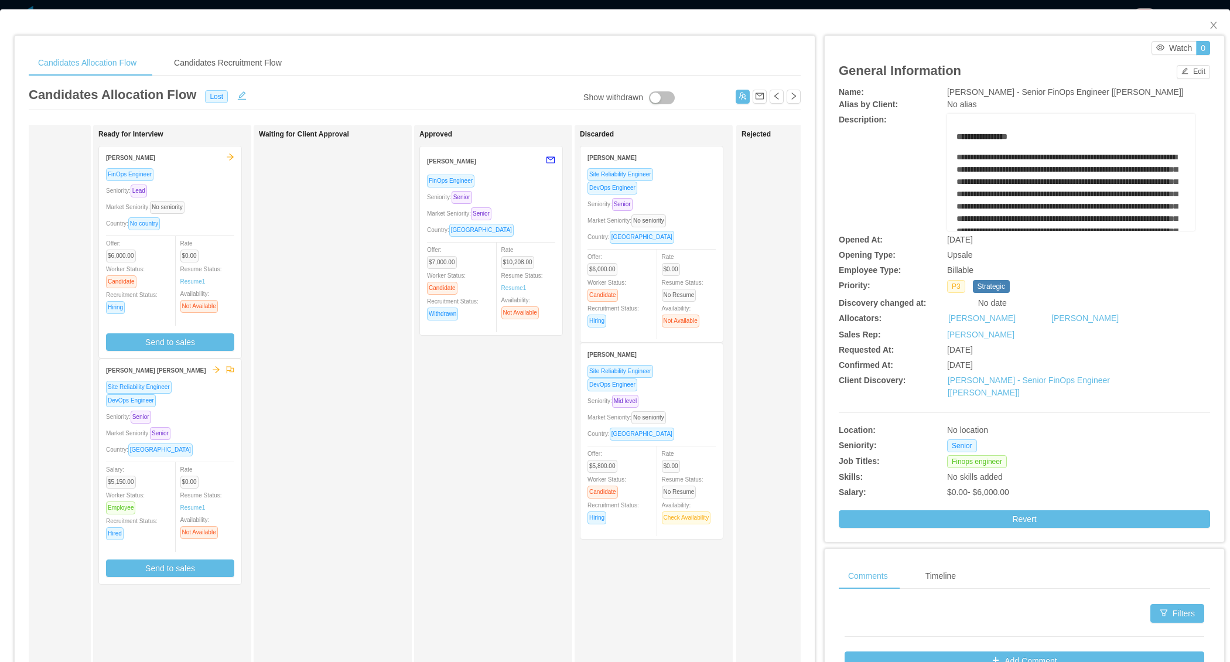
scroll to position [0, 275]
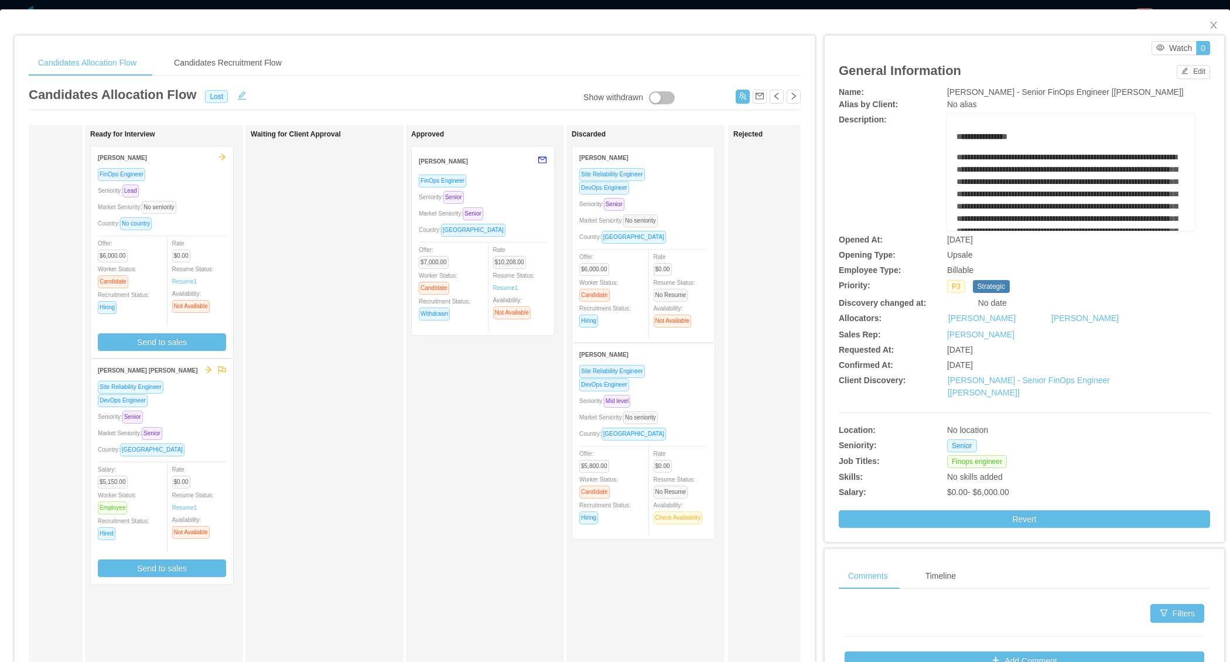
click at [682, 202] on div "Seniority: Senior" at bounding box center [643, 203] width 128 height 13
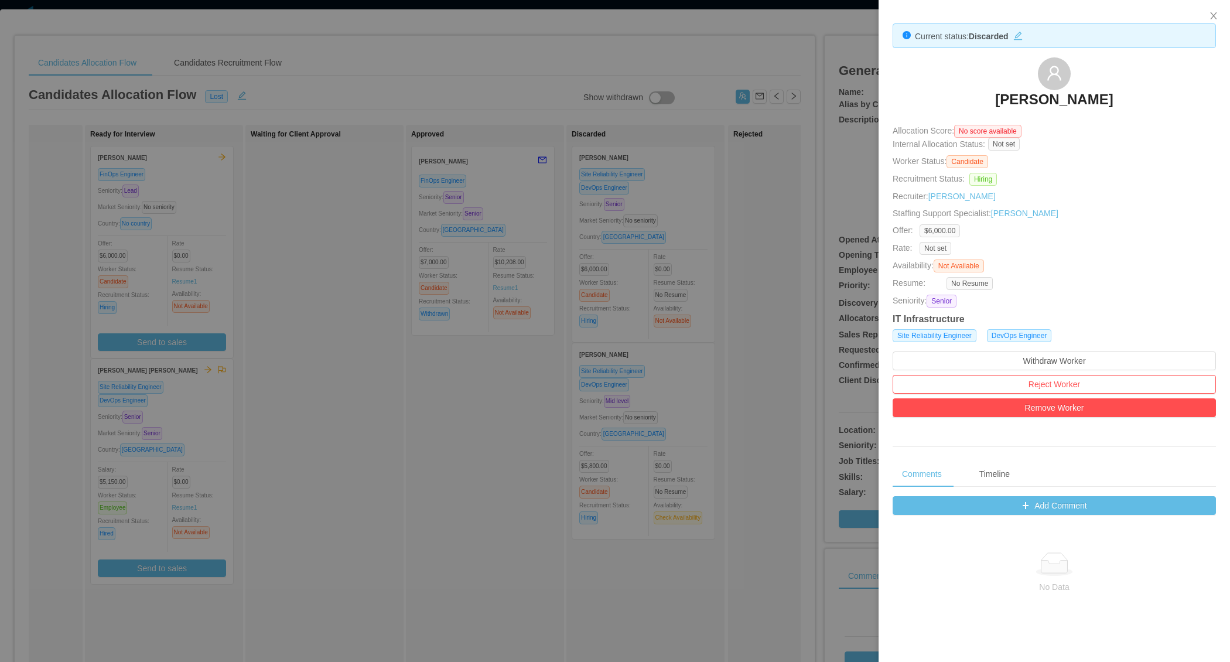
click at [417, 329] on div at bounding box center [615, 331] width 1230 height 662
click at [202, 211] on div "Market Seniority: No seniority" at bounding box center [162, 206] width 128 height 13
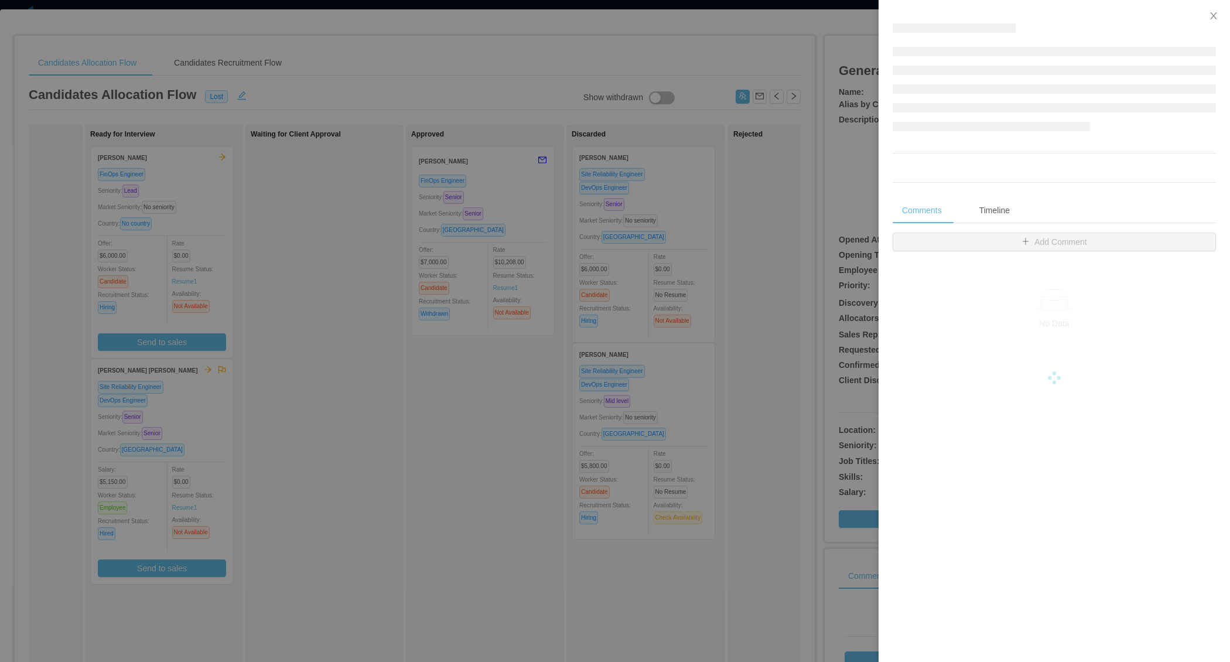
click at [202, 211] on div at bounding box center [615, 331] width 1230 height 662
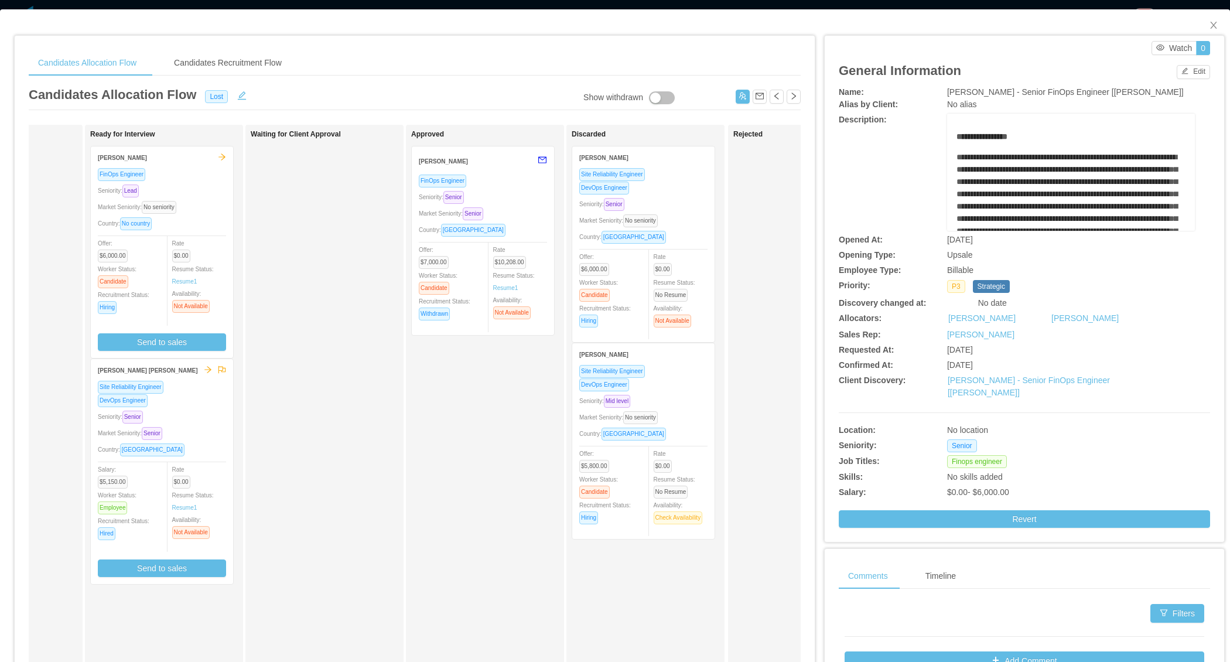
click at [228, 209] on div "FinOps Engineer Seniority: Lead Market Seniority: No seniority Country: No coun…" at bounding box center [162, 263] width 142 height 190
click at [211, 211] on div "Market Seniority: No seniority" at bounding box center [162, 206] width 128 height 13
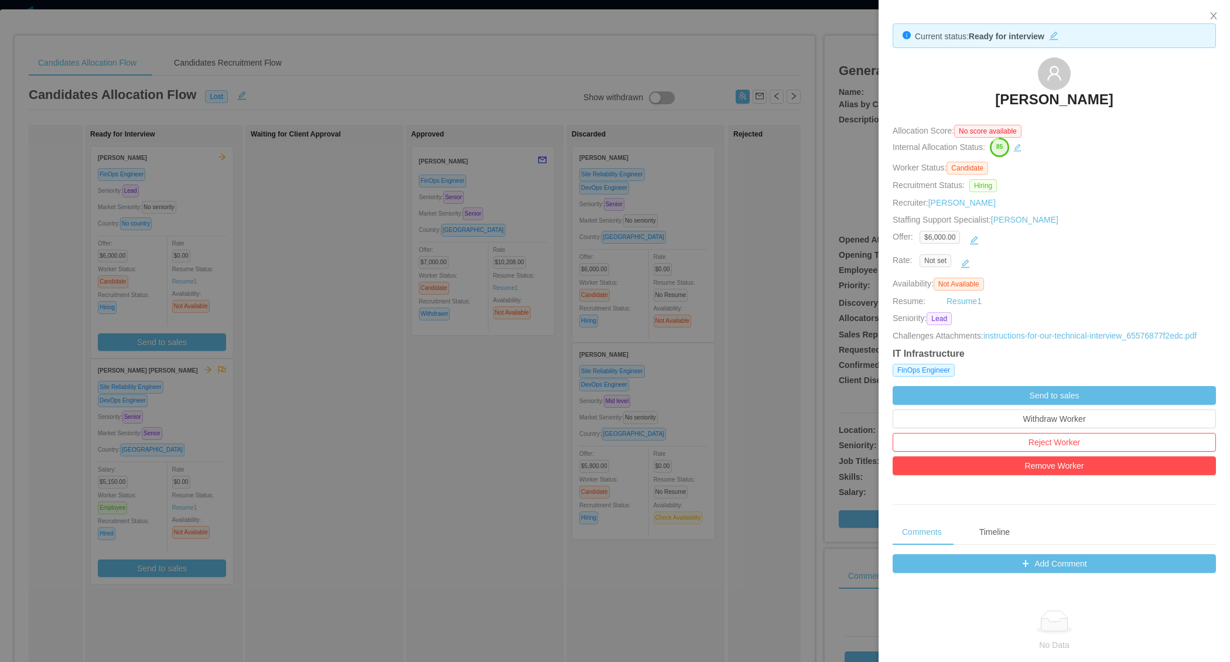
drag, startPoint x: 739, startPoint y: 163, endPoint x: 381, endPoint y: 0, distance: 393.7
click at [452, 327] on div at bounding box center [615, 331] width 1230 height 662
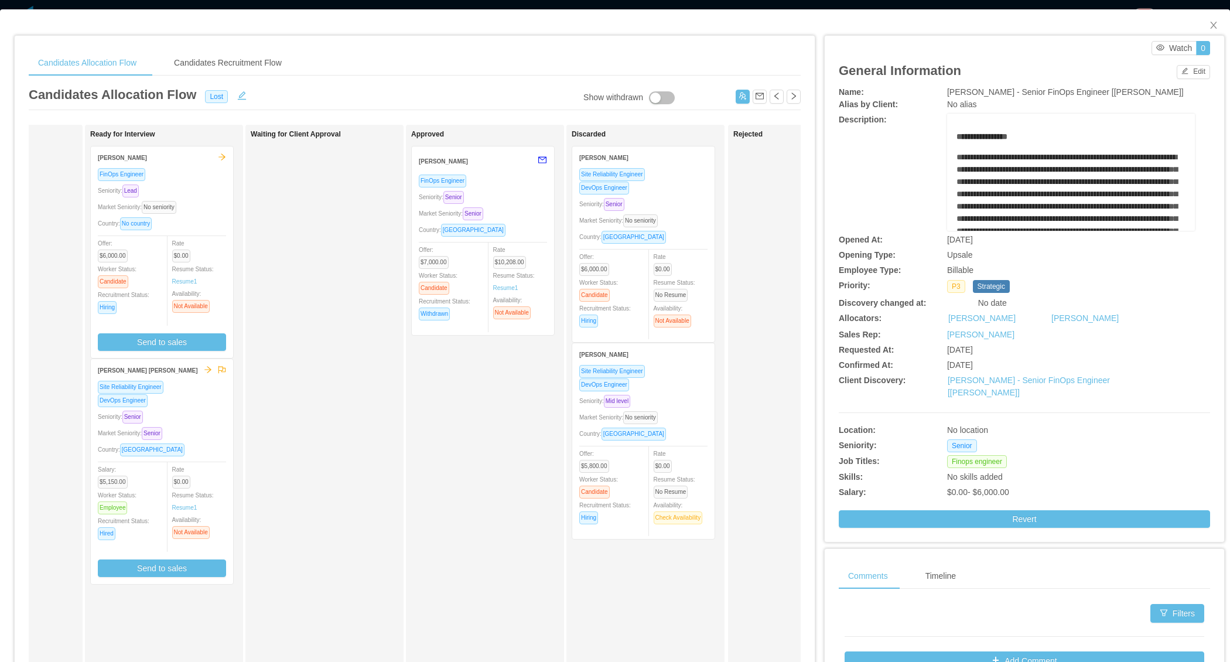
click at [453, 409] on div "Approved Daniel Abreu FinOps Engineer Seniority: Senior Market Seniority: Senio…" at bounding box center [493, 417] width 164 height 575
click at [1211, 22] on icon "icon: close" at bounding box center [1213, 25] width 6 height 7
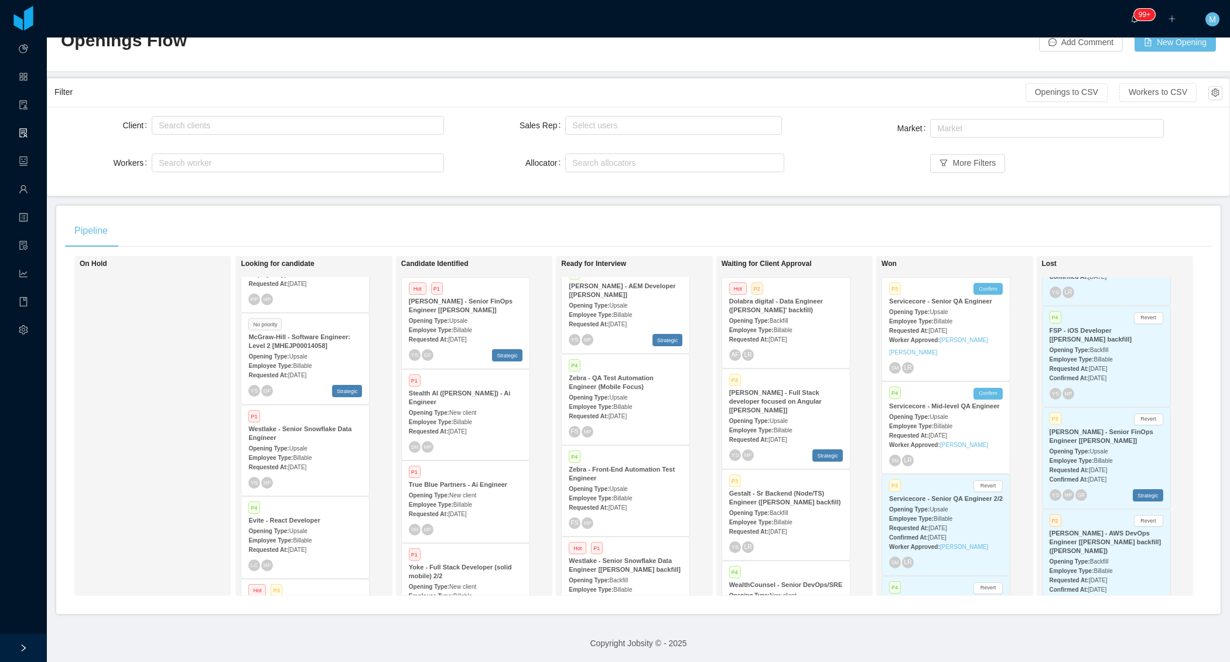
scroll to position [182, 0]
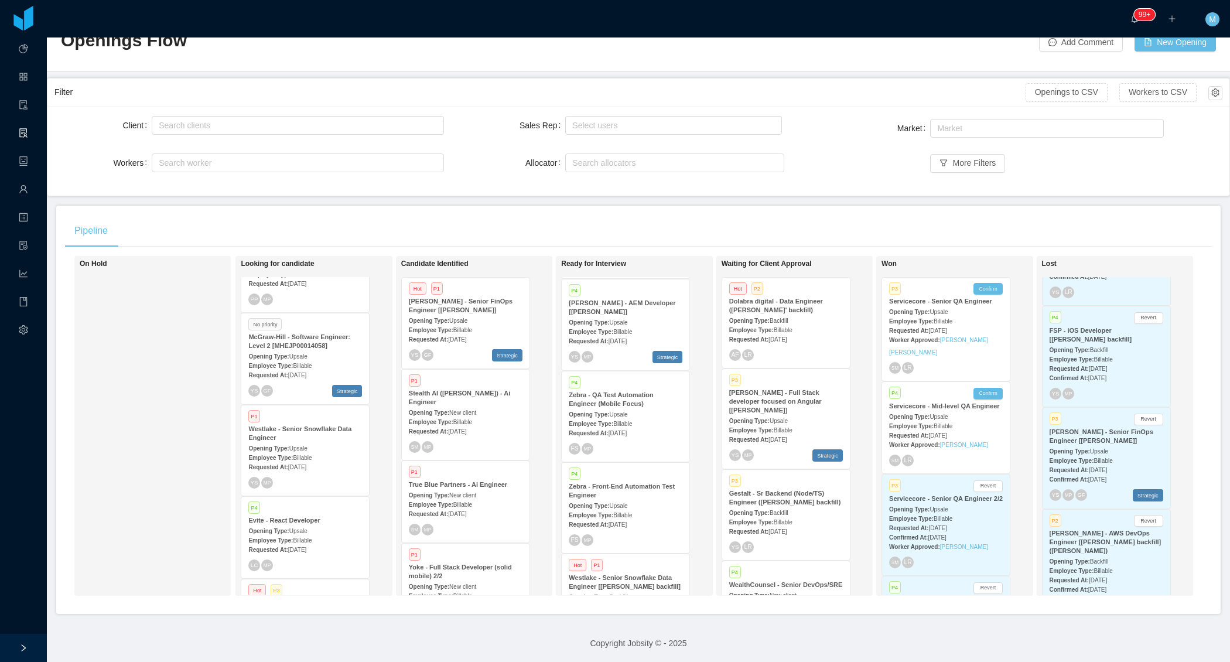
click at [627, 417] on div "Employee Type: Billable" at bounding box center [626, 423] width 114 height 12
click at [626, 407] on div at bounding box center [615, 331] width 1230 height 662
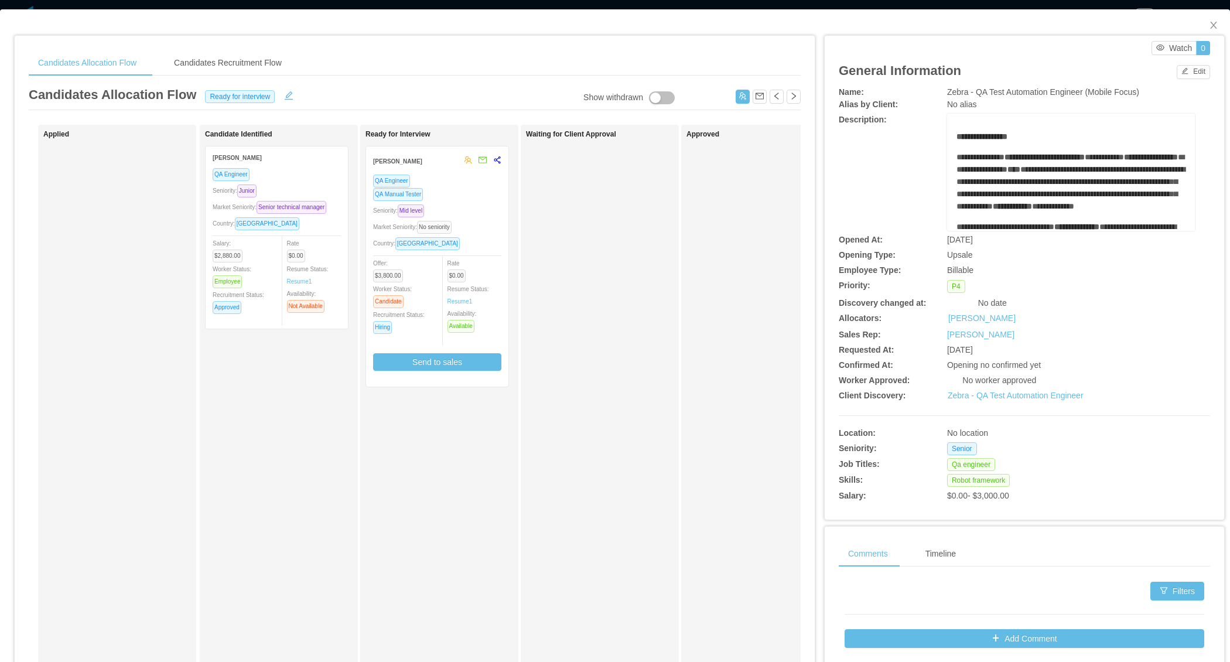
click at [320, 229] on div "Country: Ecuador" at bounding box center [277, 223] width 128 height 13
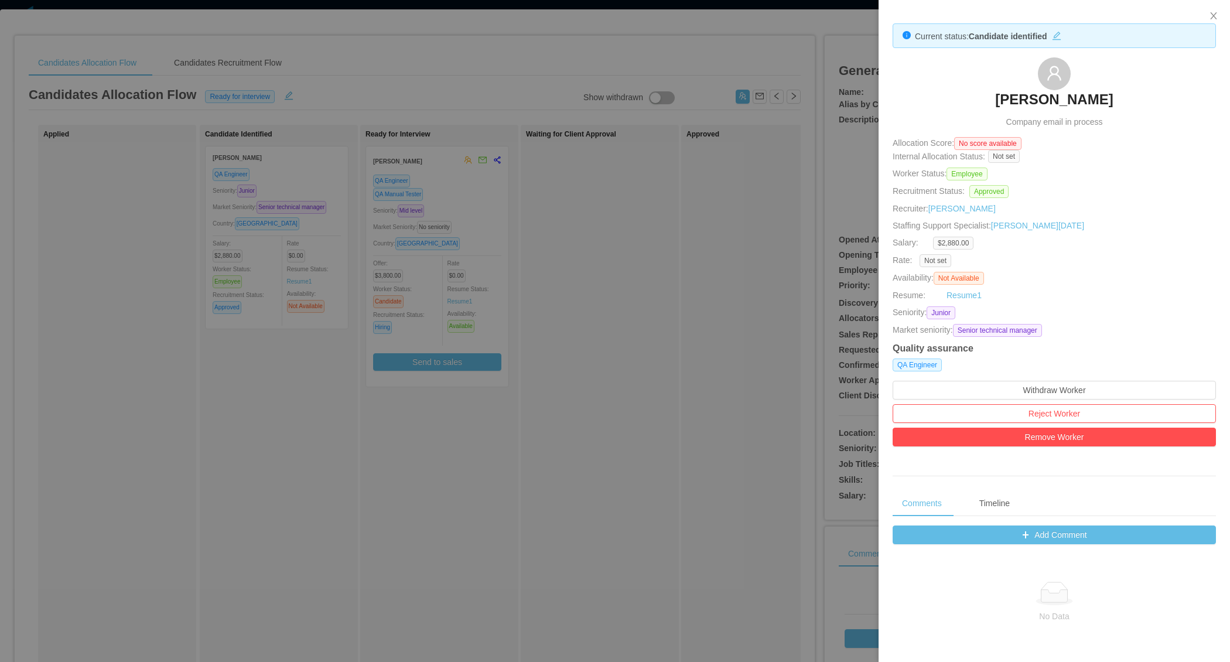
click at [407, 520] on div at bounding box center [615, 331] width 1230 height 662
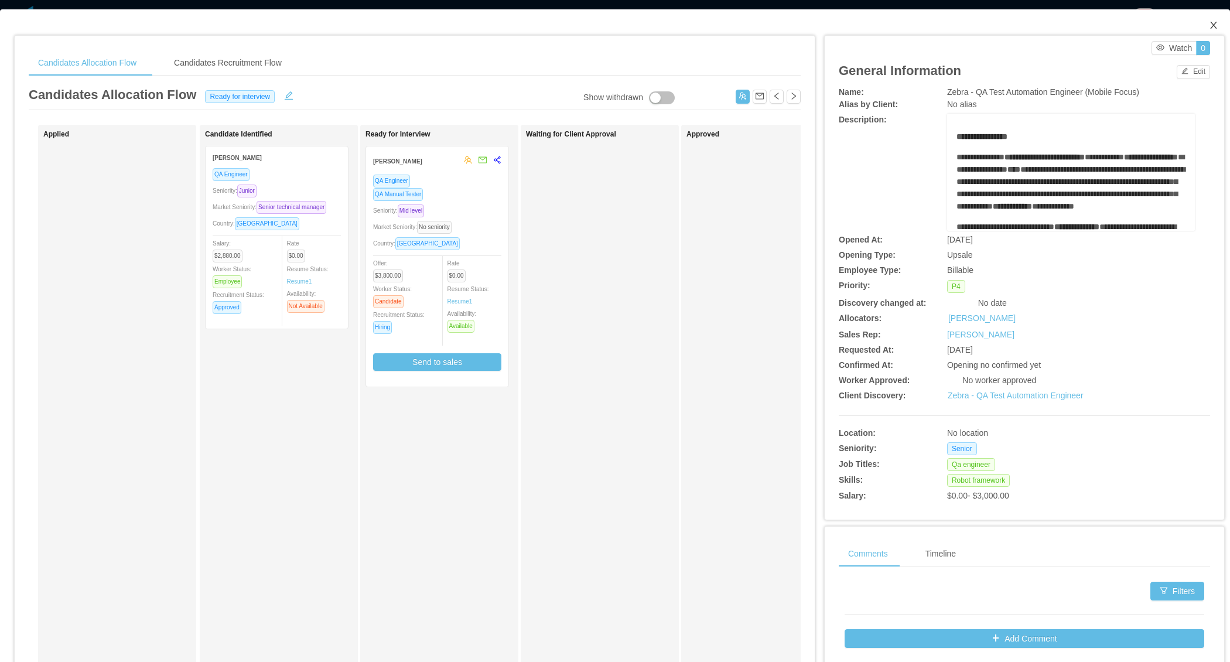
click at [1215, 23] on icon "icon: close" at bounding box center [1213, 24] width 9 height 9
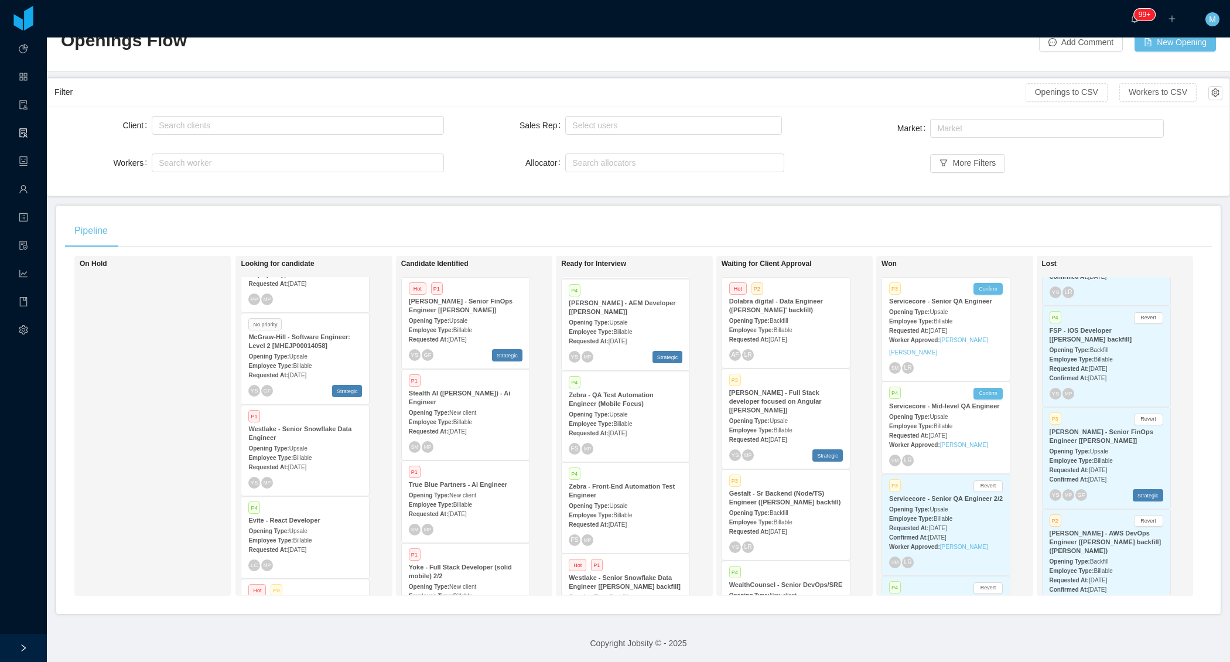
click at [623, 332] on span "Billable" at bounding box center [622, 332] width 19 height 6
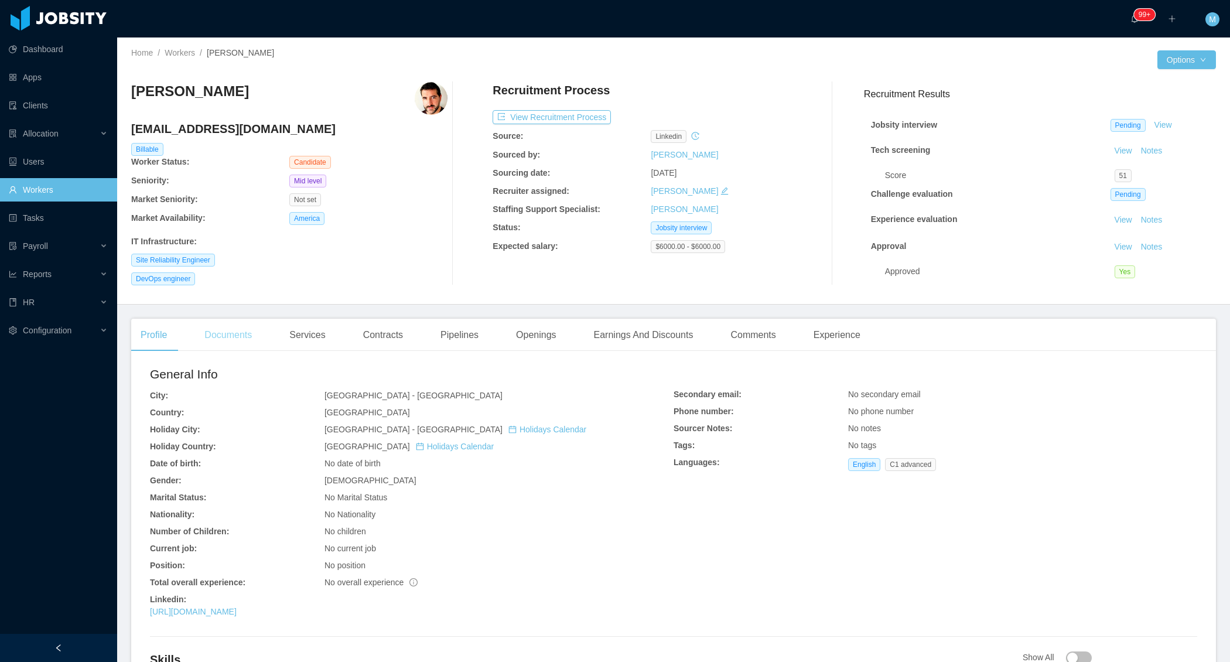
click at [230, 336] on div "Documents" at bounding box center [228, 335] width 66 height 33
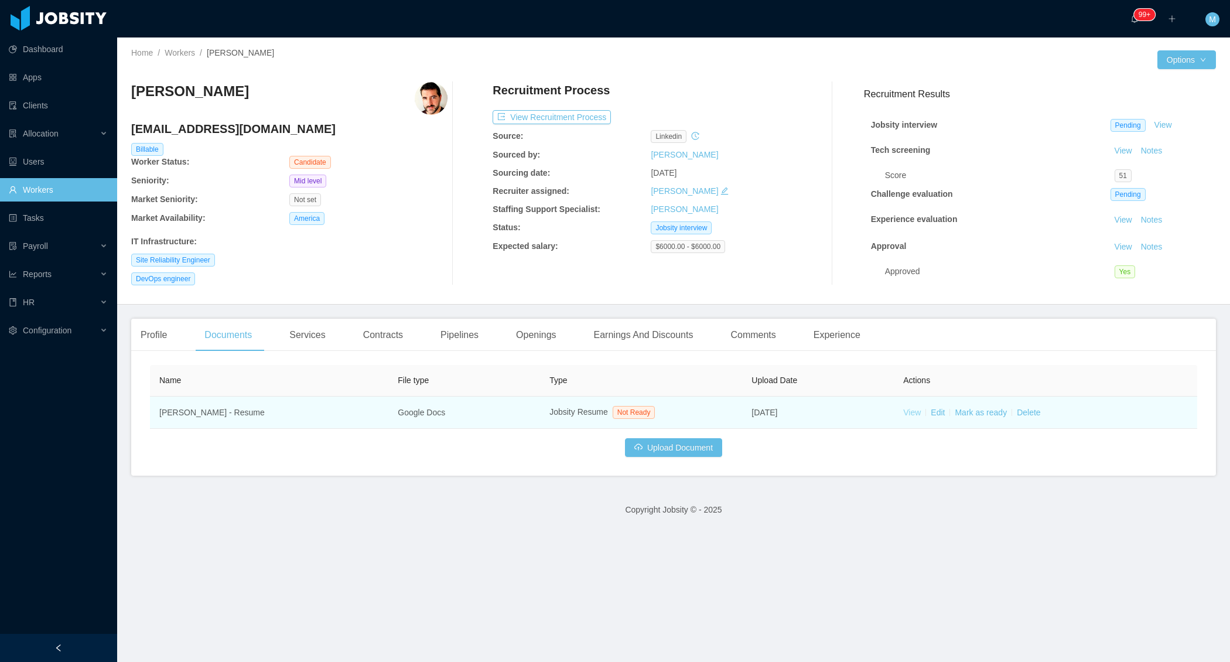
click at [915, 410] on link "View" at bounding box center [912, 412] width 18 height 9
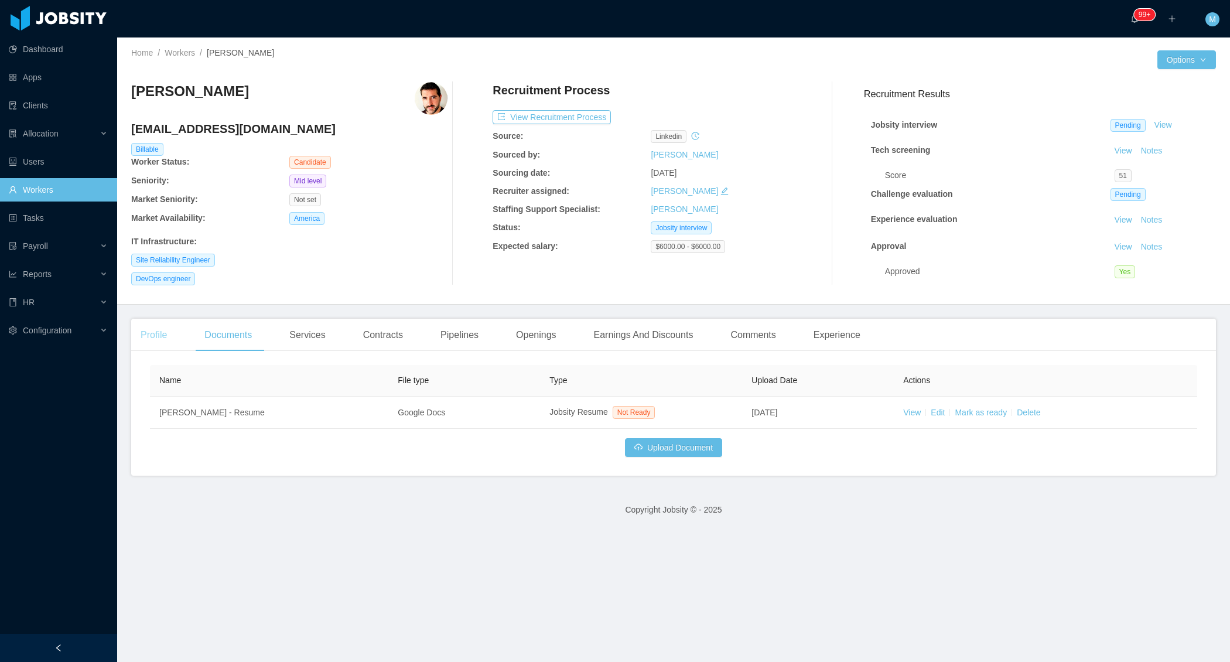
click at [158, 337] on div "Profile" at bounding box center [153, 335] width 45 height 33
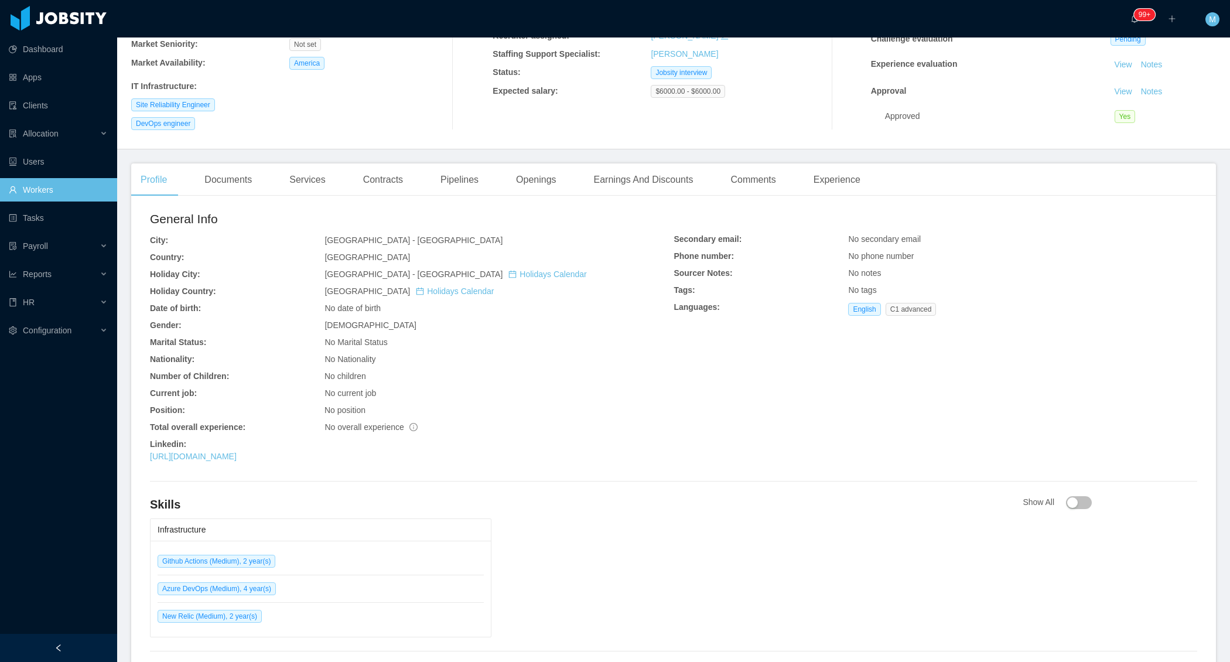
scroll to position [229, 0]
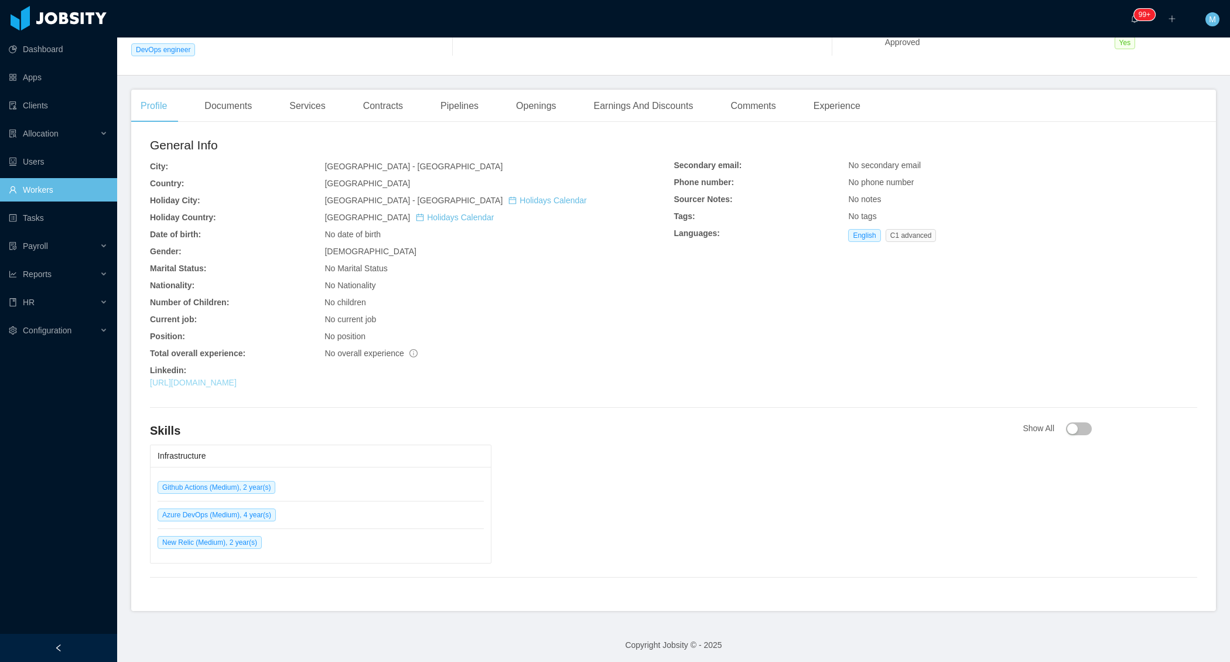
click at [237, 378] on link "https://www.linkedin.com/in/bernardsp" at bounding box center [193, 382] width 87 height 9
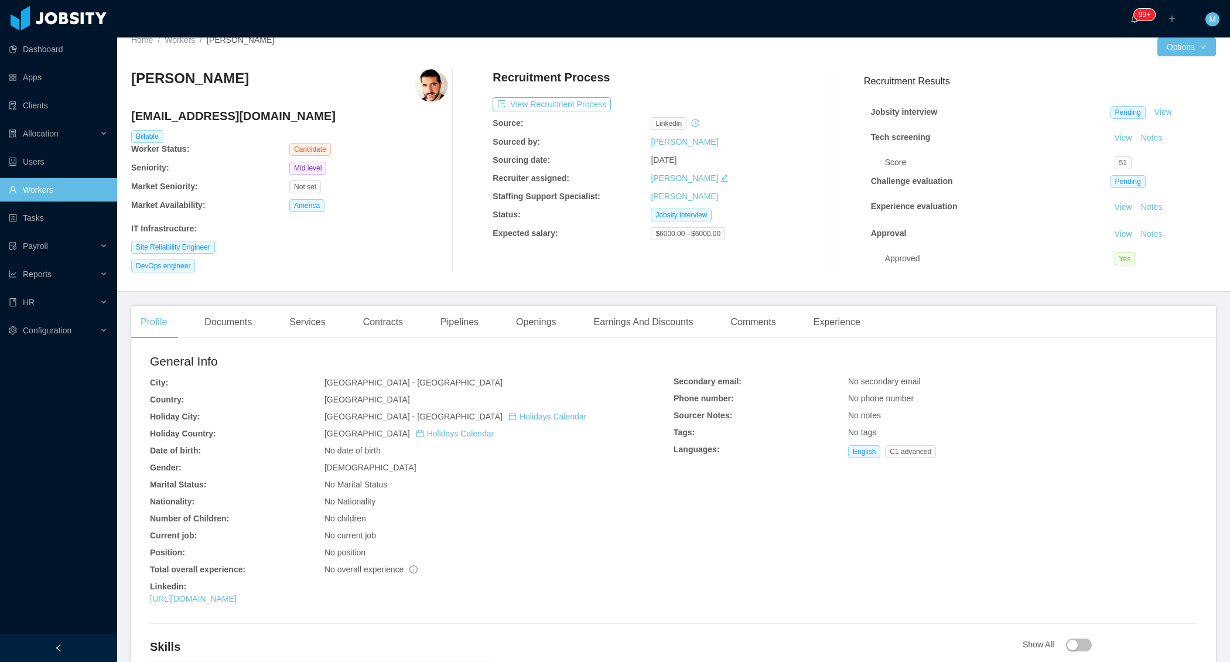
scroll to position [0, 0]
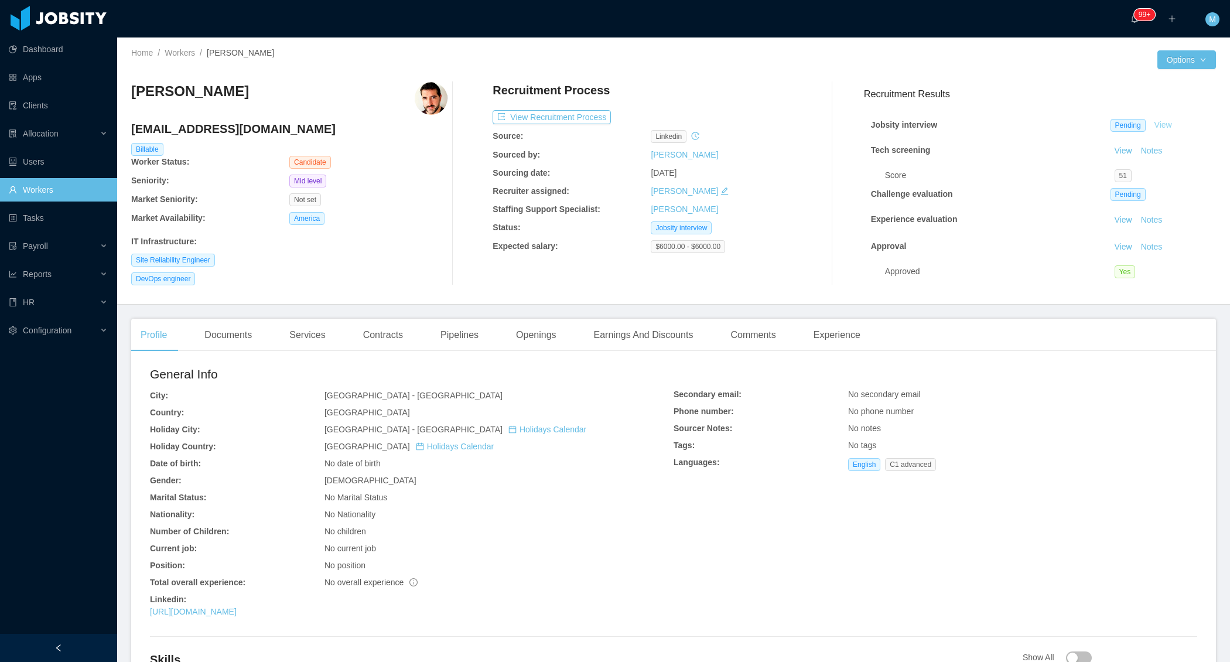
click at [1164, 125] on link "View" at bounding box center [1163, 124] width 26 height 9
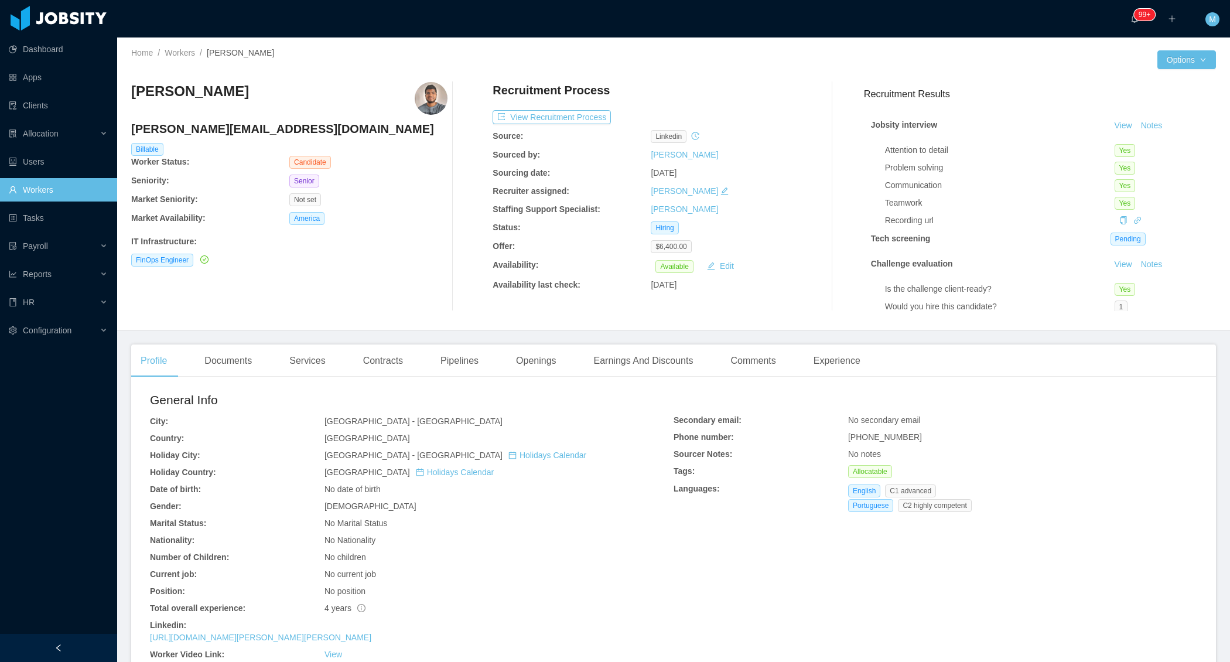
click at [244, 341] on main "Home / Workers / [PERSON_NAME] / Options [PERSON_NAME] [PERSON_NAME][EMAIL_ADDR…" at bounding box center [673, 349] width 1113 height 624
click at [241, 354] on div "Documents" at bounding box center [228, 360] width 66 height 33
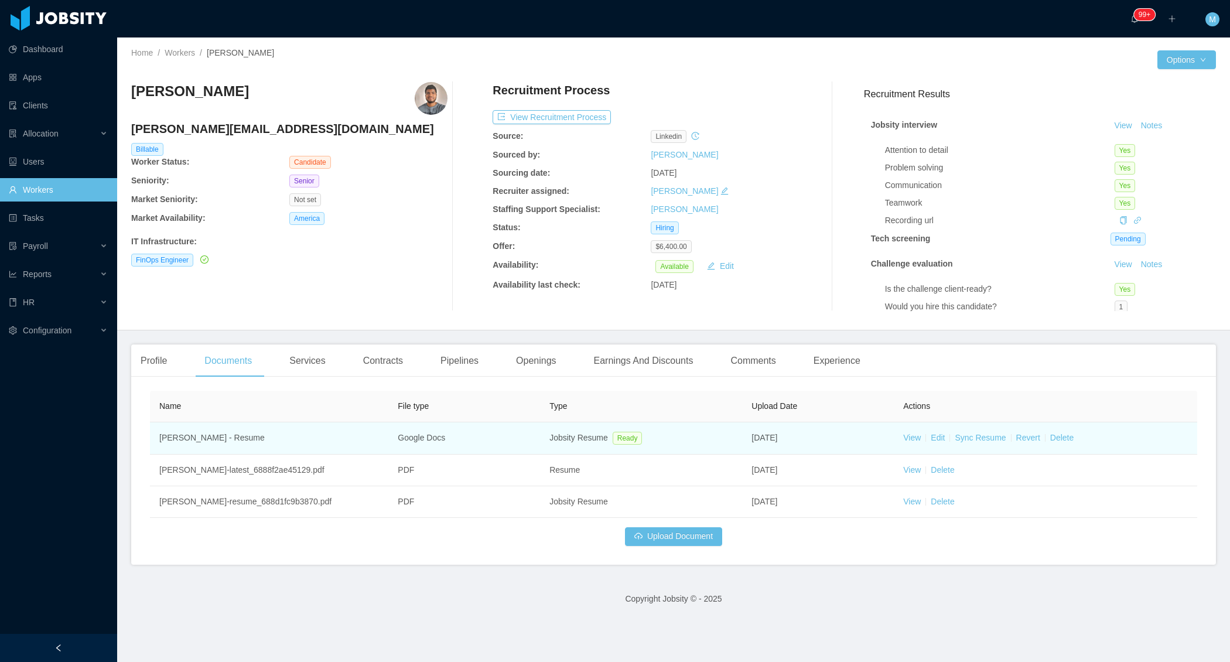
click at [902, 436] on td "View Edit Sync Resume Revert Delete" at bounding box center [1045, 438] width 303 height 32
click at [907, 440] on link "View" at bounding box center [912, 437] width 18 height 9
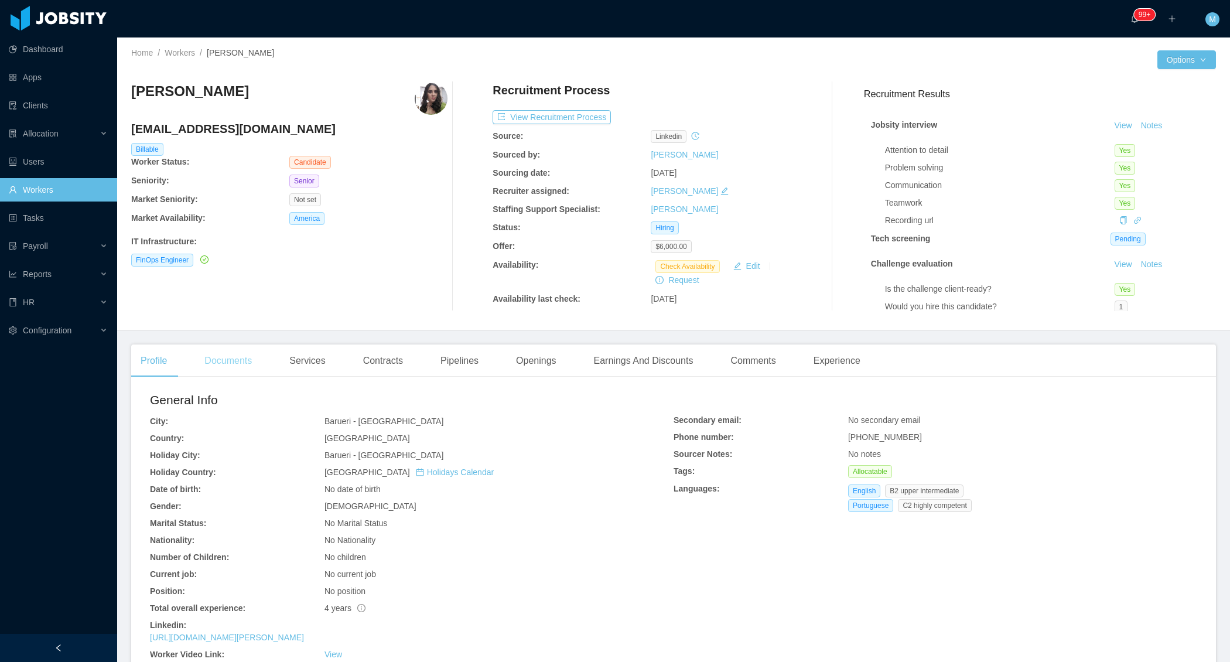
click at [238, 371] on div "Documents" at bounding box center [228, 360] width 66 height 33
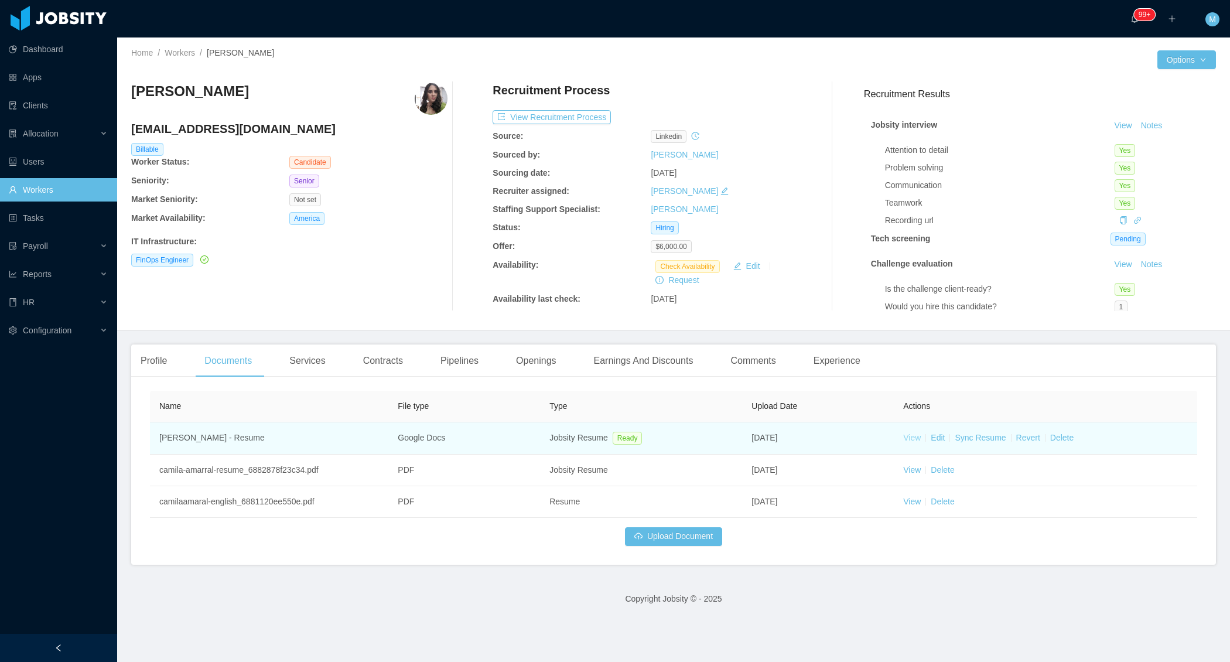
click at [917, 434] on link "View" at bounding box center [912, 437] width 18 height 9
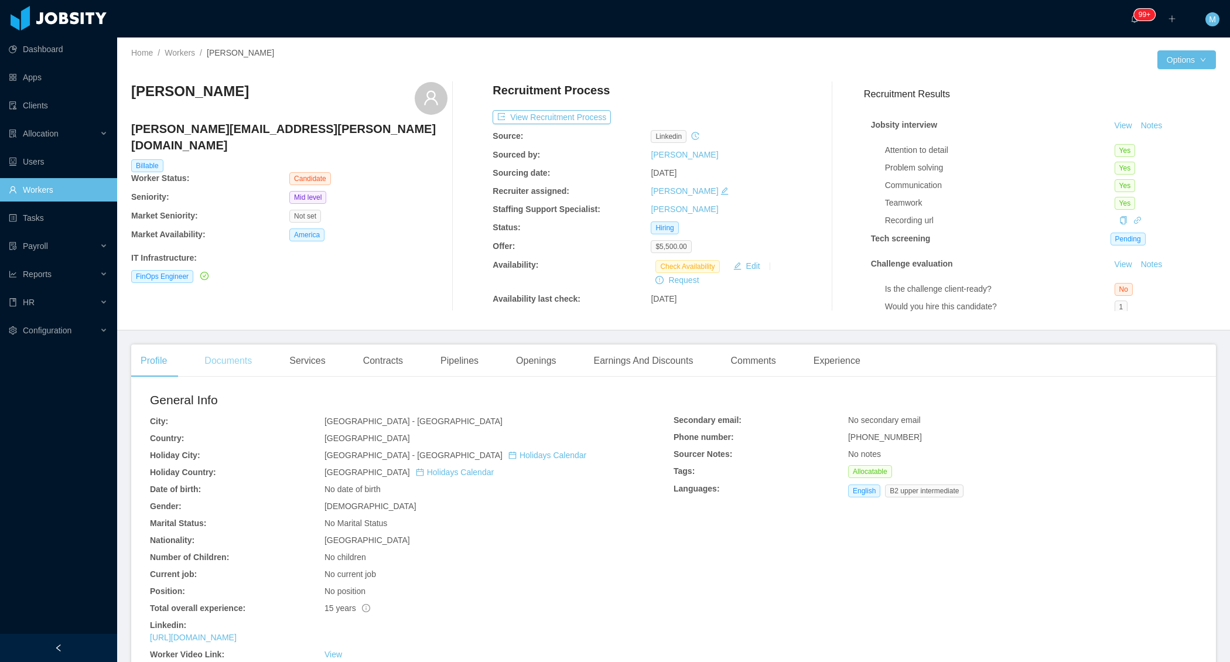
click at [235, 358] on div "Documents" at bounding box center [228, 360] width 66 height 33
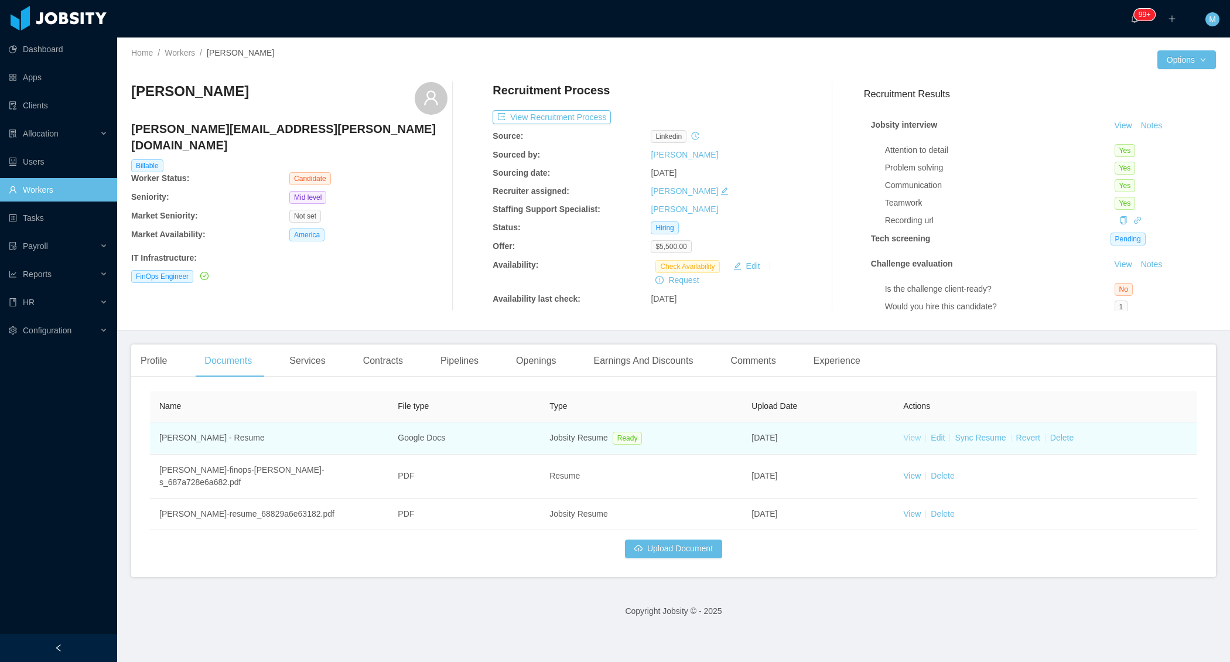
click at [908, 433] on link "View" at bounding box center [912, 437] width 18 height 9
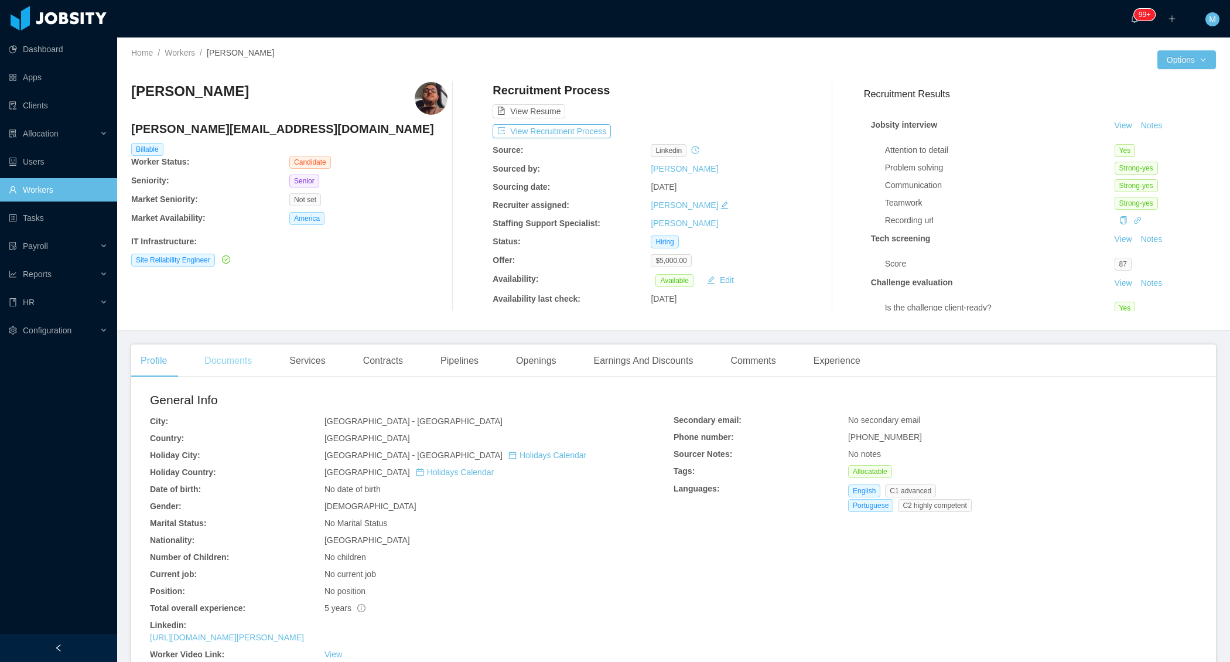
click at [231, 351] on div "Documents" at bounding box center [228, 360] width 66 height 33
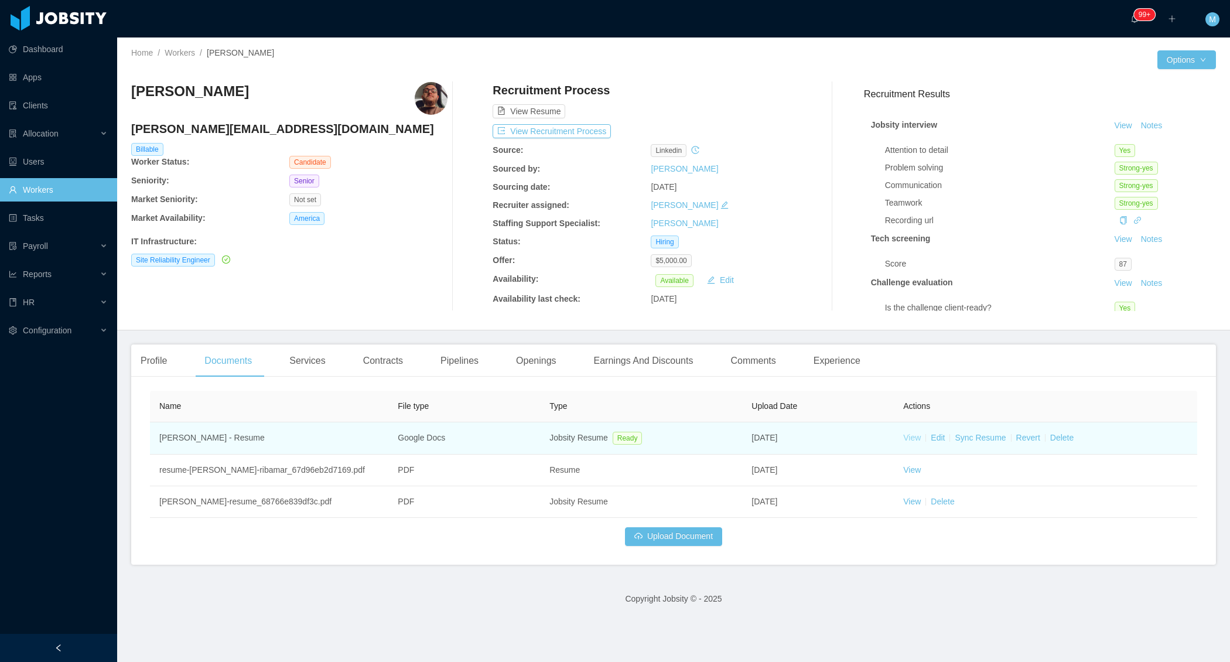
click at [918, 435] on link "View" at bounding box center [912, 437] width 18 height 9
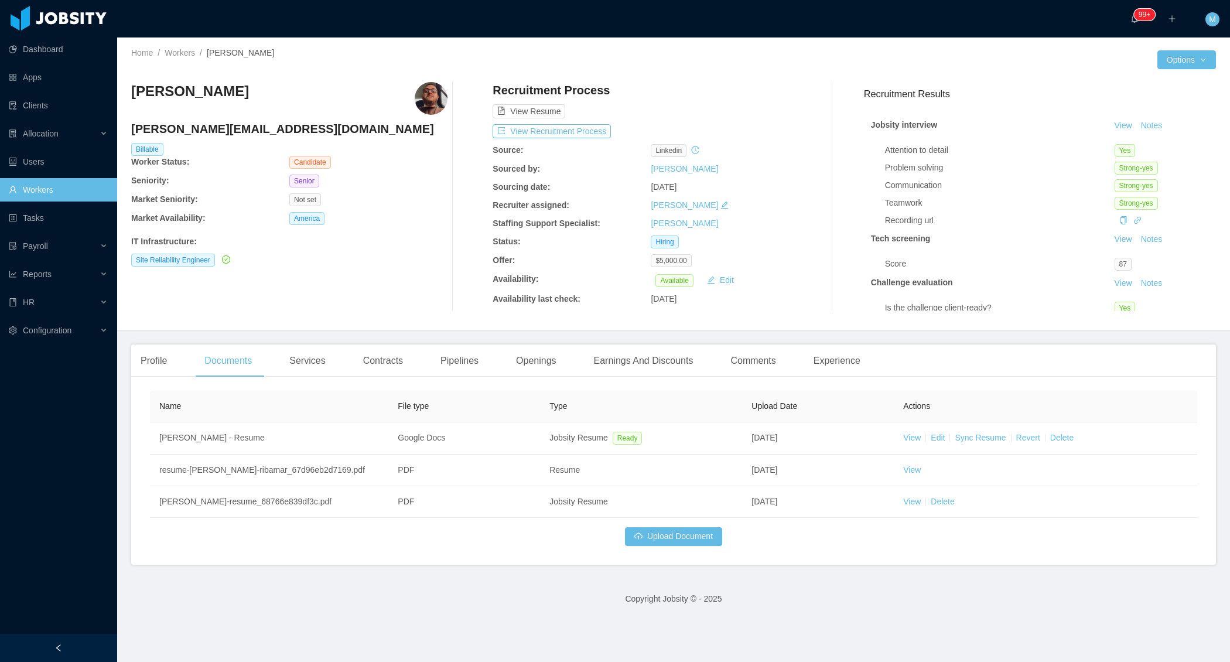
click at [527, 358] on div "Openings" at bounding box center [536, 360] width 59 height 33
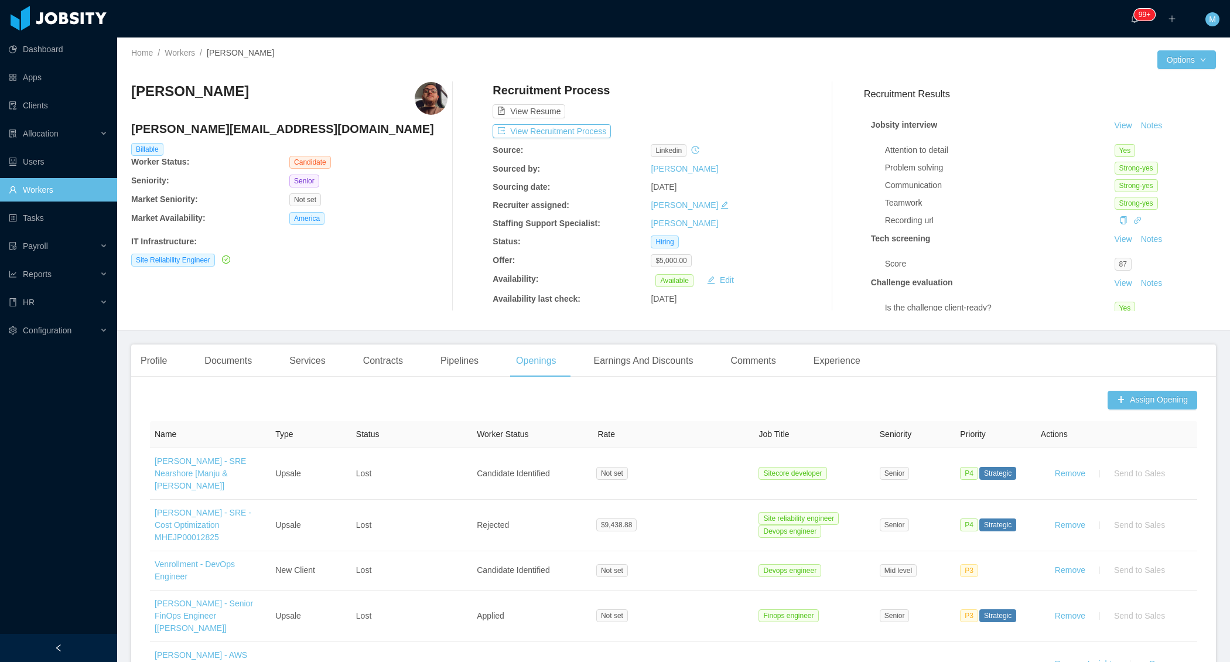
drag, startPoint x: 342, startPoint y: 91, endPoint x: 132, endPoint y: 90, distance: 210.3
click at [131, 90] on div "[PERSON_NAME]" at bounding box center [289, 98] width 316 height 33
copy h3 "[PERSON_NAME]"
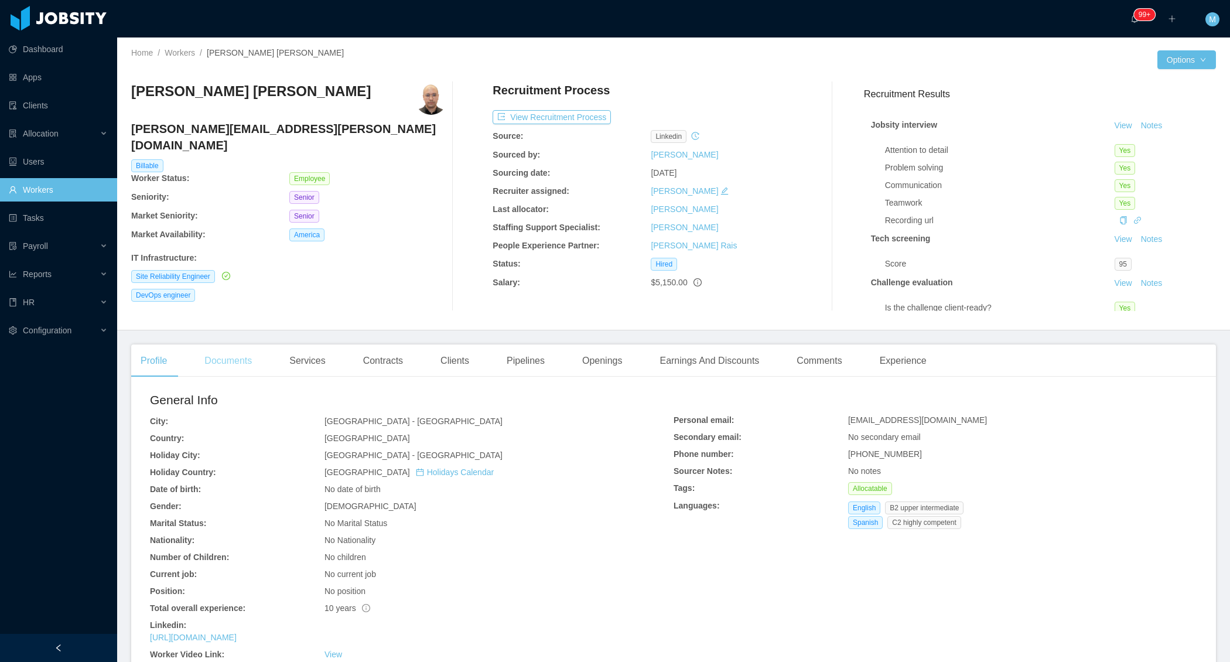
click at [260, 351] on div "Documents" at bounding box center [228, 360] width 66 height 33
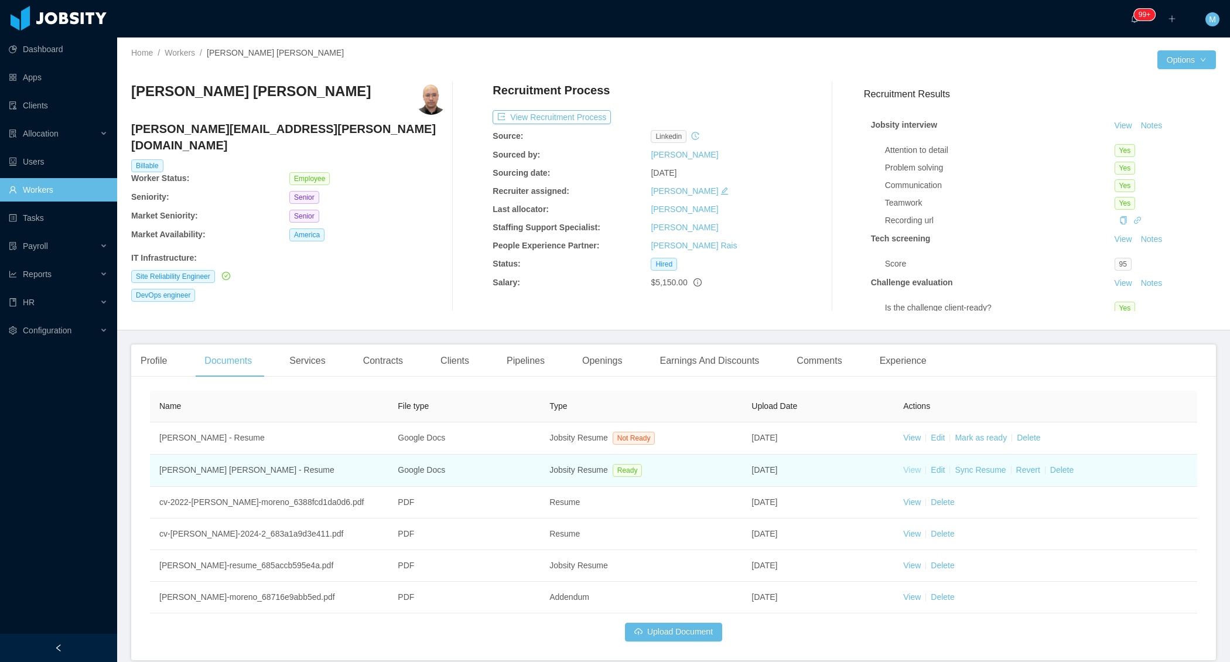
click at [917, 472] on link "View" at bounding box center [912, 469] width 18 height 9
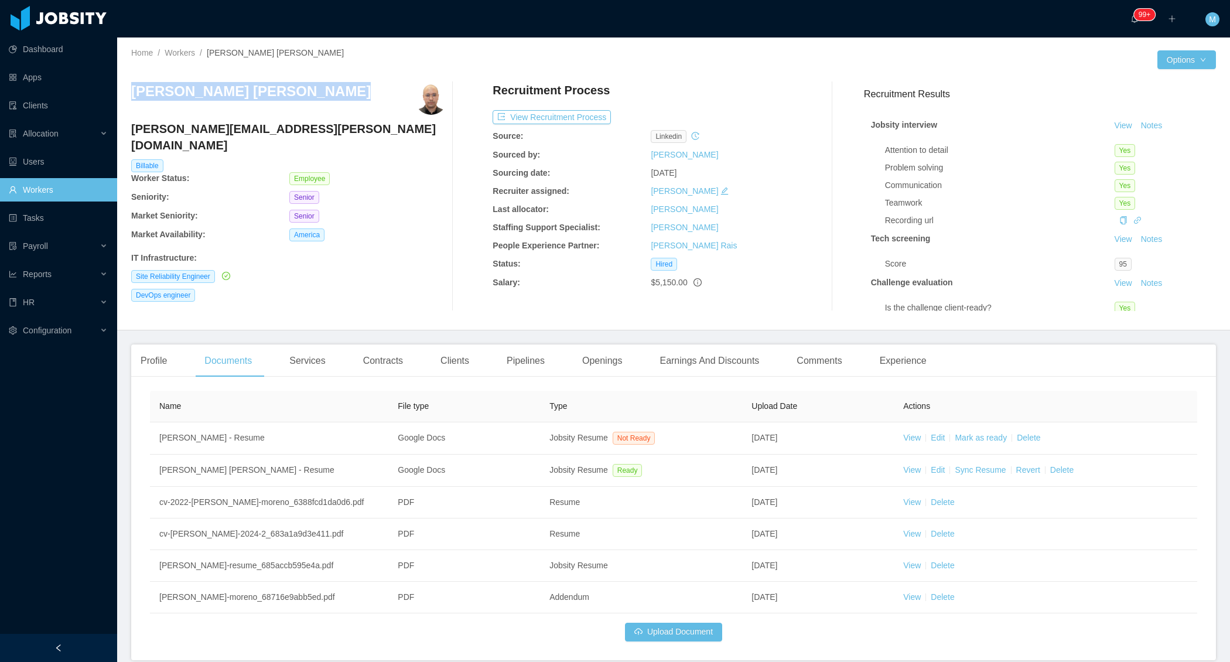
drag, startPoint x: 332, startPoint y: 93, endPoint x: 132, endPoint y: 94, distance: 199.7
click at [132, 94] on div "[PERSON_NAME] [PERSON_NAME]" at bounding box center [289, 98] width 316 height 33
copy h3 "[PERSON_NAME] [PERSON_NAME]"
click at [596, 361] on div "Openings" at bounding box center [602, 360] width 59 height 33
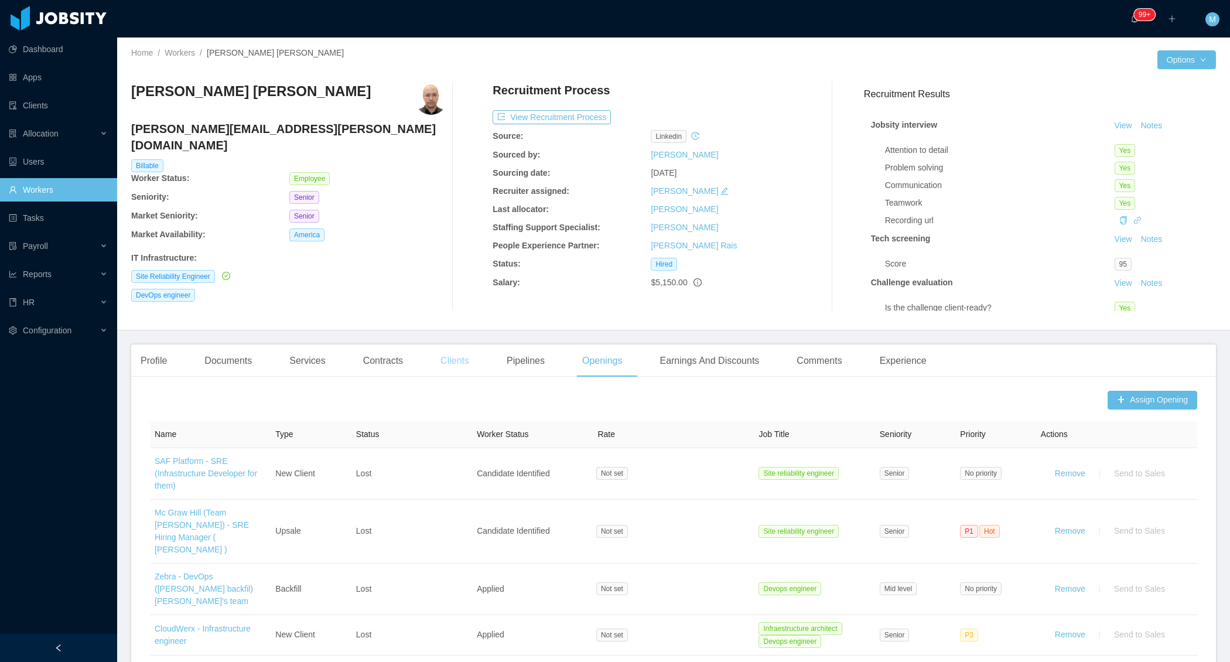
click at [460, 354] on div "Clients" at bounding box center [454, 360] width 47 height 33
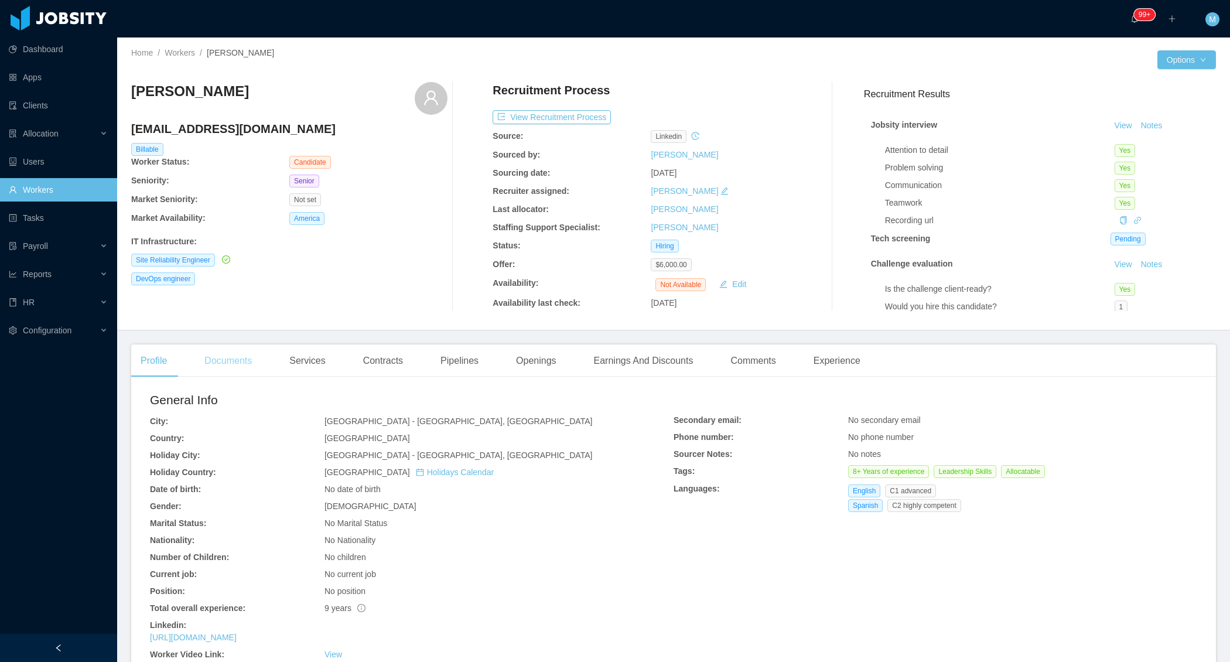
click at [226, 357] on div "Documents" at bounding box center [228, 360] width 66 height 33
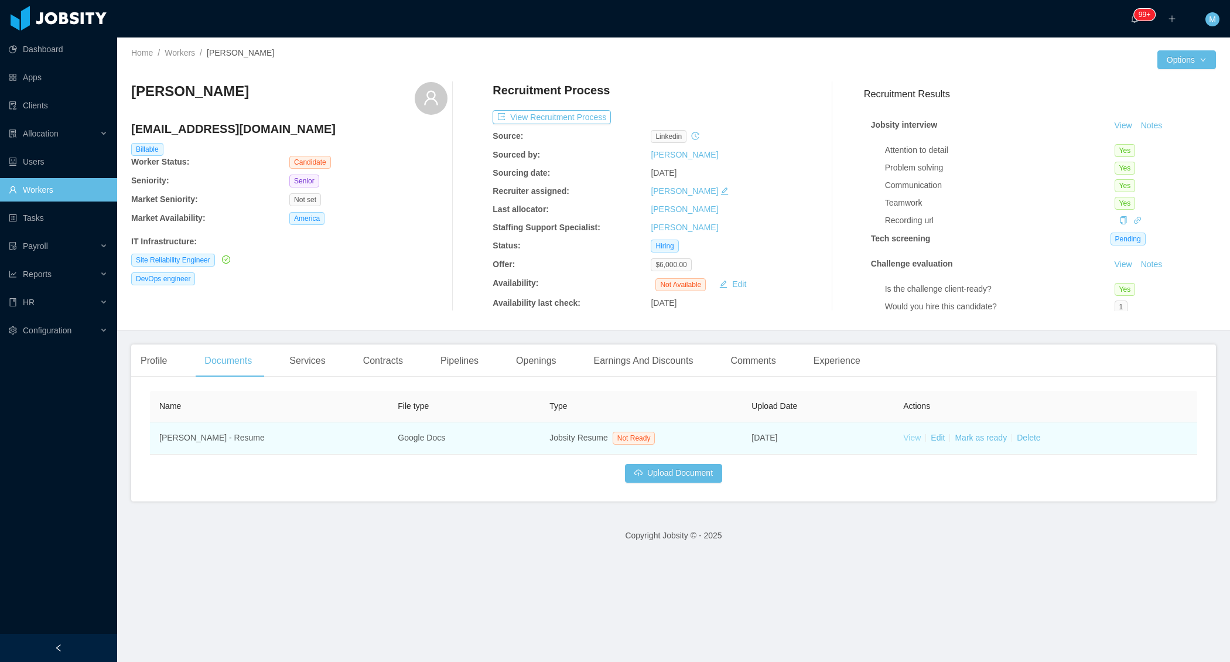
click at [910, 438] on link "View" at bounding box center [912, 437] width 18 height 9
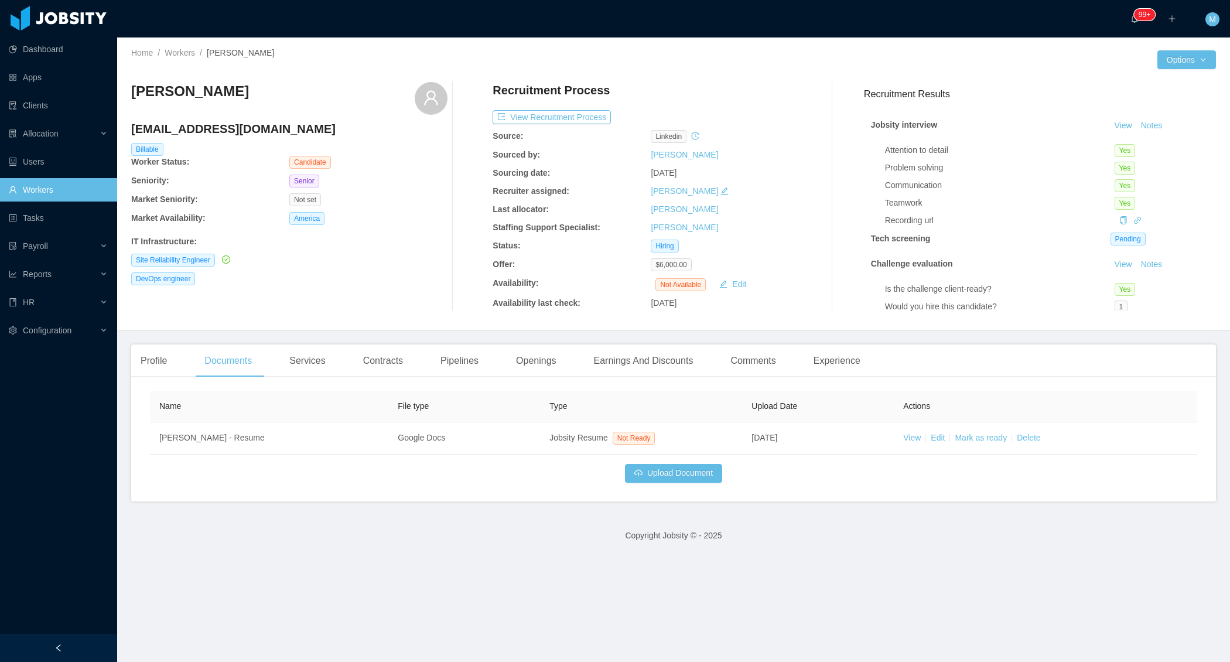
drag, startPoint x: 257, startPoint y: 87, endPoint x: 128, endPoint y: 88, distance: 128.9
click at [128, 88] on div "Home / Workers / [PERSON_NAME] / Options [PERSON_NAME] [PERSON_NAME][EMAIL_ADDR…" at bounding box center [673, 183] width 1113 height 293
copy h3 "[PERSON_NAME]"
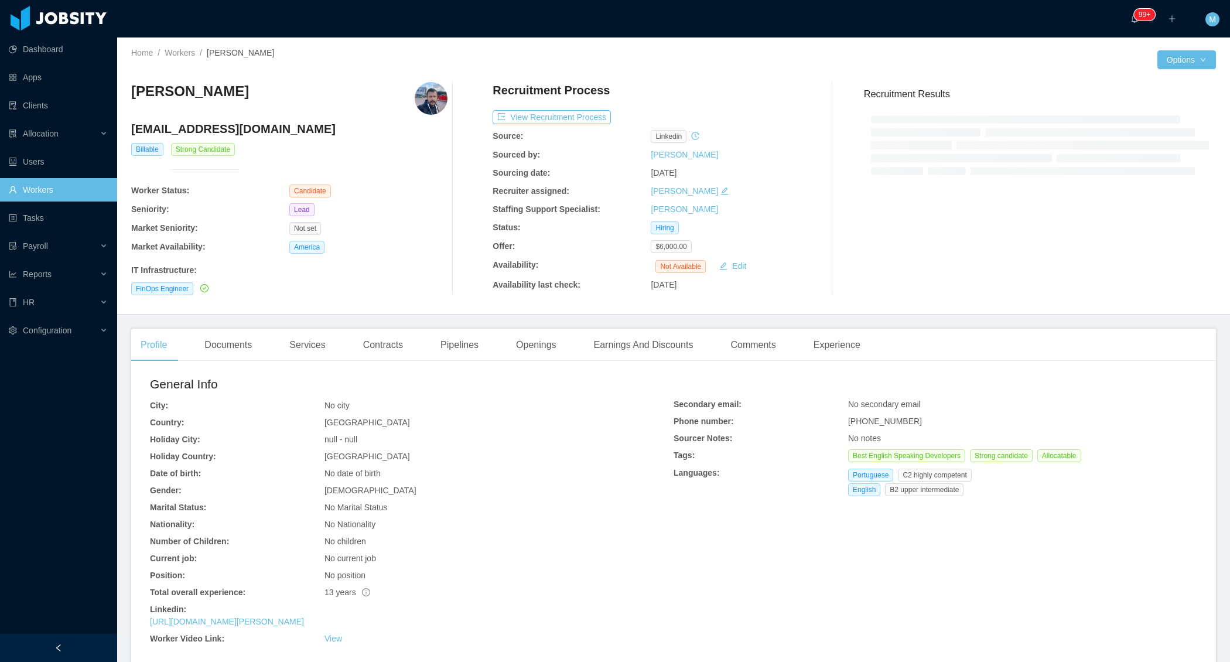
click at [231, 292] on div "FinOps Engineer" at bounding box center [289, 288] width 316 height 13
click at [230, 333] on div "Documents" at bounding box center [228, 345] width 66 height 33
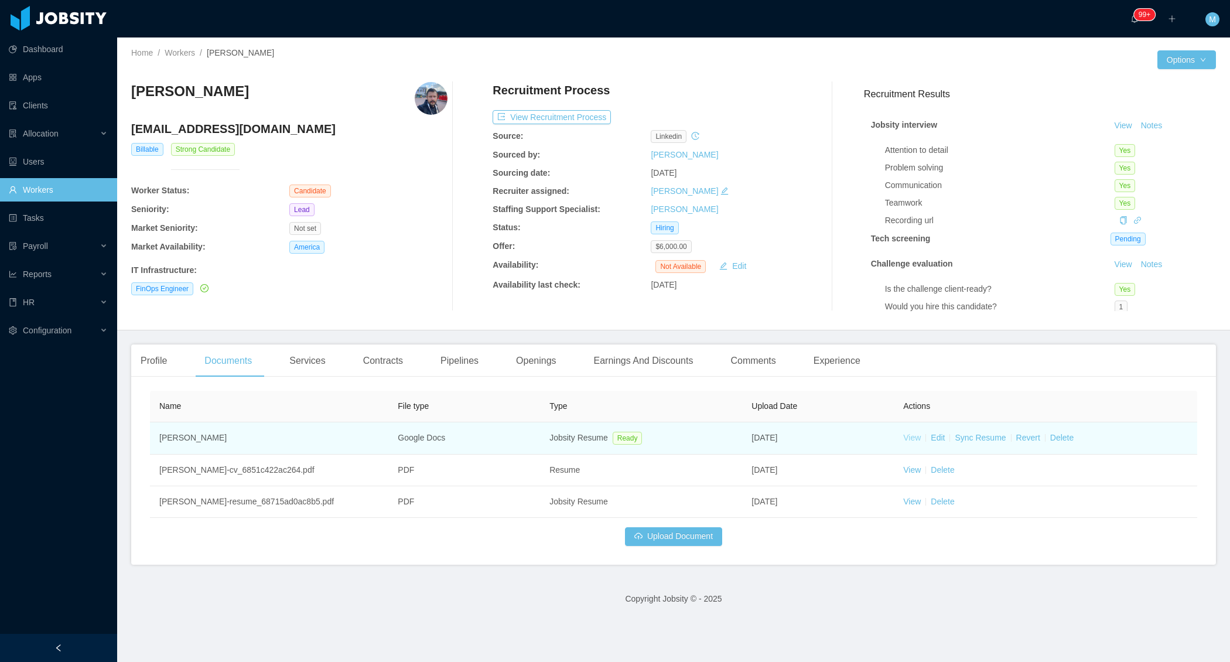
click at [906, 442] on link "View" at bounding box center [912, 437] width 18 height 9
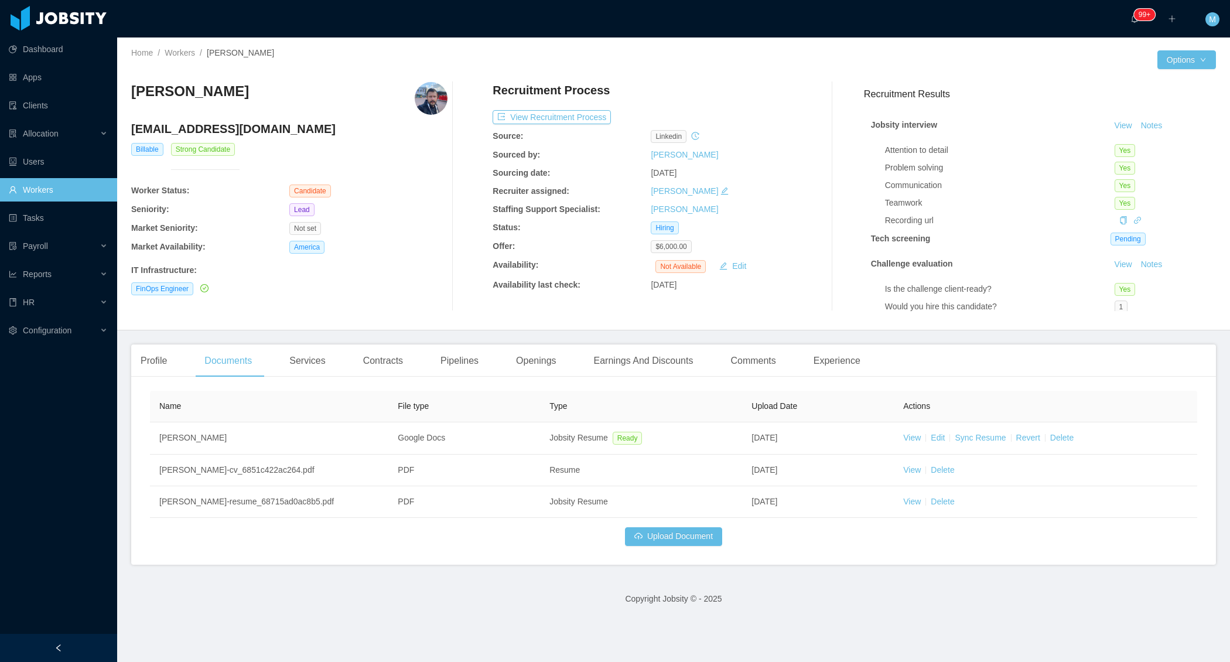
click at [388, 250] on div "America" at bounding box center [368, 247] width 158 height 13
